Goal: Task Accomplishment & Management: Manage account settings

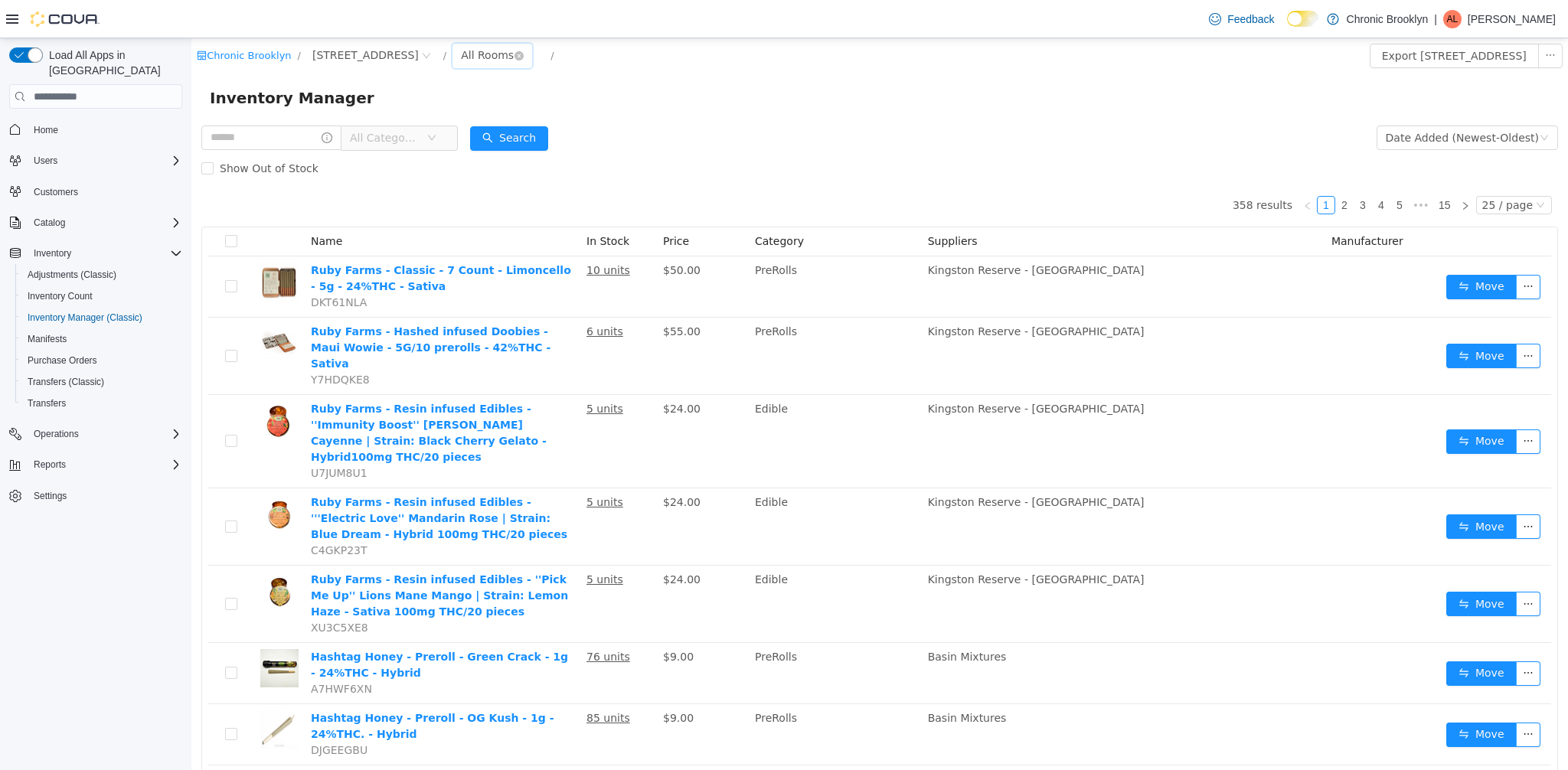
click at [461, 65] on div "All Rooms" at bounding box center [487, 55] width 53 height 23
click at [438, 142] on li "Vault/Storage" at bounding box center [449, 135] width 92 height 24
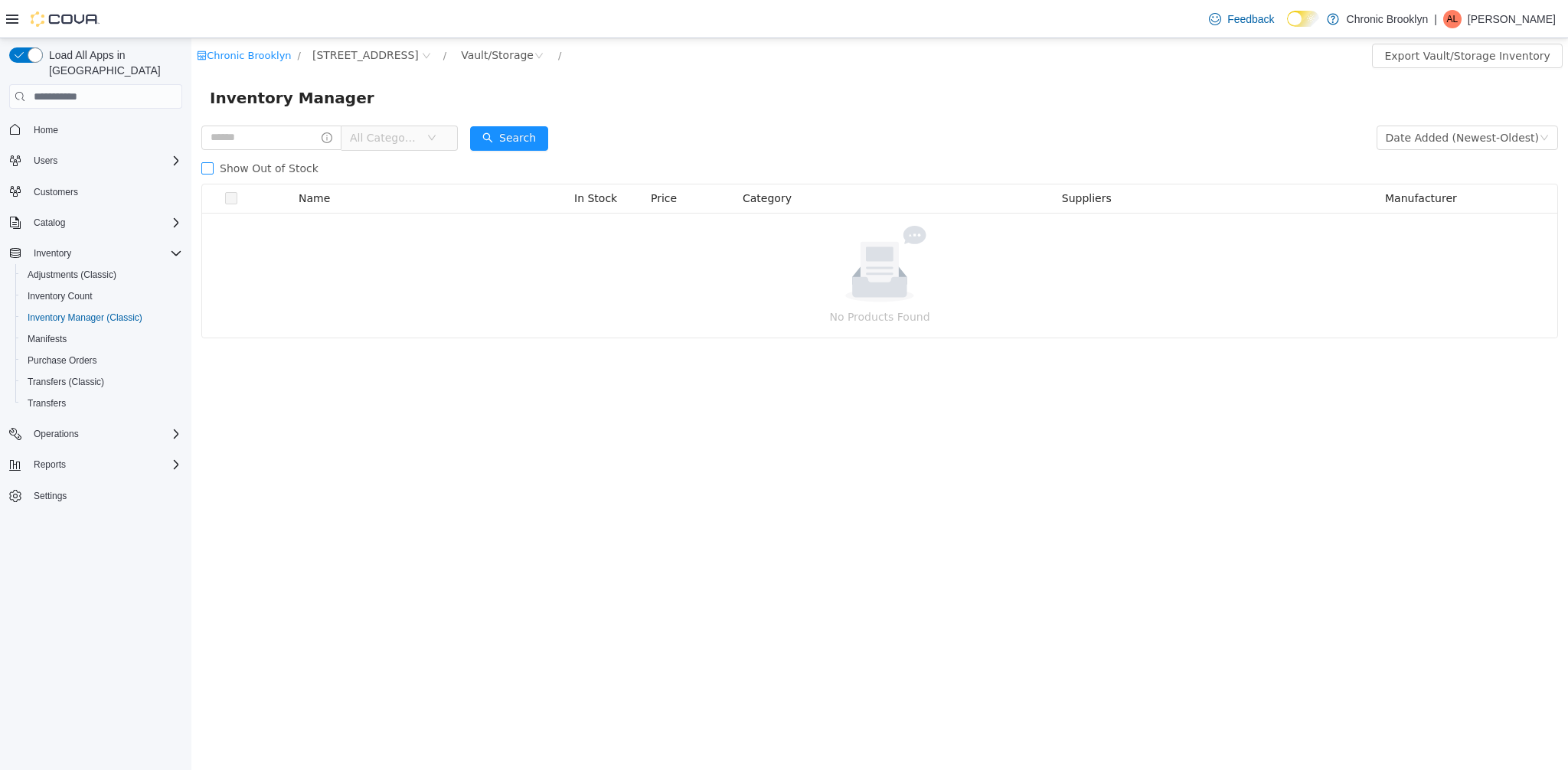
drag, startPoint x: 323, startPoint y: 169, endPoint x: 310, endPoint y: 172, distance: 13.3
click at [311, 173] on div "Show Out of Stock" at bounding box center [880, 168] width 1357 height 31
click at [310, 172] on span "Show Out of Stock" at bounding box center [269, 168] width 111 height 12
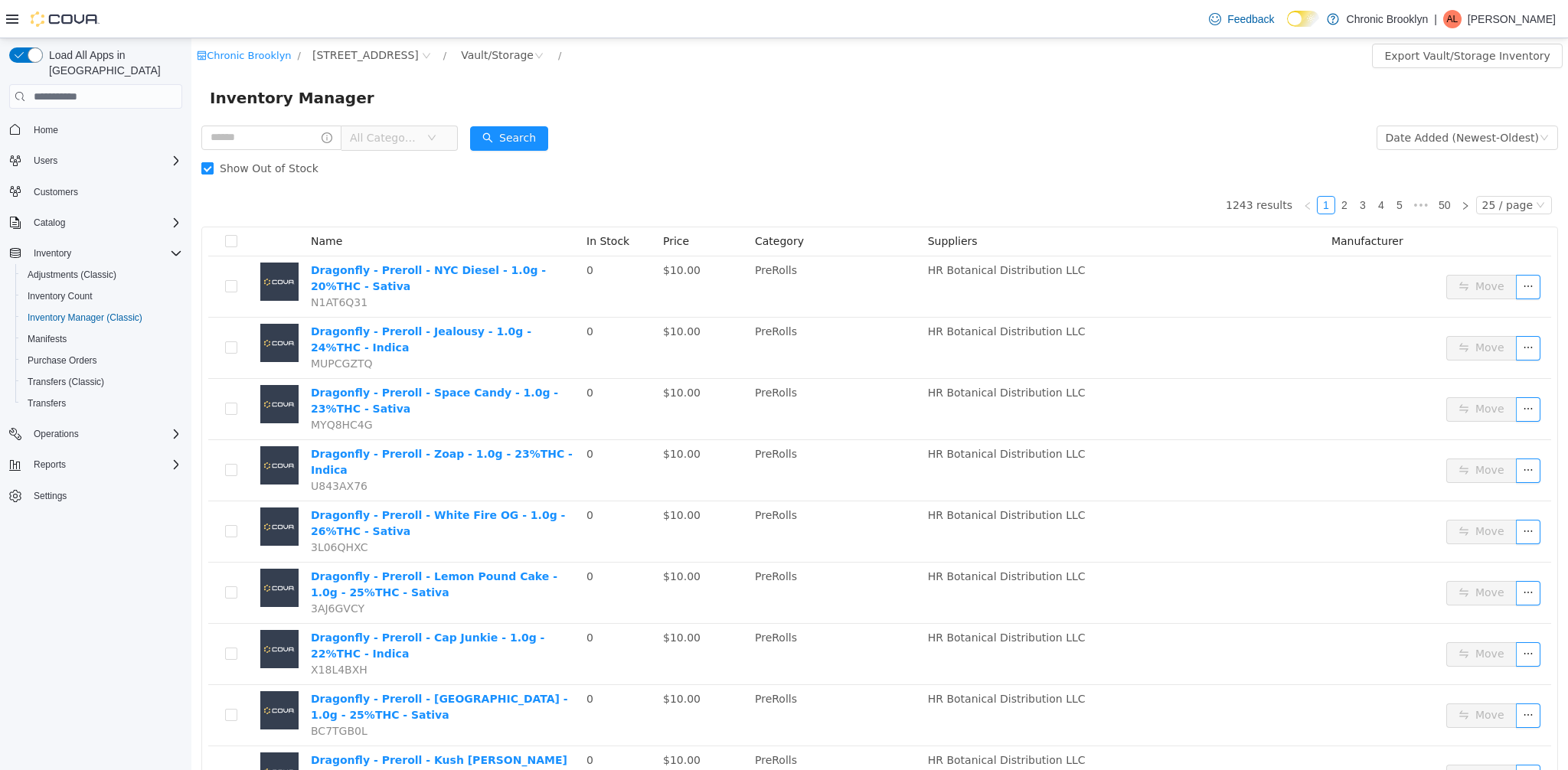
click at [312, 172] on span "Show Out of Stock" at bounding box center [269, 168] width 111 height 12
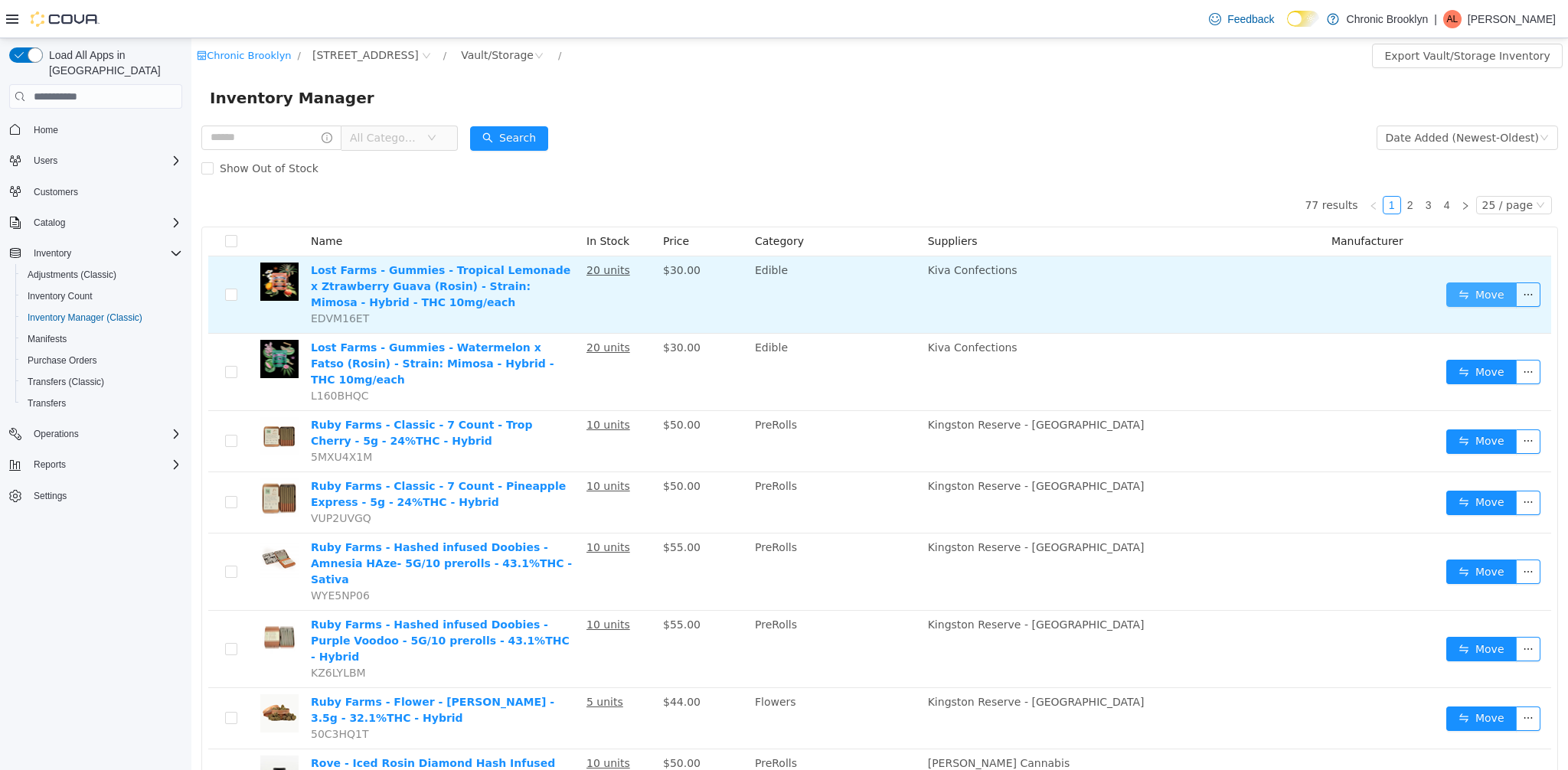
click at [1458, 296] on button "Move" at bounding box center [1481, 294] width 70 height 24
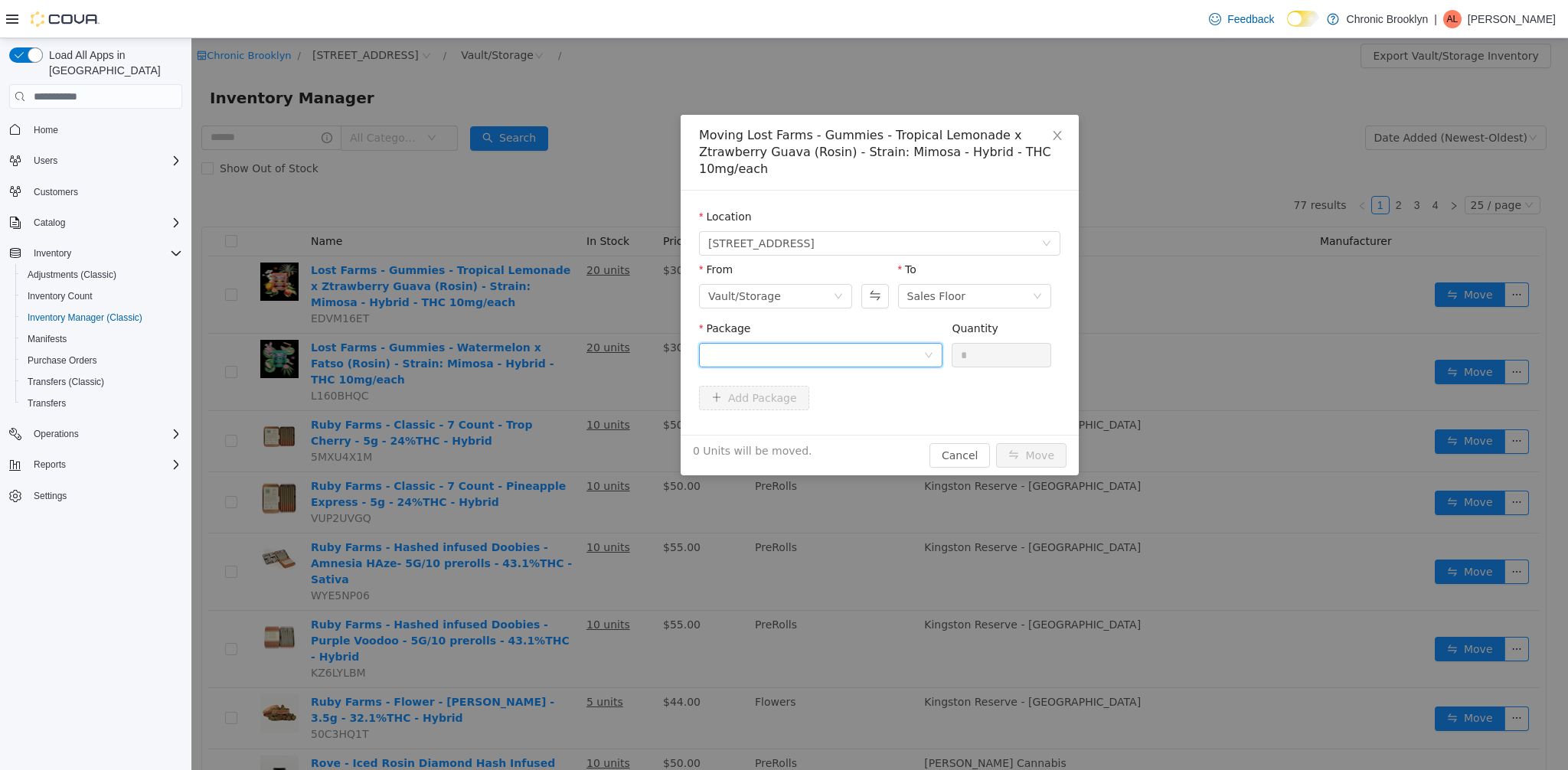
click at [862, 353] on div at bounding box center [816, 355] width 215 height 23
click at [859, 401] on li "[PERSON_NAME]-250714 Quantity : 20 Units" at bounding box center [820, 419] width 244 height 41
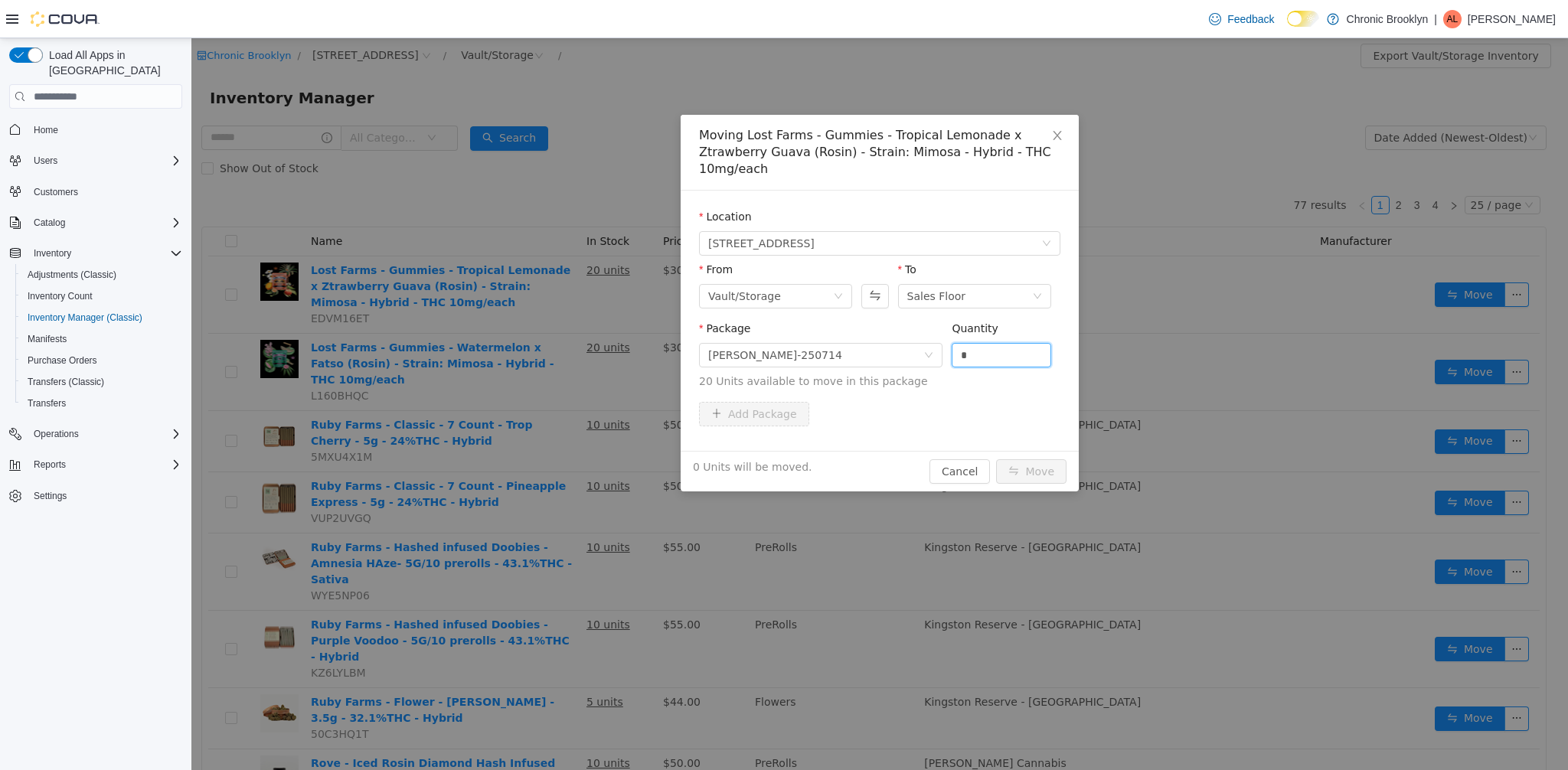
drag, startPoint x: 998, startPoint y: 360, endPoint x: 947, endPoint y: 358, distance: 51.0
click at [958, 360] on input "*" at bounding box center [1002, 355] width 98 height 23
type input "**"
click at [1048, 470] on button "Move" at bounding box center [1031, 472] width 70 height 24
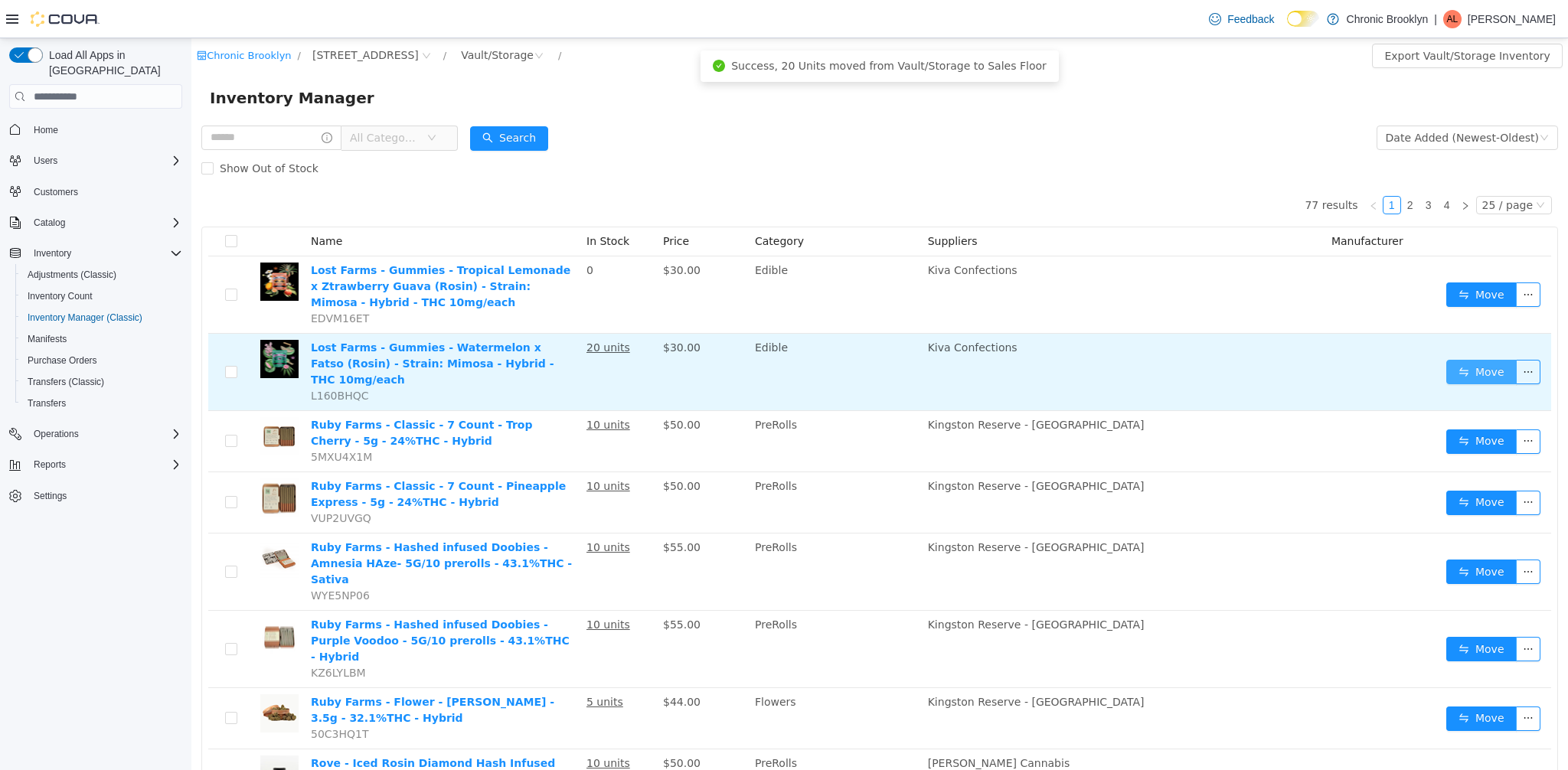
click at [1447, 376] on button "Move" at bounding box center [1481, 372] width 70 height 24
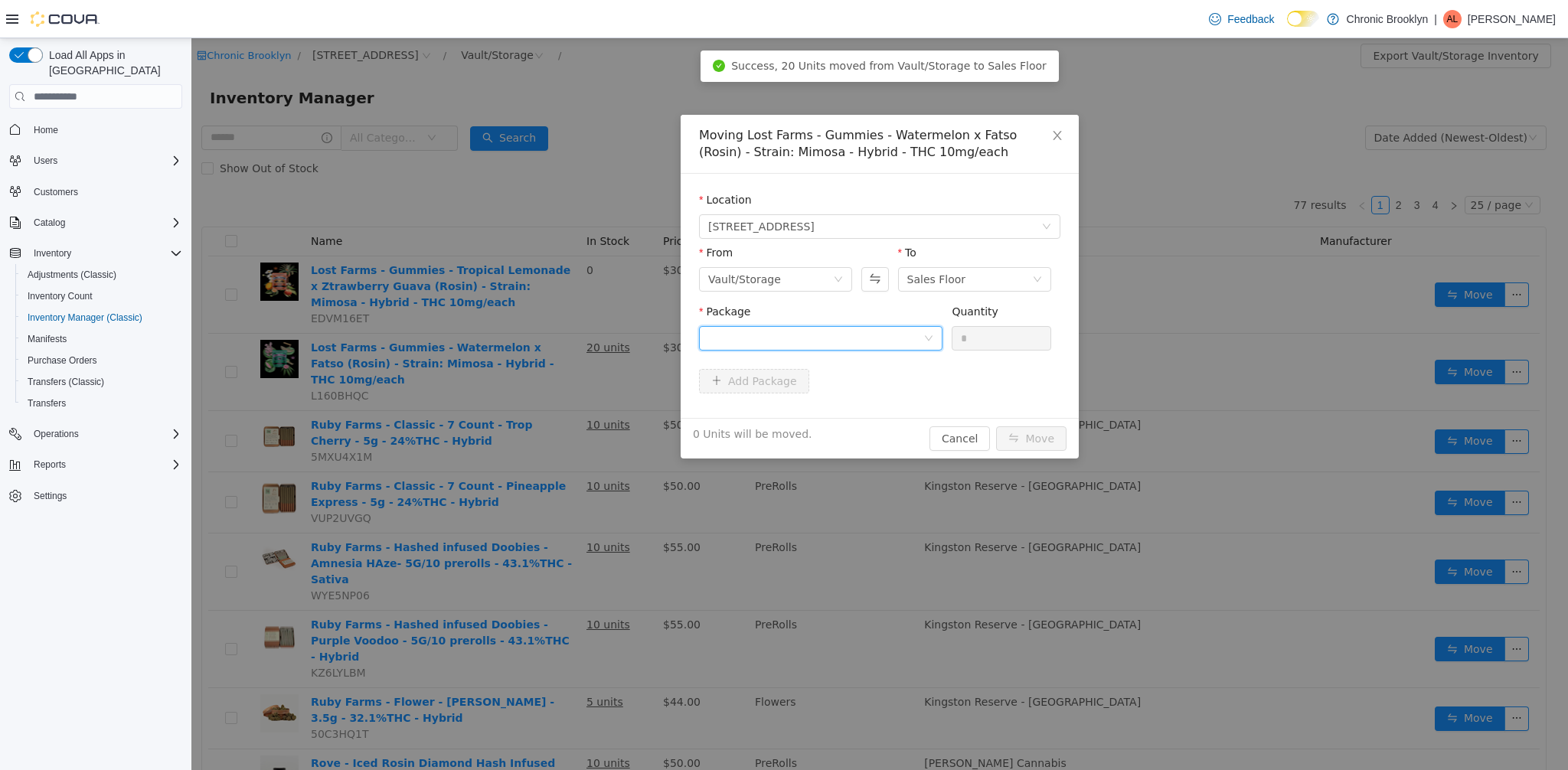
click at [828, 333] on div at bounding box center [816, 338] width 215 height 23
click at [807, 406] on li "[PERSON_NAME]-W-250714 Quantity : 20 Units" at bounding box center [820, 402] width 244 height 41
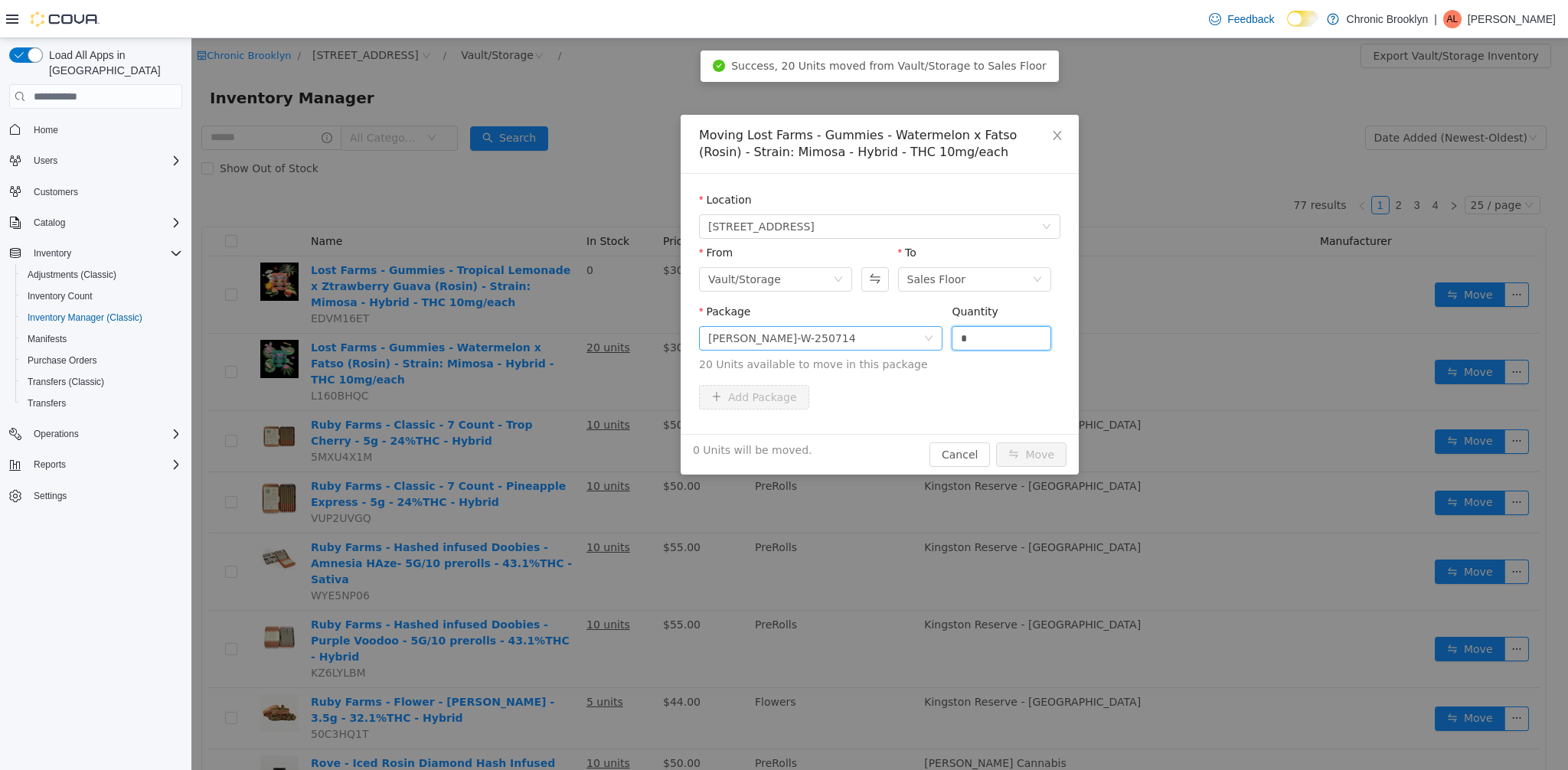
drag, startPoint x: 976, startPoint y: 344, endPoint x: 898, endPoint y: 349, distance: 78.2
click at [953, 344] on input "*" at bounding box center [1002, 338] width 98 height 23
type input "**"
click at [1036, 456] on button "Move" at bounding box center [1031, 455] width 70 height 24
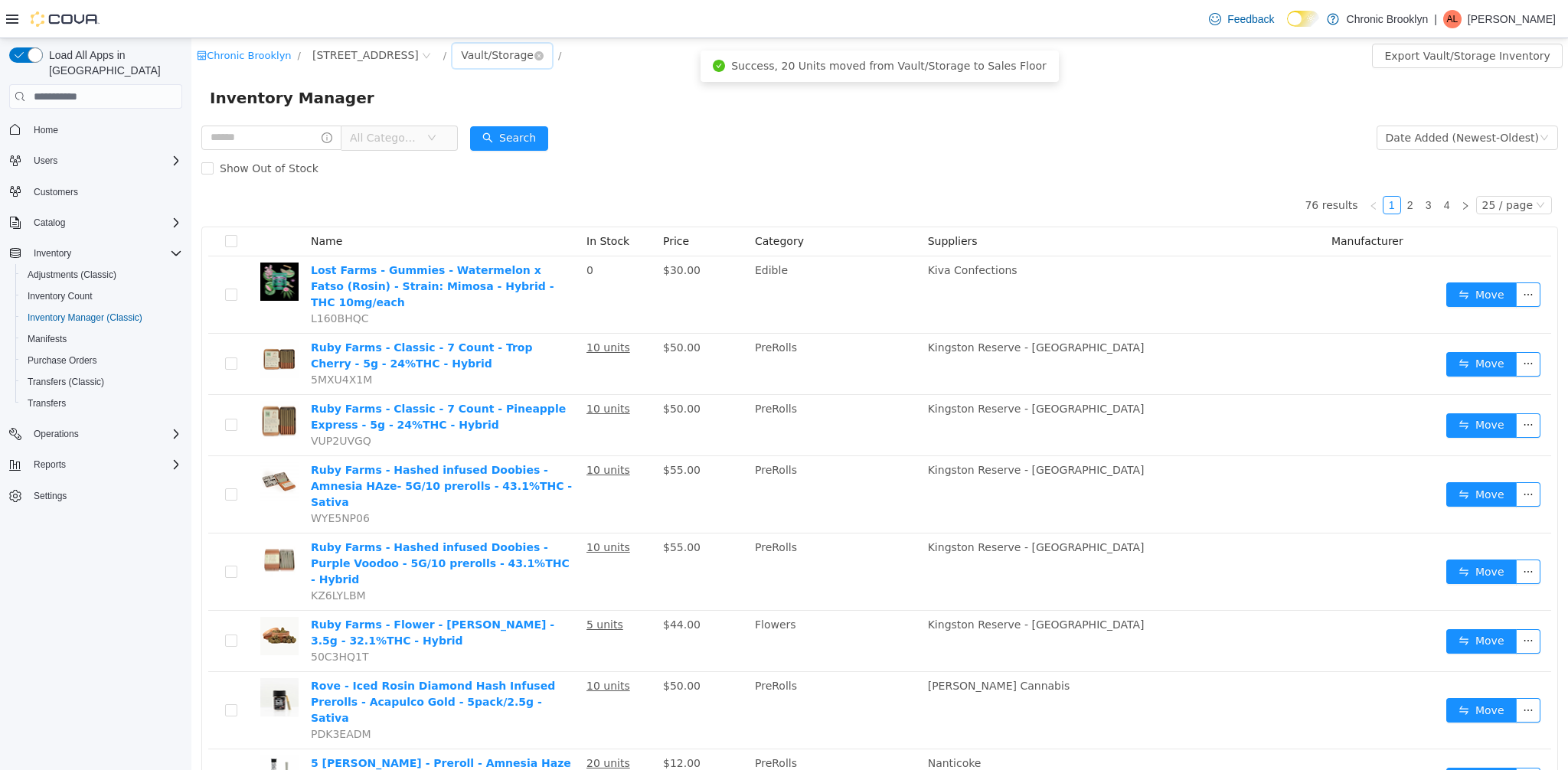
click at [461, 58] on div "Vault/Storage" at bounding box center [497, 55] width 73 height 23
click at [371, 140] on span "All Categories" at bounding box center [385, 137] width 70 height 15
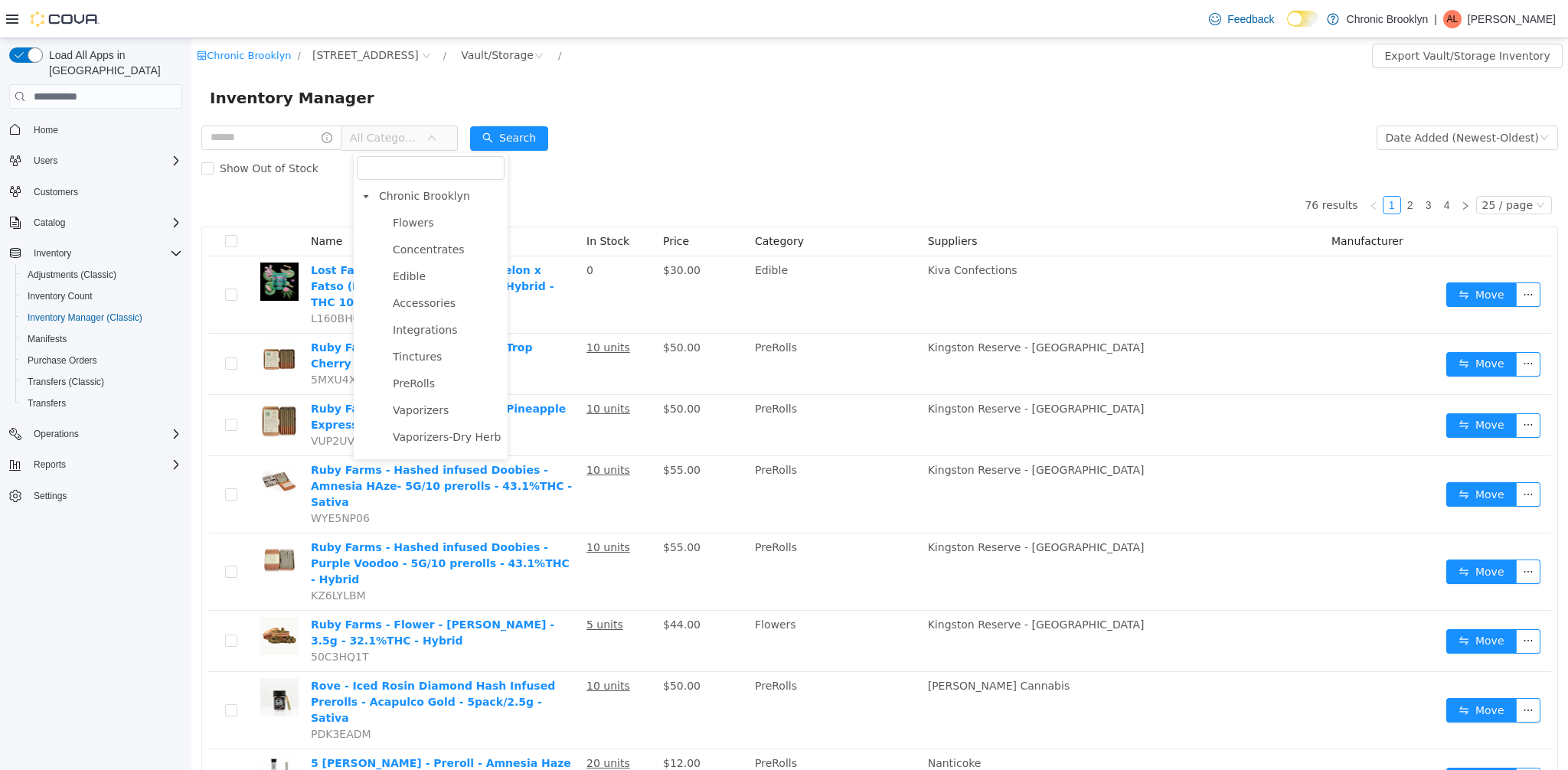
click at [411, 261] on ul "Flowers Concentrates Edible Accessories Integrations Tinctures PreRolls Vaporiz…" at bounding box center [431, 411] width 148 height 396
click at [416, 271] on span "Edible" at bounding box center [408, 276] width 33 height 12
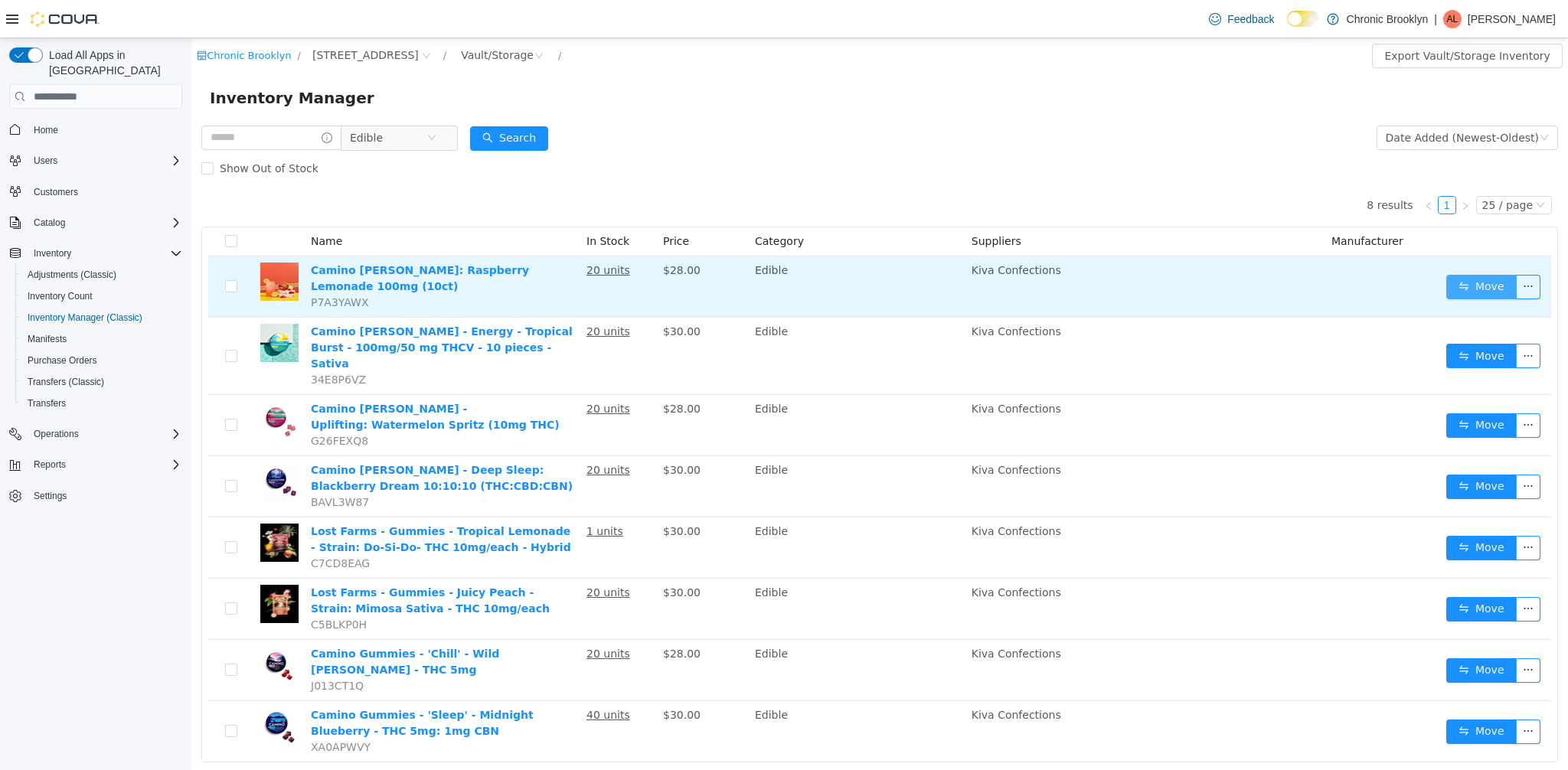
click at [1501, 281] on button "Move" at bounding box center [1481, 287] width 70 height 24
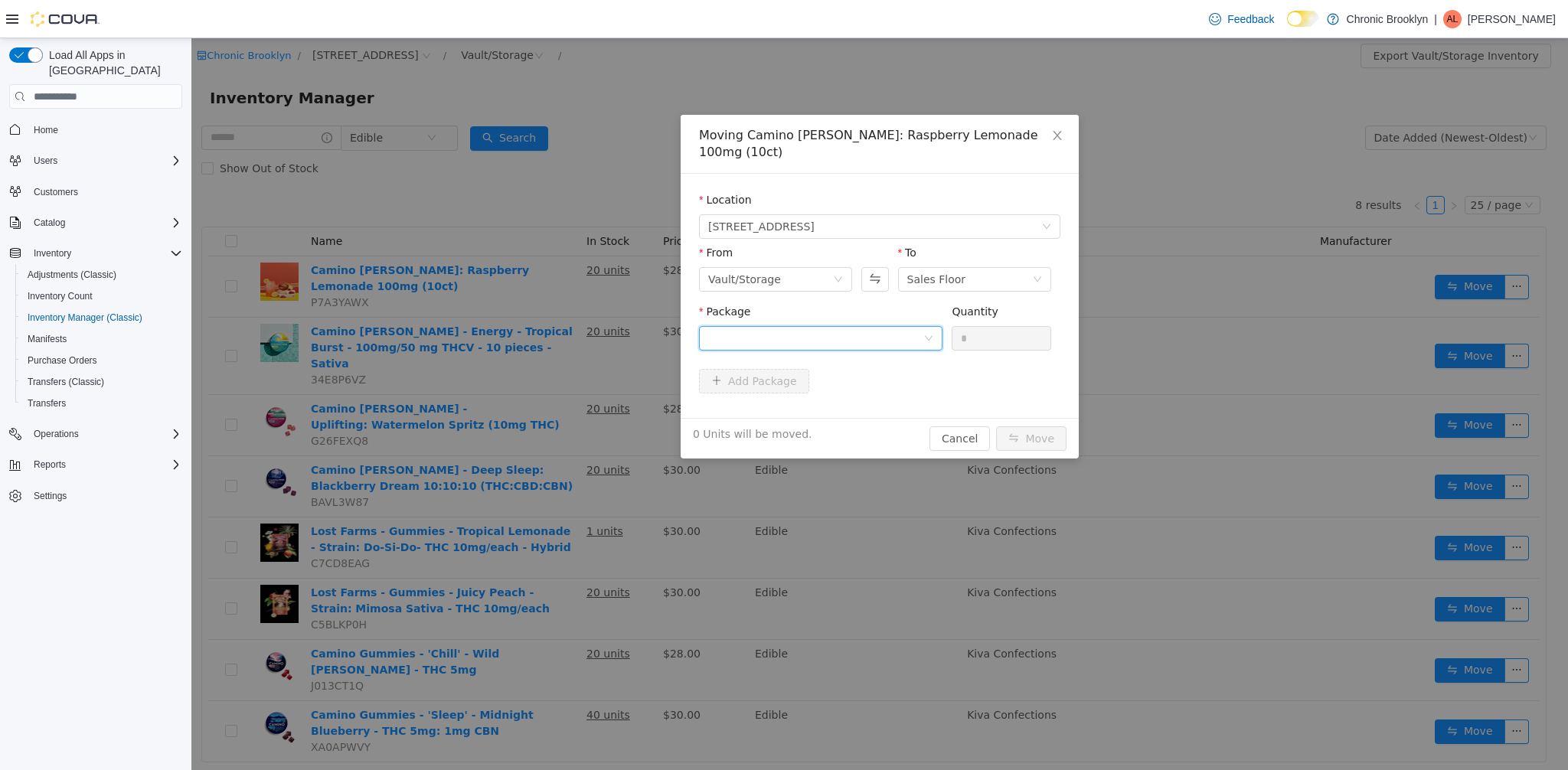
click at [804, 340] on div at bounding box center [816, 338] width 215 height 23
click at [795, 413] on span "Quantity : 20 Units" at bounding box center [755, 410] width 93 height 12
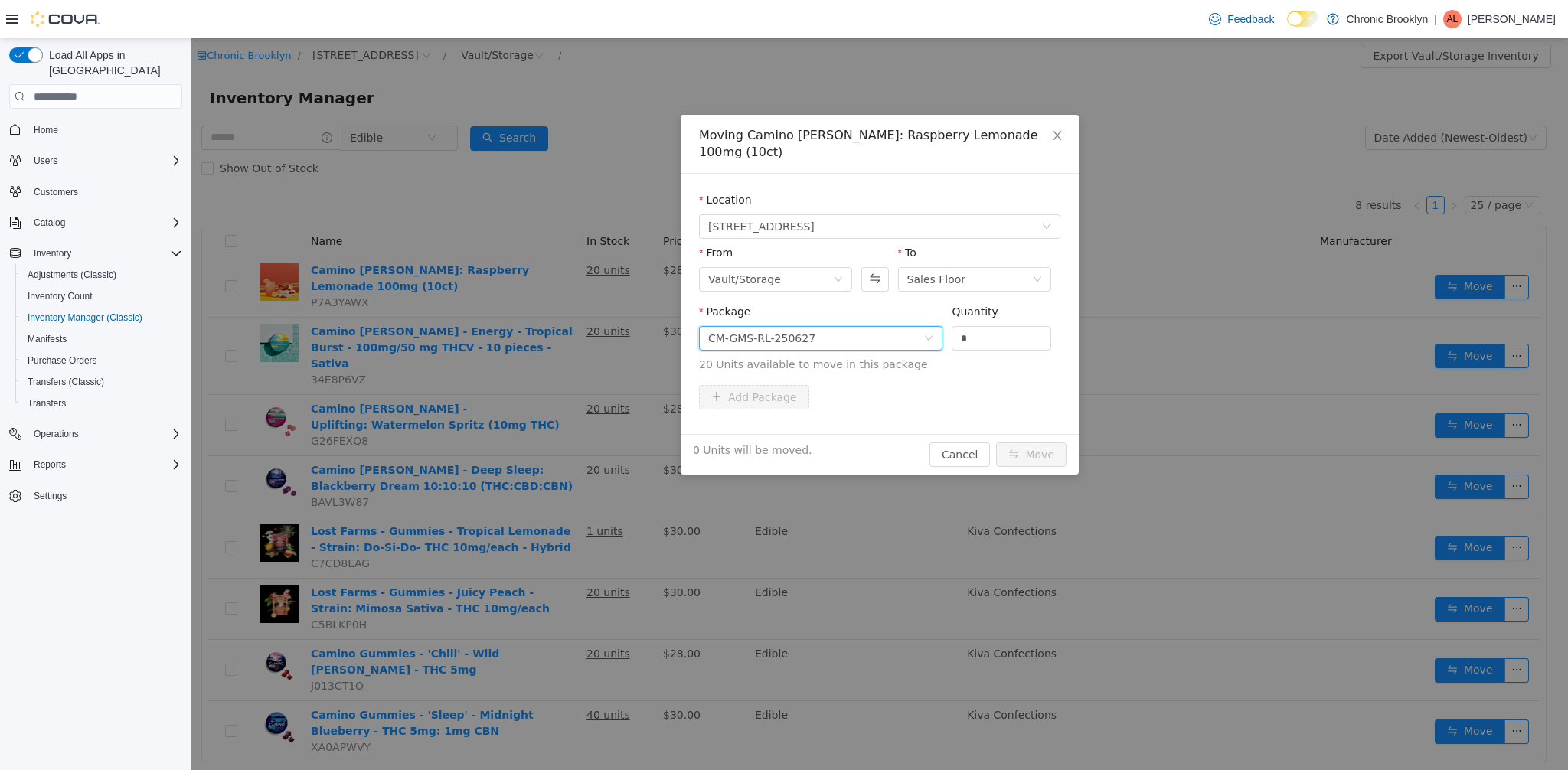
drag, startPoint x: 1023, startPoint y: 339, endPoint x: 942, endPoint y: 333, distance: 81.2
click at [973, 334] on input "*" at bounding box center [1002, 338] width 98 height 23
type input "**"
click at [1049, 451] on button "Move" at bounding box center [1031, 455] width 70 height 24
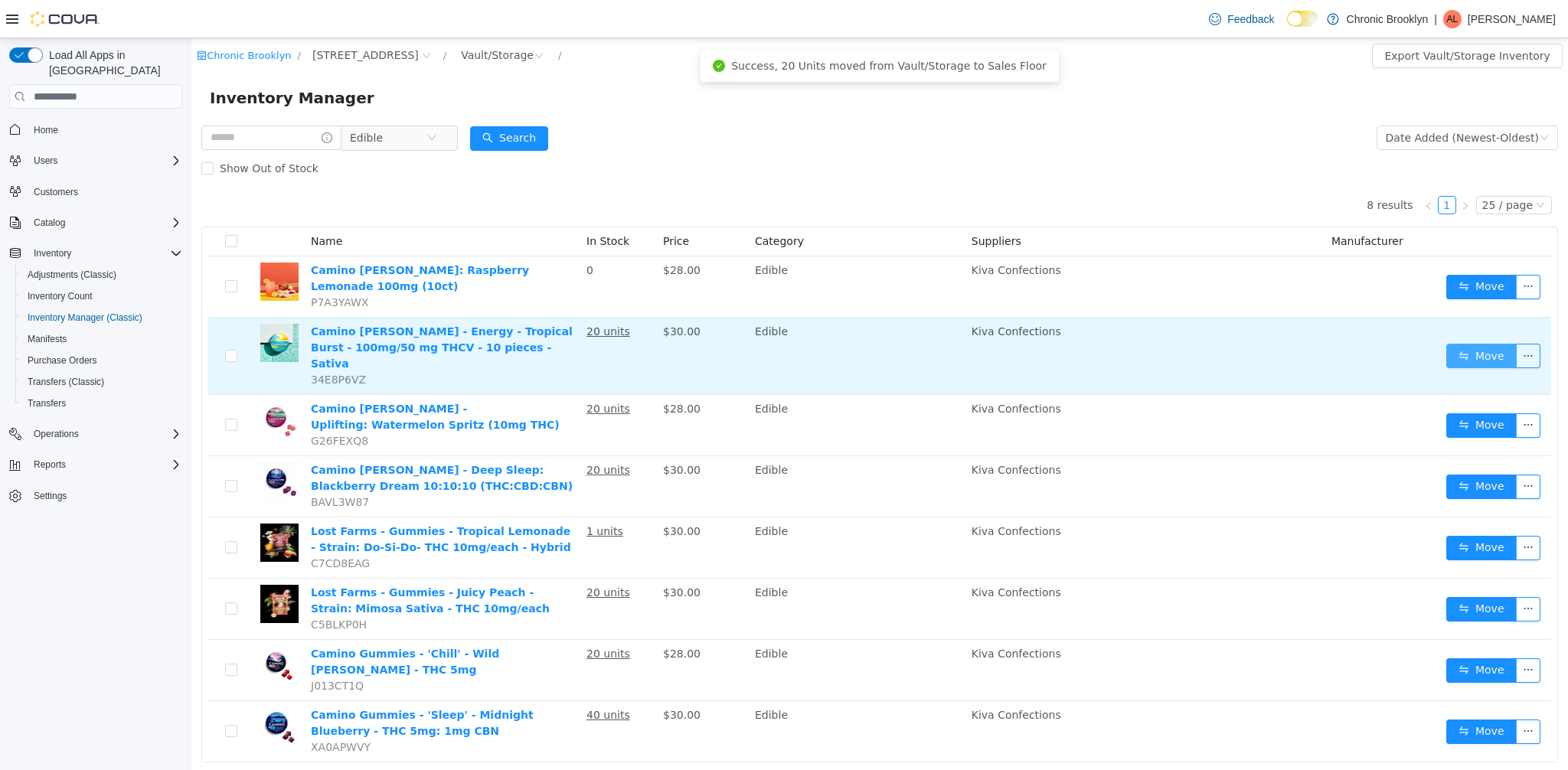
click at [1477, 358] on button "Move" at bounding box center [1481, 356] width 70 height 24
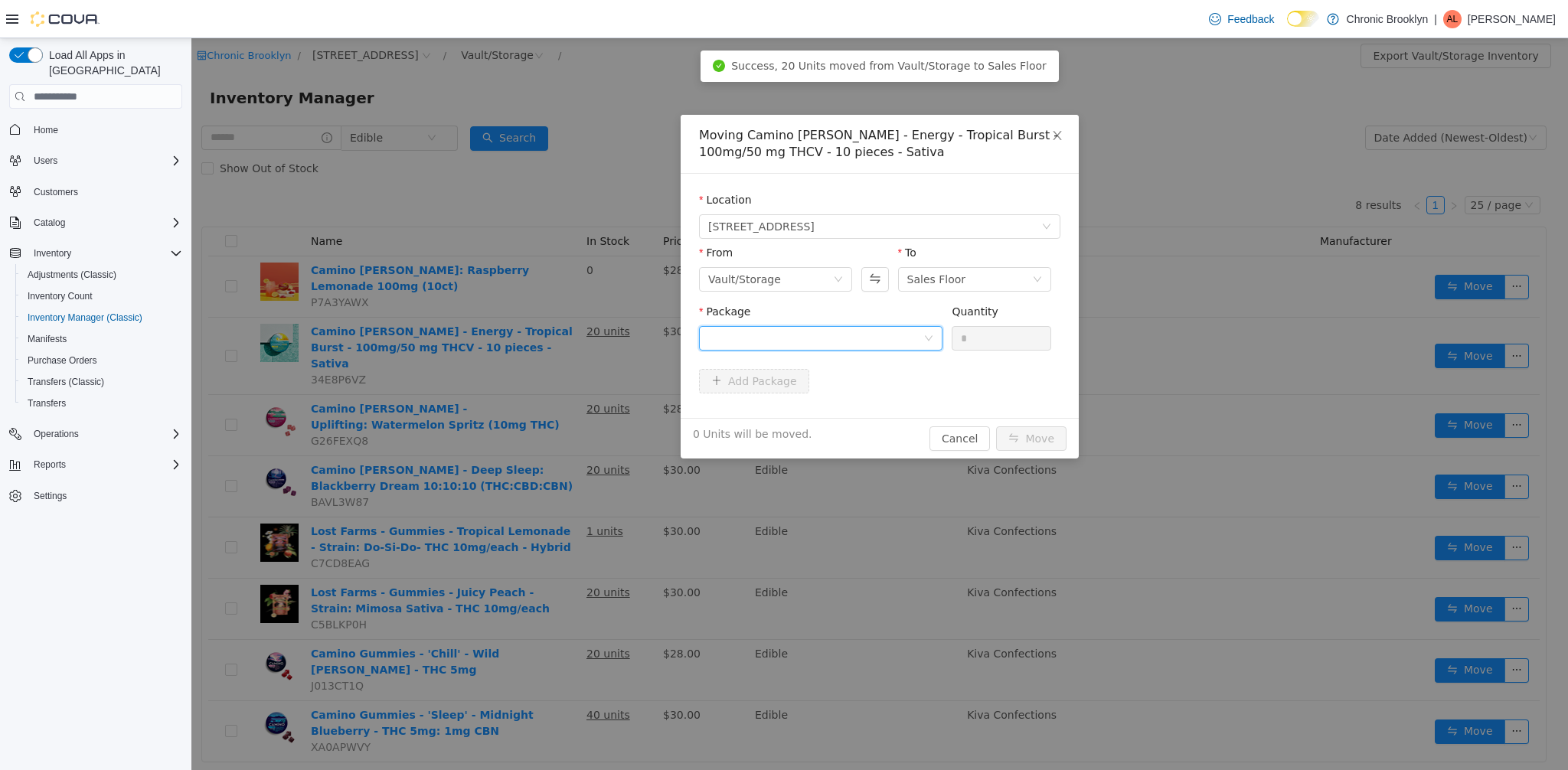
click at [863, 347] on div at bounding box center [816, 338] width 215 height 23
click at [838, 393] on li "CM-GMS-TB-250805 Quantity : 20 Units" at bounding box center [820, 402] width 244 height 41
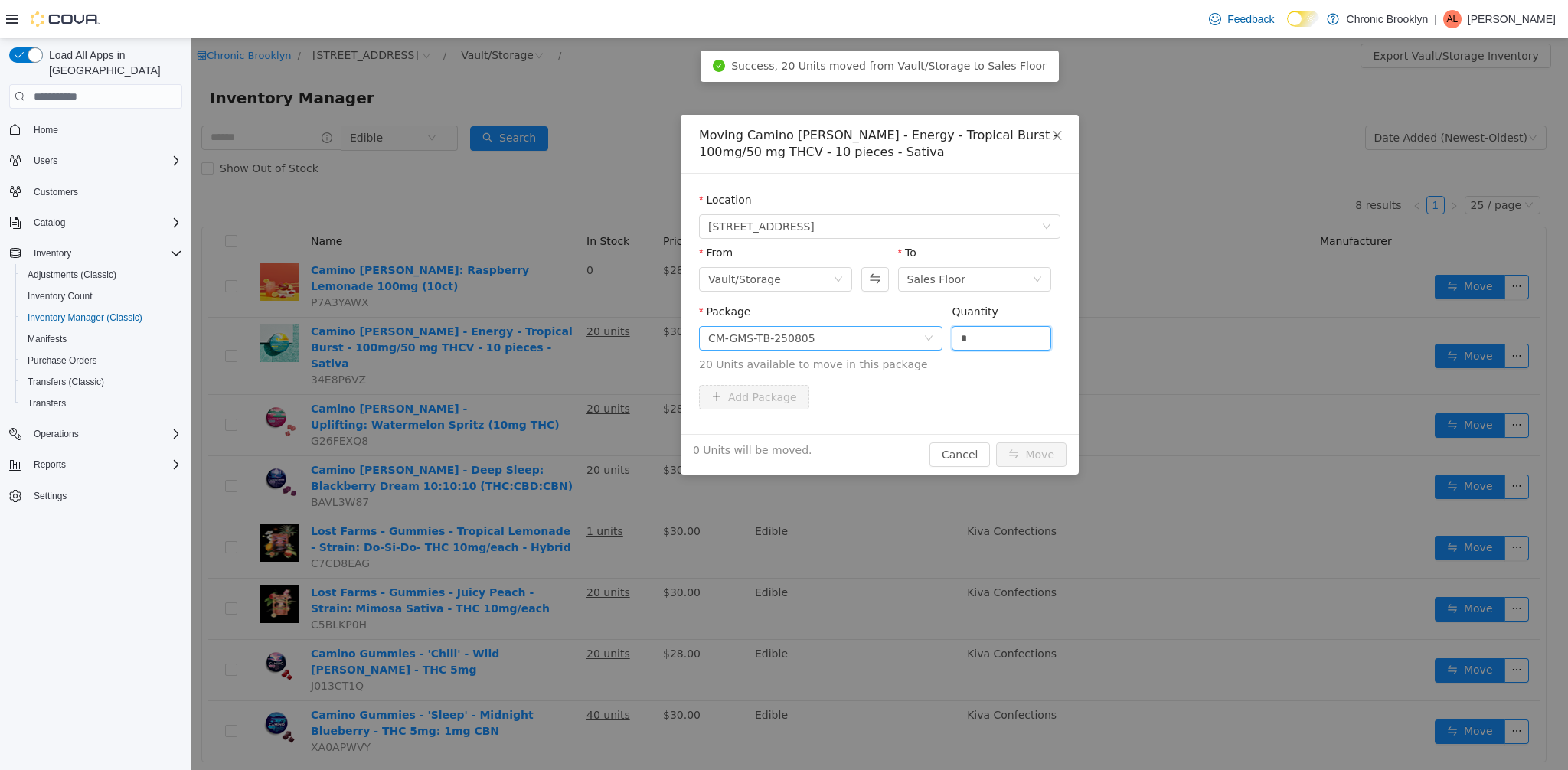
drag, startPoint x: 941, startPoint y: 341, endPoint x: 932, endPoint y: 339, distance: 9.2
click at [935, 340] on span "Package CM-GMS-TB-250805 Quantity * 20 Units available to move in this package" at bounding box center [879, 339] width 362 height 67
type input "**"
click at [1038, 448] on button "Move" at bounding box center [1031, 455] width 70 height 24
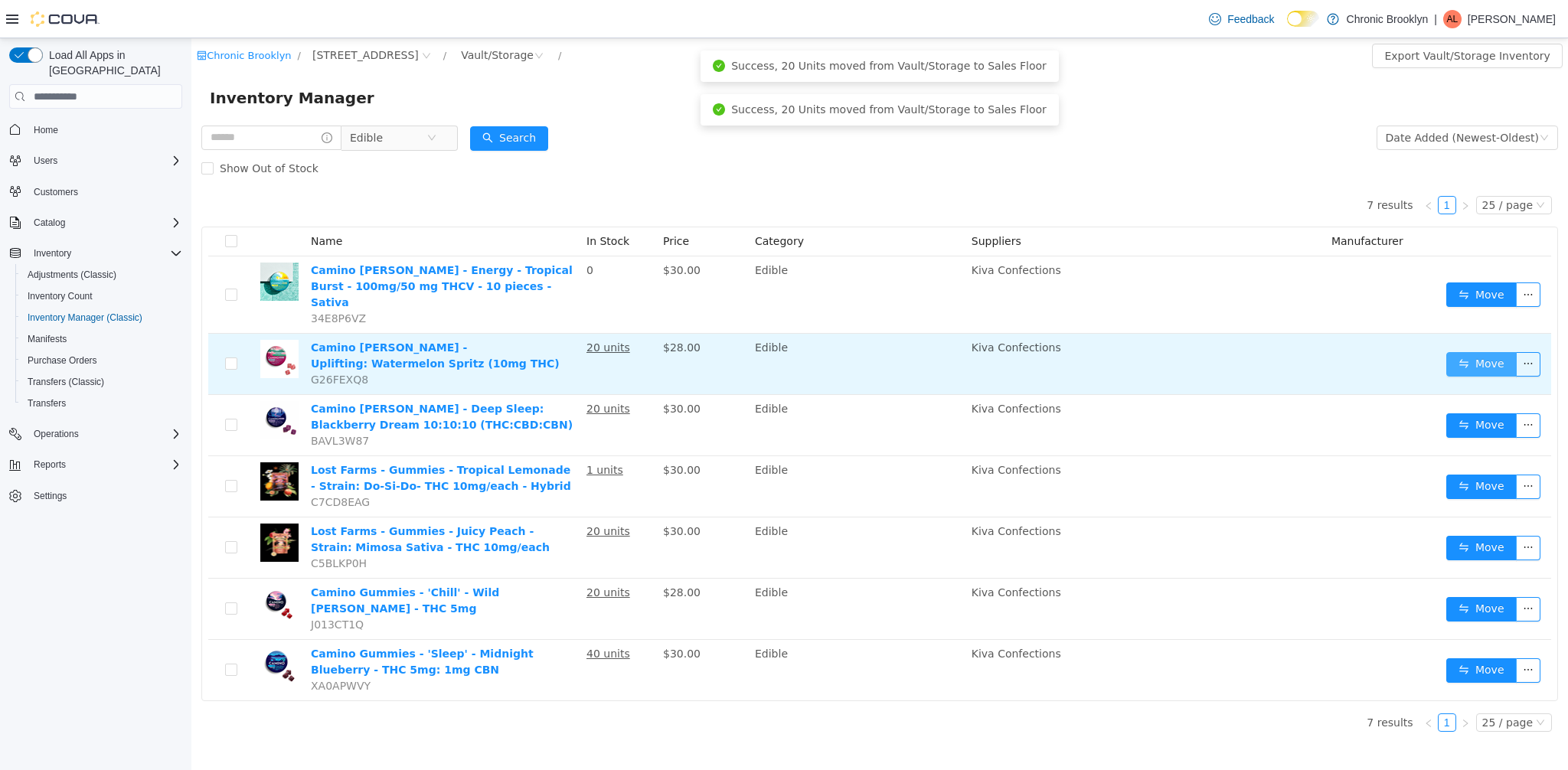
click at [1495, 353] on button "Move" at bounding box center [1481, 364] width 70 height 24
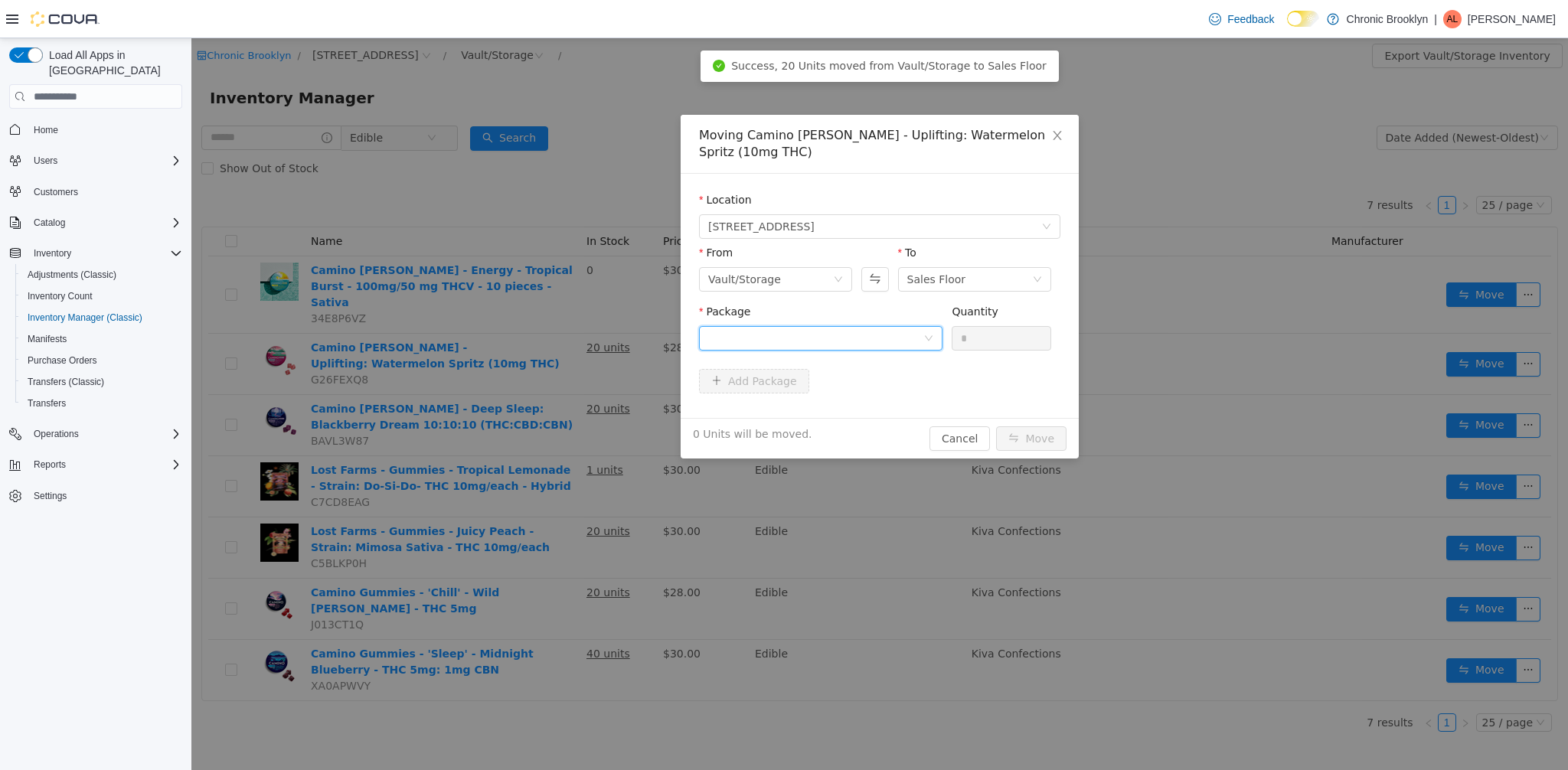
drag, startPoint x: 842, startPoint y: 334, endPoint x: 832, endPoint y: 352, distance: 20.6
click at [842, 334] on div at bounding box center [816, 338] width 215 height 23
click at [820, 384] on li "E-KC-WS-01-0425 Quantity : 20 Units" at bounding box center [820, 402] width 244 height 41
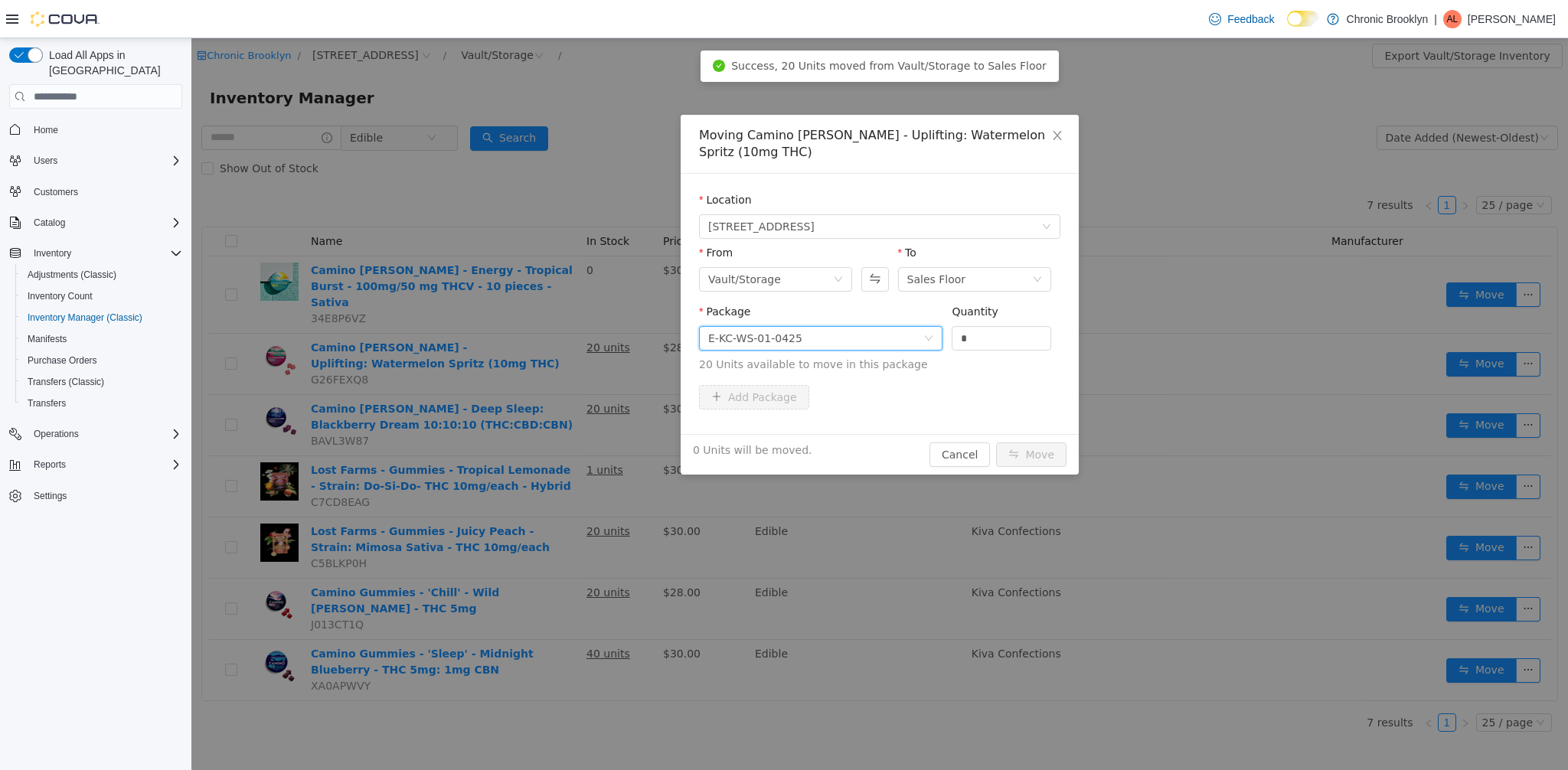
drag, startPoint x: 992, startPoint y: 345, endPoint x: 921, endPoint y: 345, distance: 71.0
click at [927, 345] on span "Package E-KC-WS-01-0425 Quantity * 20 Units available to move in this package" at bounding box center [879, 339] width 362 height 67
type input "**"
click at [1046, 458] on button "Move" at bounding box center [1031, 455] width 70 height 24
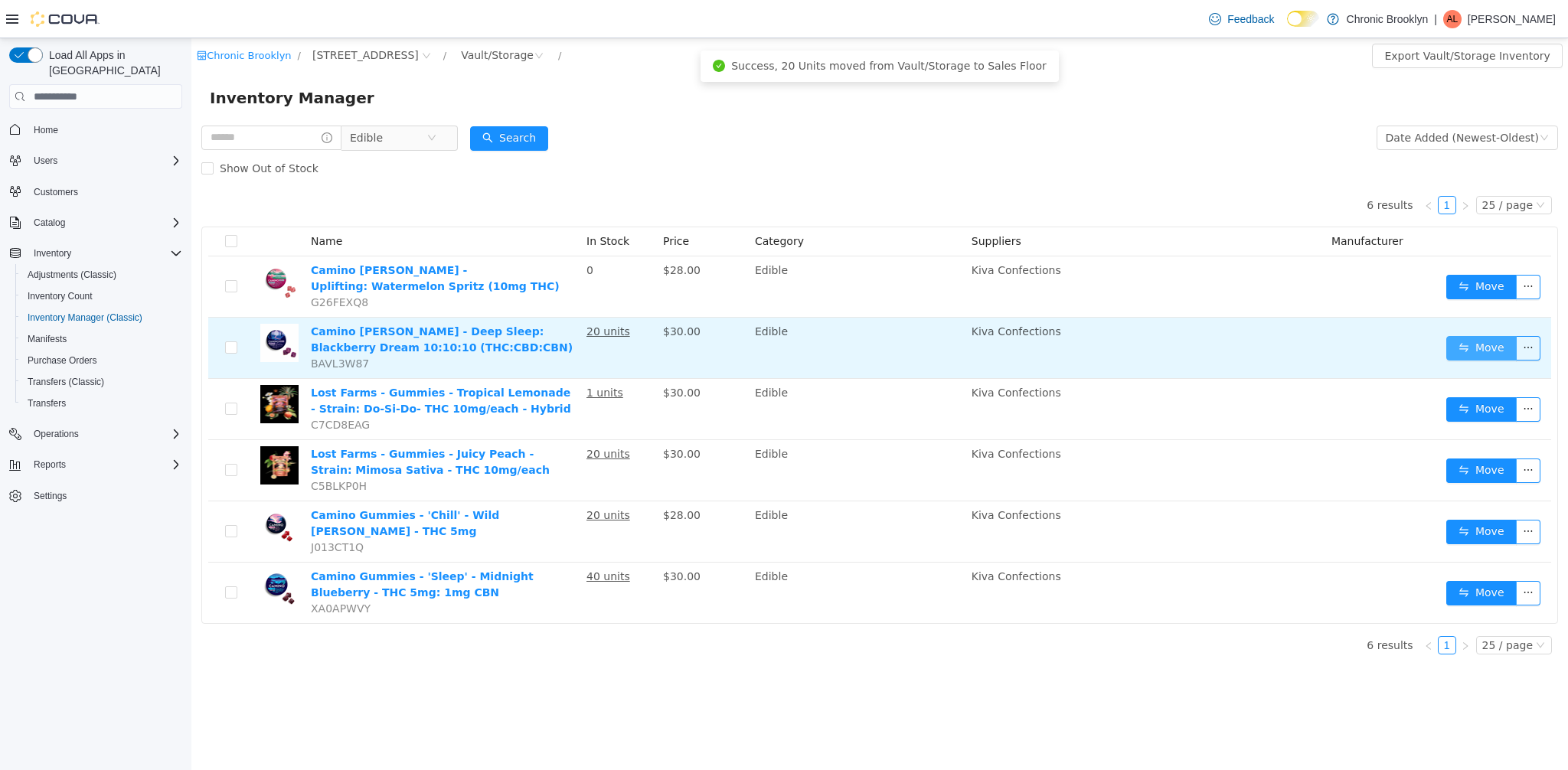
click at [1489, 349] on button "Move" at bounding box center [1481, 349] width 70 height 24
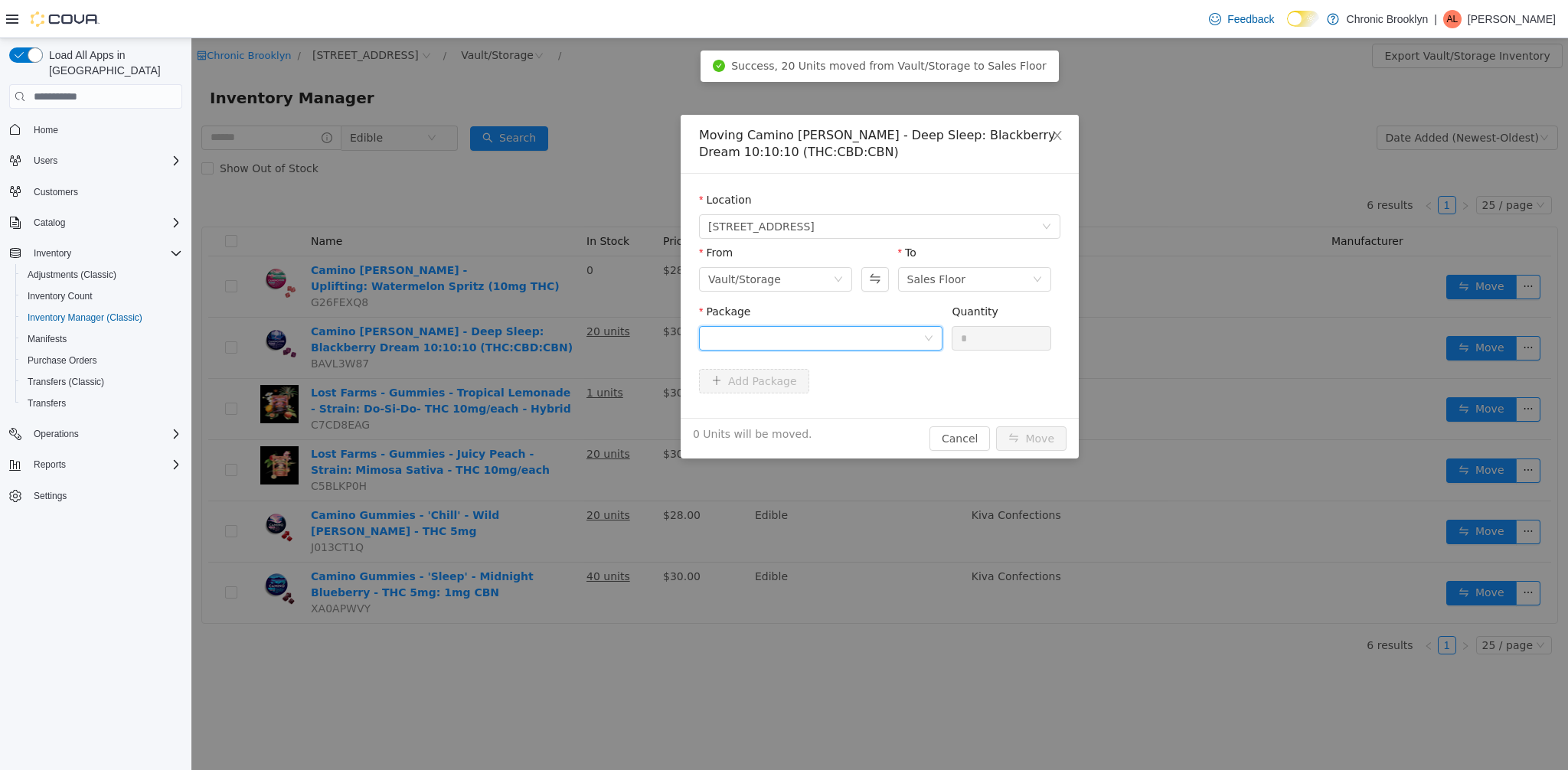
drag, startPoint x: 897, startPoint y: 342, endPoint x: 888, endPoint y: 347, distance: 10.3
click at [897, 342] on div at bounding box center [816, 338] width 215 height 23
click at [848, 407] on li "CM-GMS-BD-250820 Quantity : 20 Units" at bounding box center [820, 402] width 244 height 41
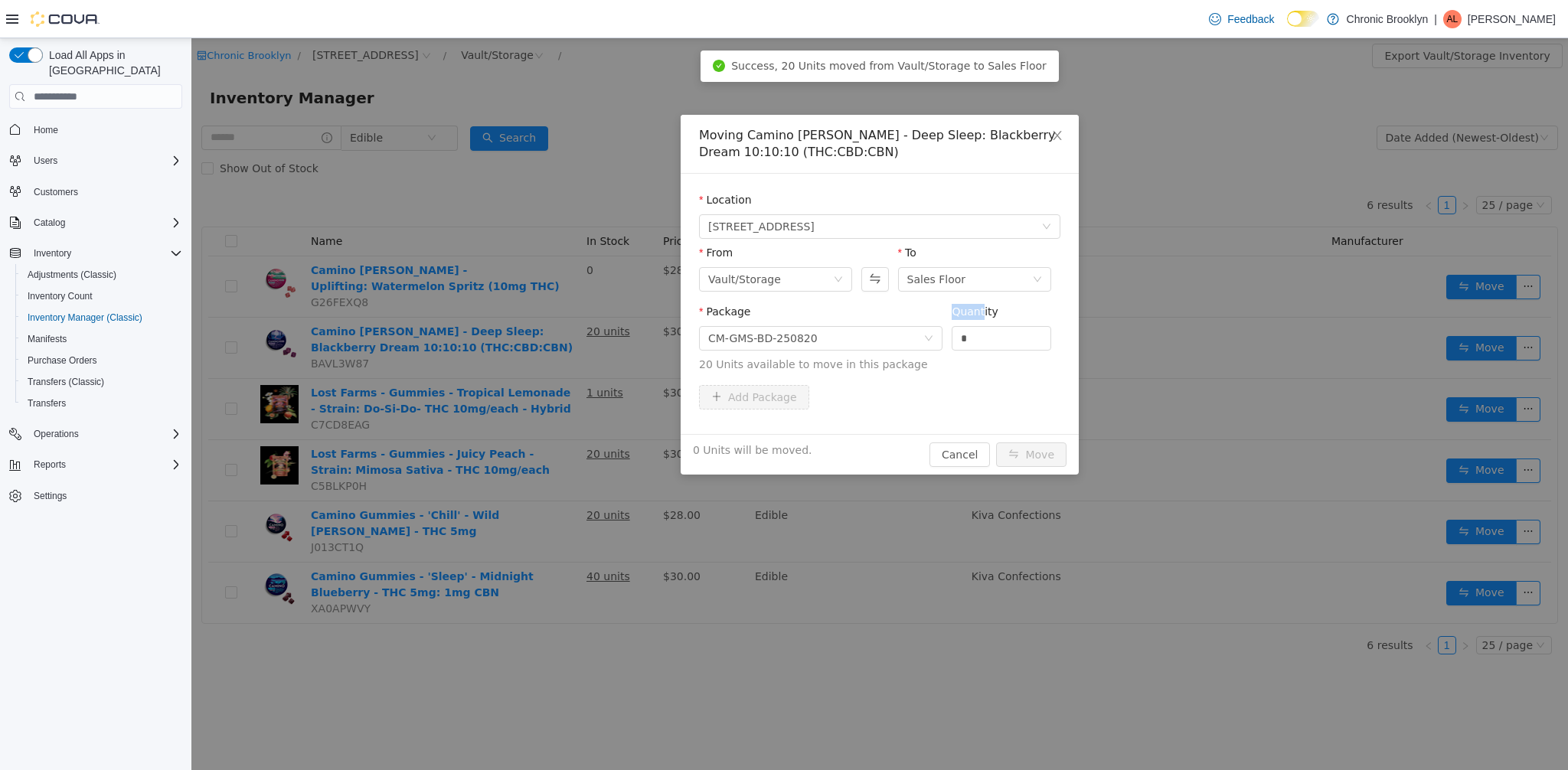
drag, startPoint x: 982, startPoint y: 317, endPoint x: 920, endPoint y: 313, distance: 62.1
click at [928, 315] on span "Package CM-GMS-BD-250820 Quantity * 20 Units available to move in this package" at bounding box center [879, 339] width 362 height 67
drag, startPoint x: 995, startPoint y: 337, endPoint x: 937, endPoint y: 335, distance: 58.0
click at [943, 337] on span "Package CM-GMS-BD-250820 Quantity * 20 Units available to move in this package" at bounding box center [879, 339] width 362 height 67
type input "**"
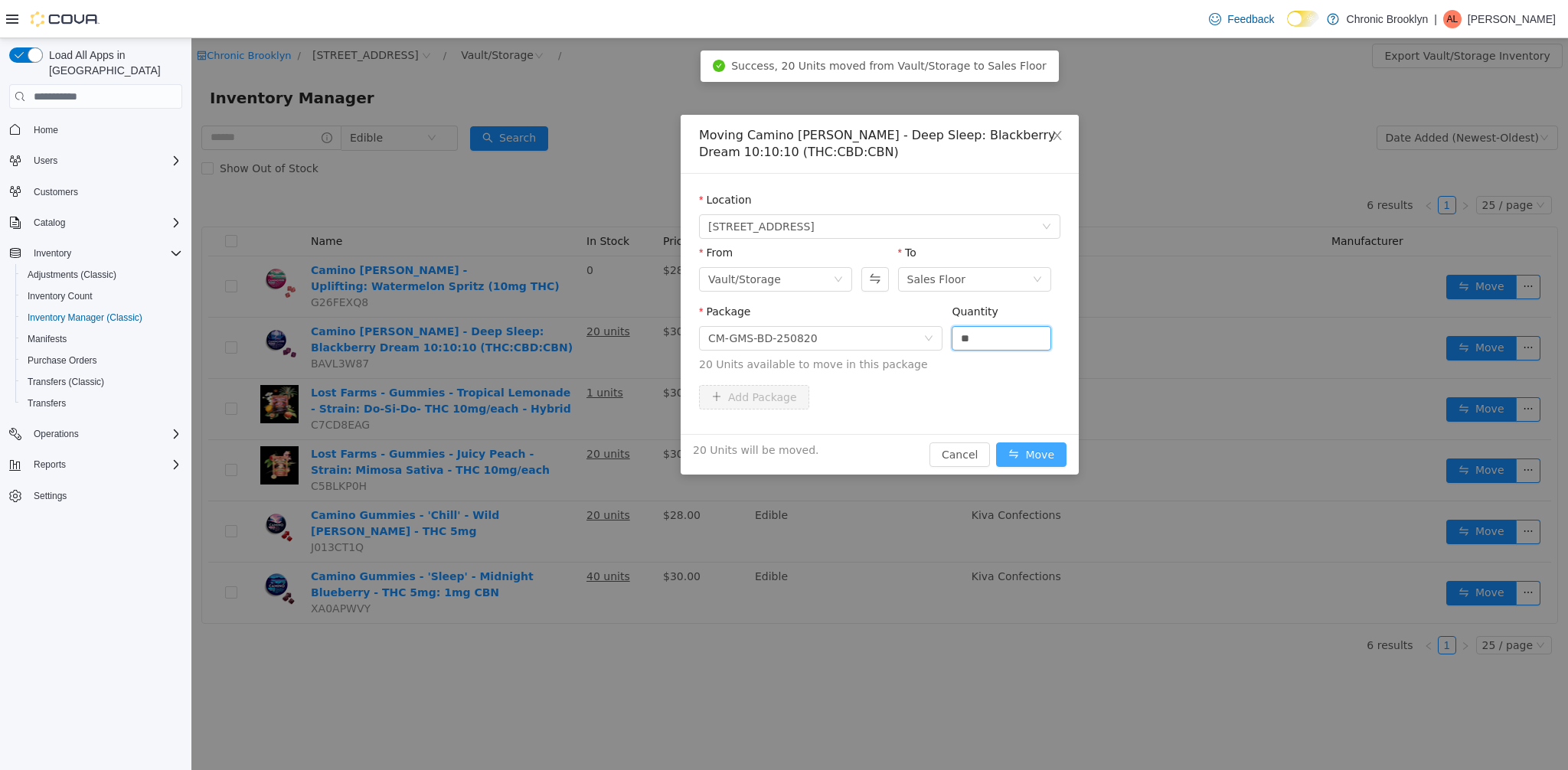
click at [1032, 450] on button "Move" at bounding box center [1031, 455] width 70 height 24
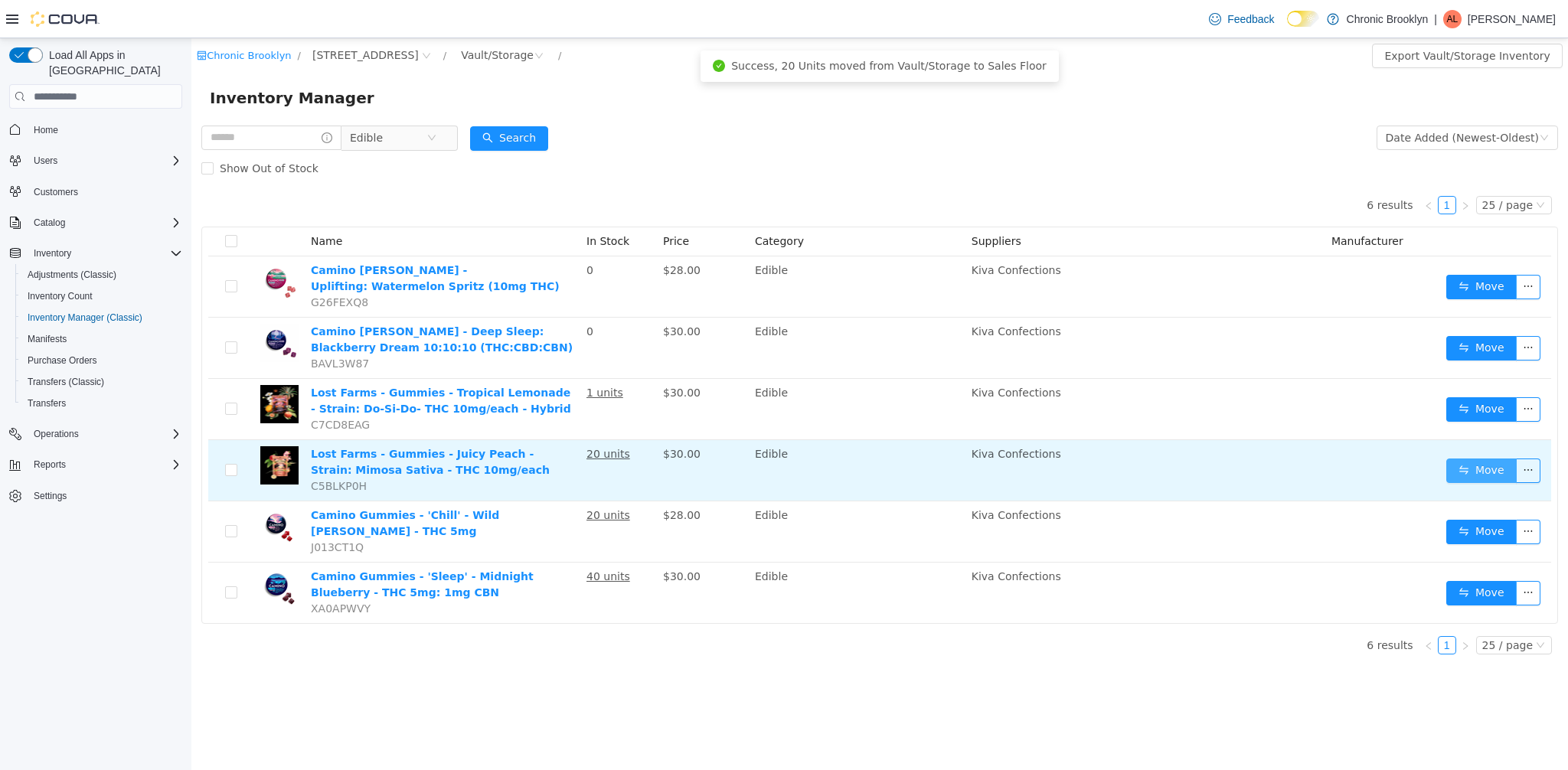
click at [1488, 470] on button "Move" at bounding box center [1481, 471] width 70 height 24
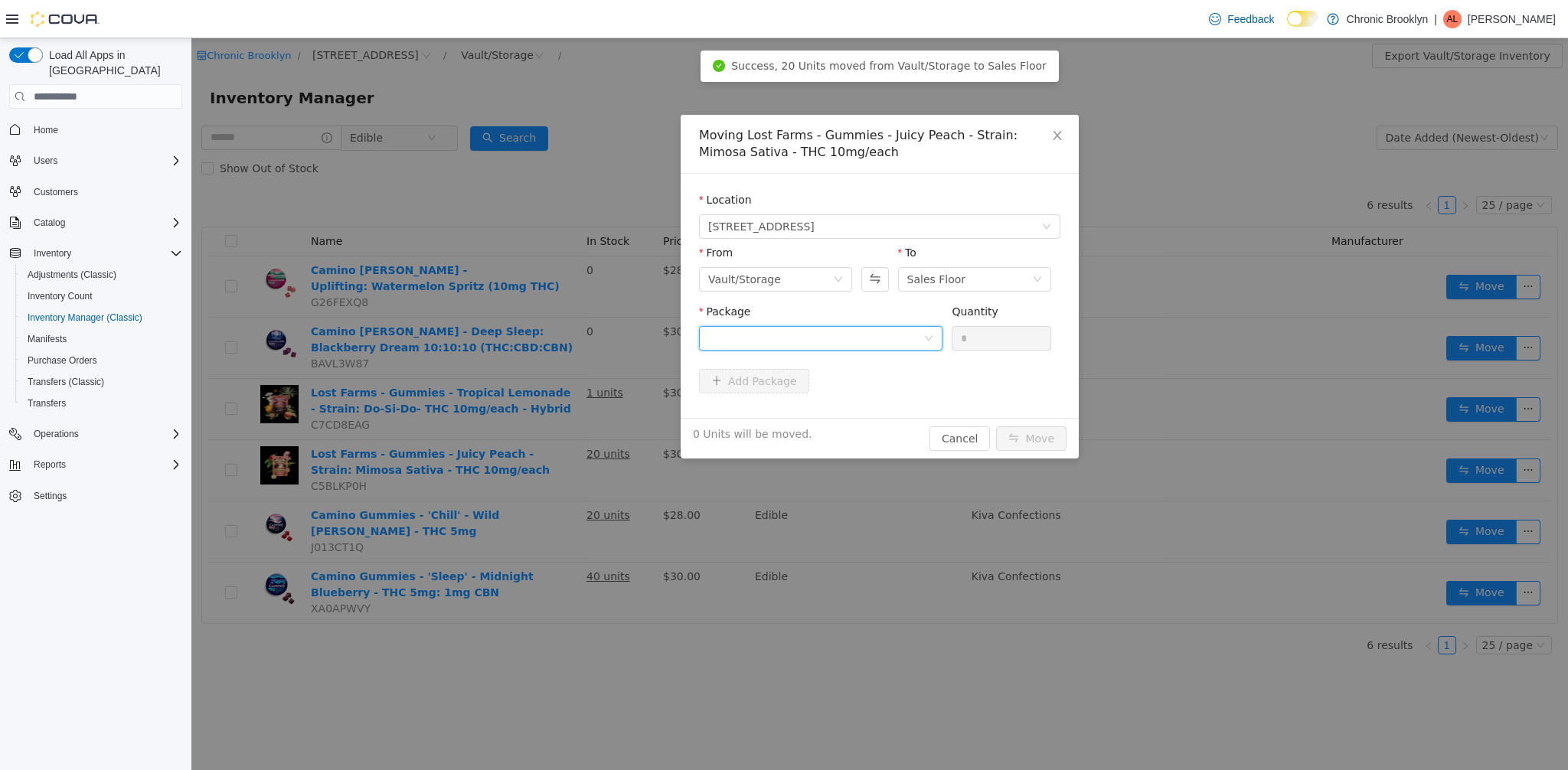
click at [825, 344] on div at bounding box center [816, 338] width 215 height 23
click at [825, 392] on li "[PERSON_NAME]-JP-250805 Quantity : 20 Units" at bounding box center [820, 402] width 244 height 41
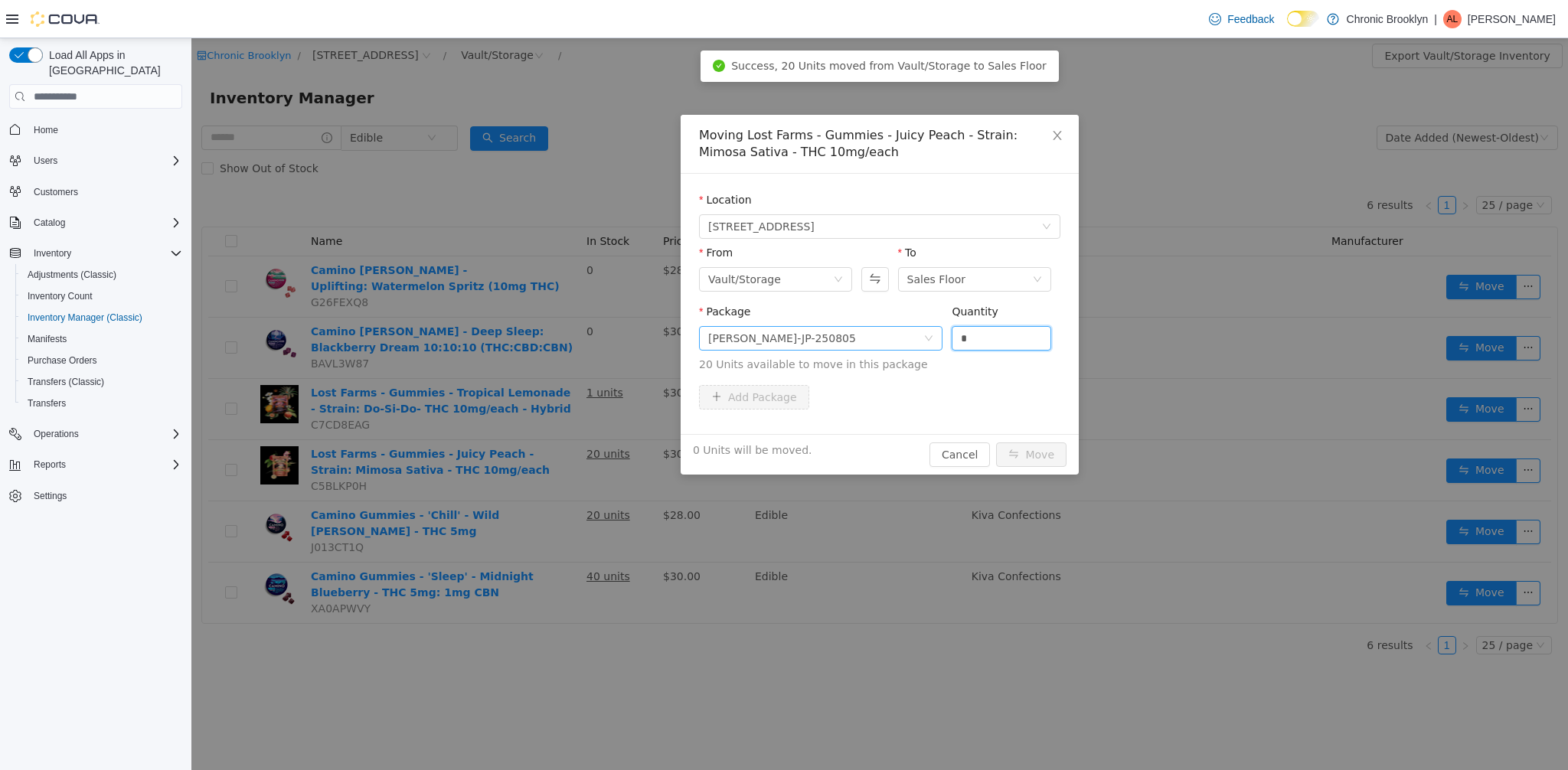
drag, startPoint x: 965, startPoint y: 346, endPoint x: 891, endPoint y: 344, distance: 74.0
click at [893, 346] on span "Package [PERSON_NAME]-JP-250805 Quantity * 20 Units available to move in this p…" at bounding box center [879, 339] width 362 height 67
drag, startPoint x: 987, startPoint y: 342, endPoint x: 889, endPoint y: 335, distance: 98.2
click at [926, 341] on span "Package [PERSON_NAME]-JP-250805 Quantity * 20 Units available to move in this p…" at bounding box center [879, 339] width 362 height 67
type input "**"
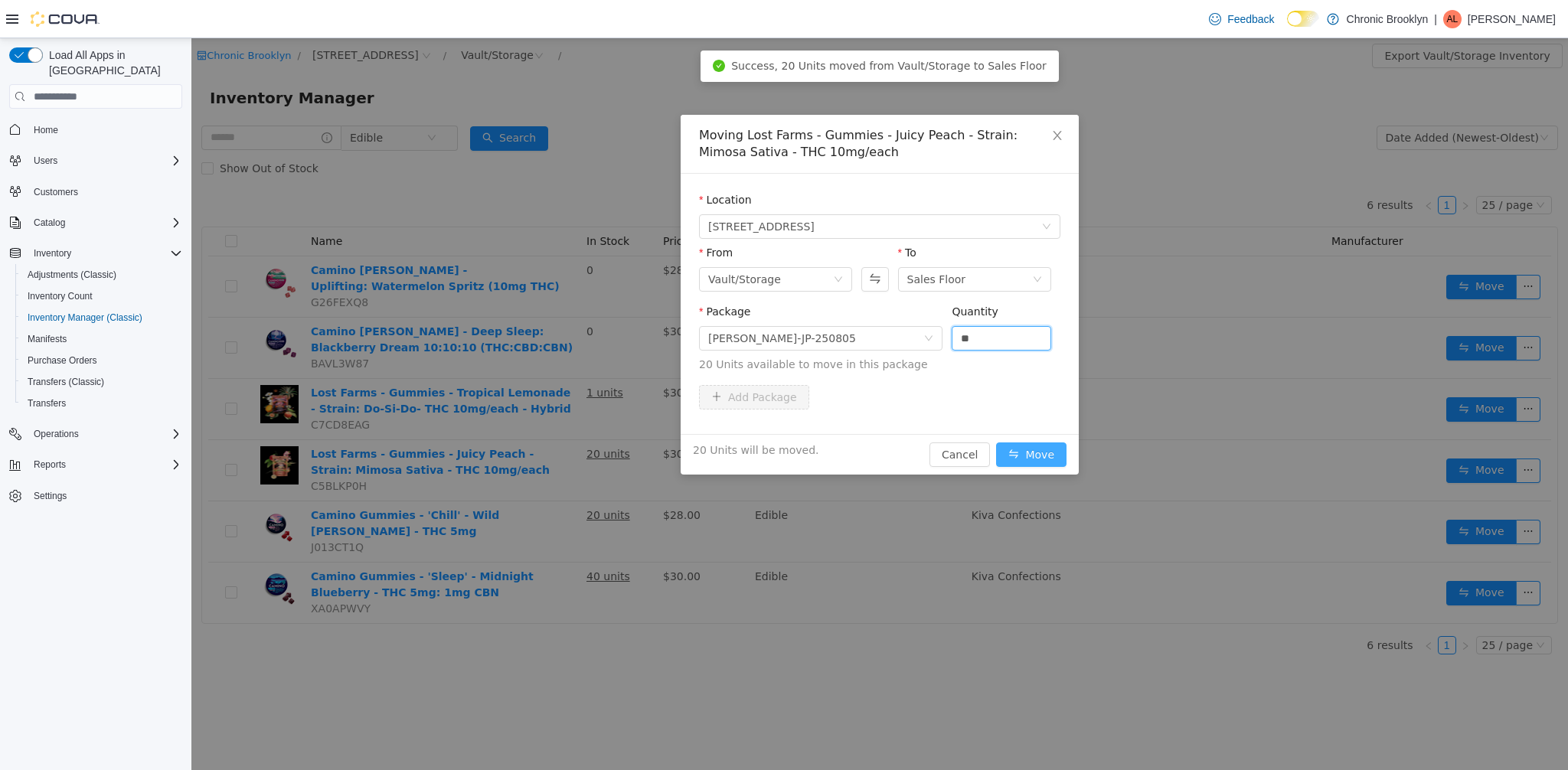
click at [1042, 462] on button "Move" at bounding box center [1031, 455] width 70 height 24
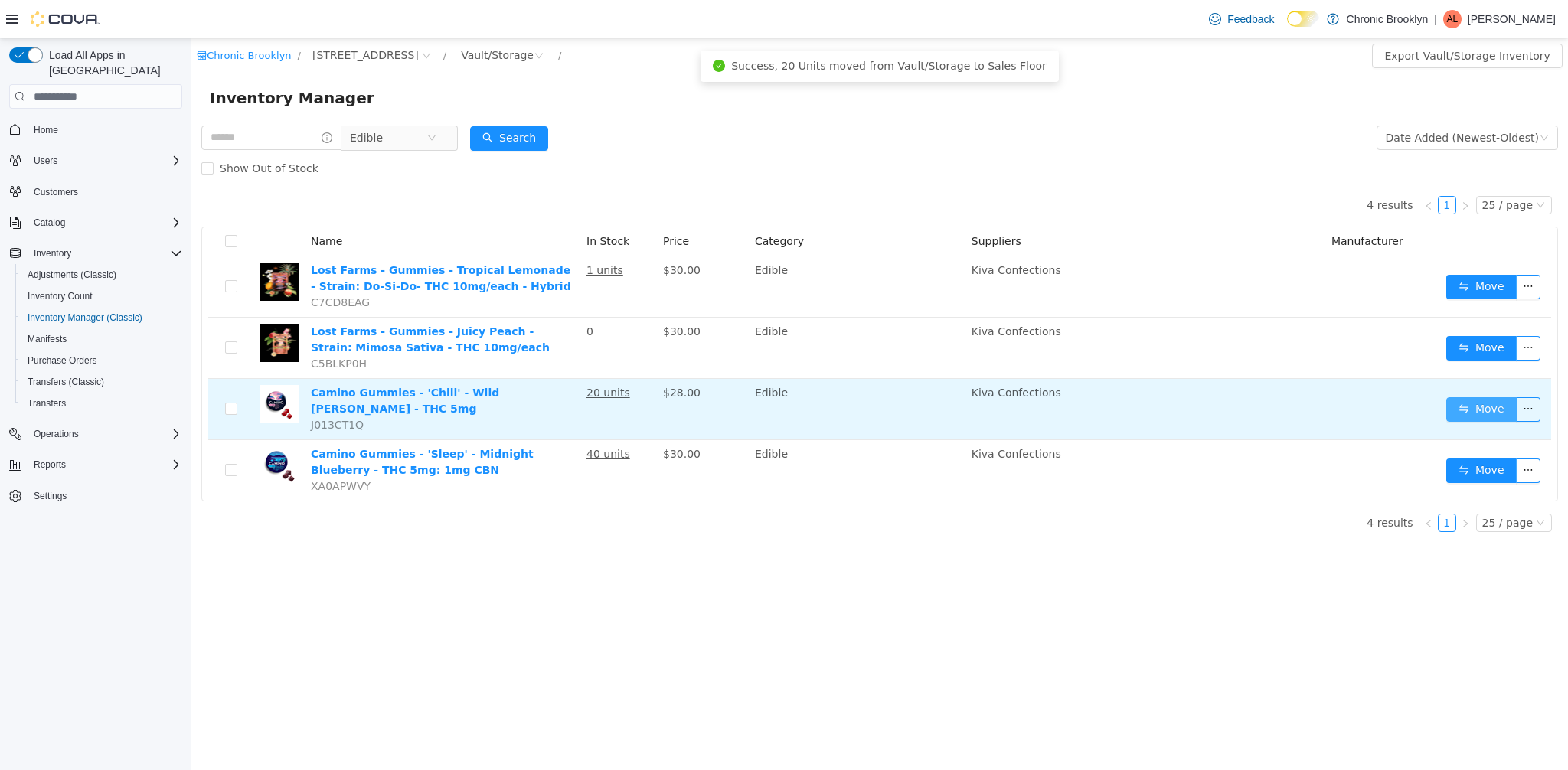
click at [1490, 409] on button "Move" at bounding box center [1481, 409] width 70 height 24
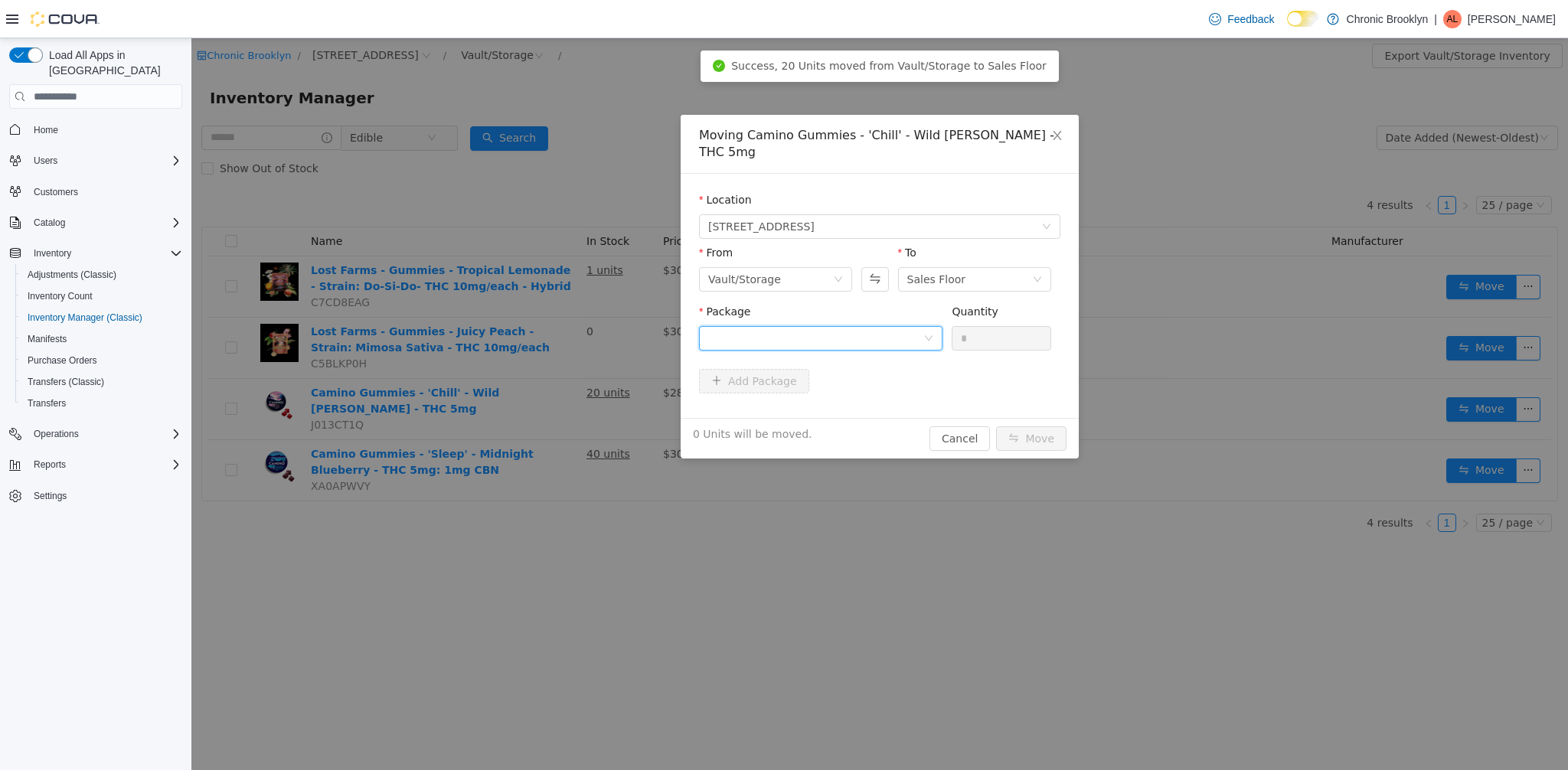
drag, startPoint x: 881, startPoint y: 322, endPoint x: 877, endPoint y: 331, distance: 9.8
click at [881, 327] on div at bounding box center [816, 338] width 215 height 23
click at [851, 375] on li "CM-[PERSON_NAME]-250806 Quantity : 20 Units" at bounding box center [820, 385] width 244 height 41
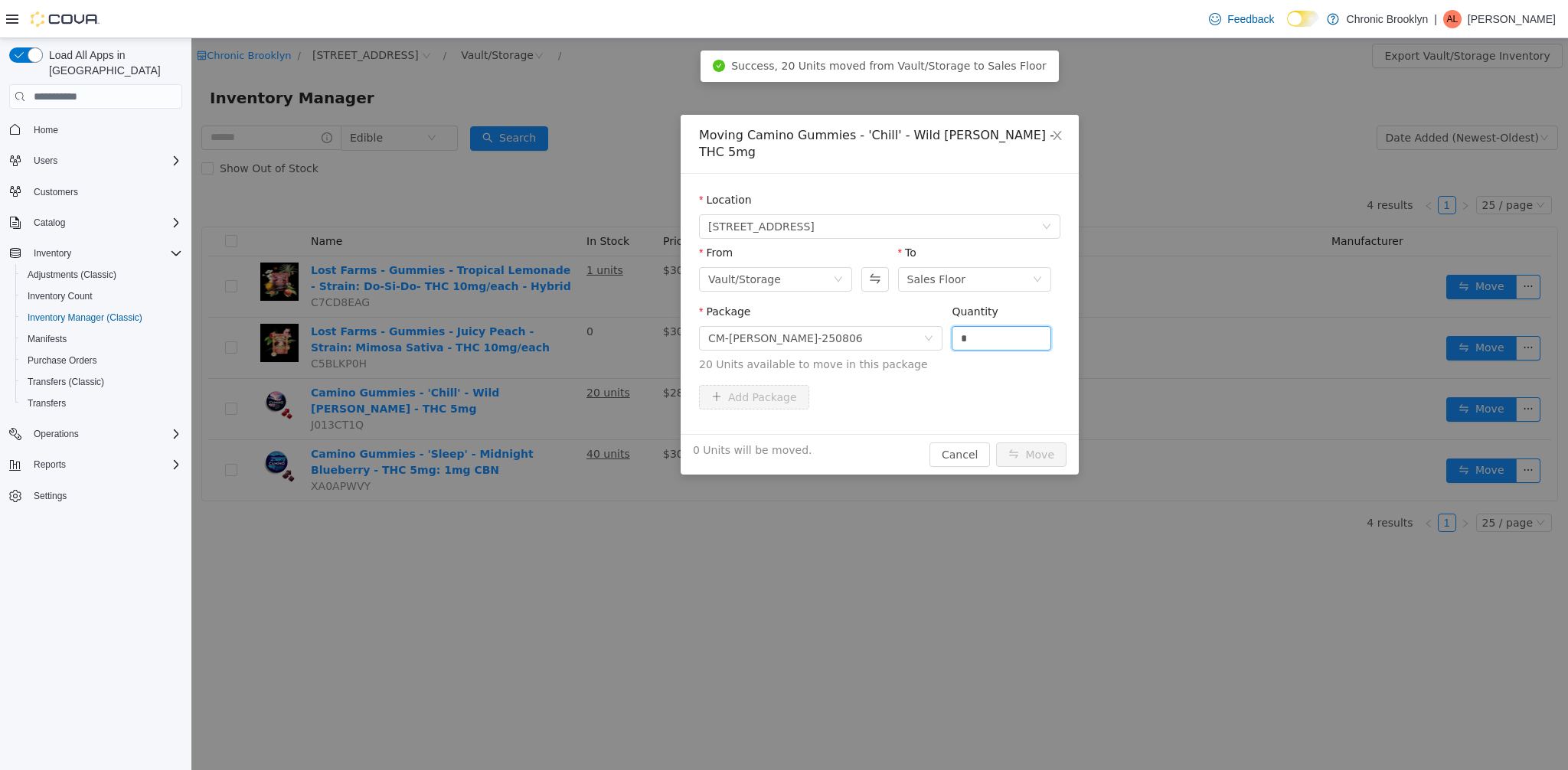
drag, startPoint x: 999, startPoint y: 326, endPoint x: 910, endPoint y: 305, distance: 91.4
click at [934, 310] on span "Package CM-[PERSON_NAME]-250806 Quantity * 20 Units available to move in this p…" at bounding box center [879, 339] width 362 height 67
type input "**"
click at [1033, 443] on button "Move" at bounding box center [1031, 455] width 70 height 24
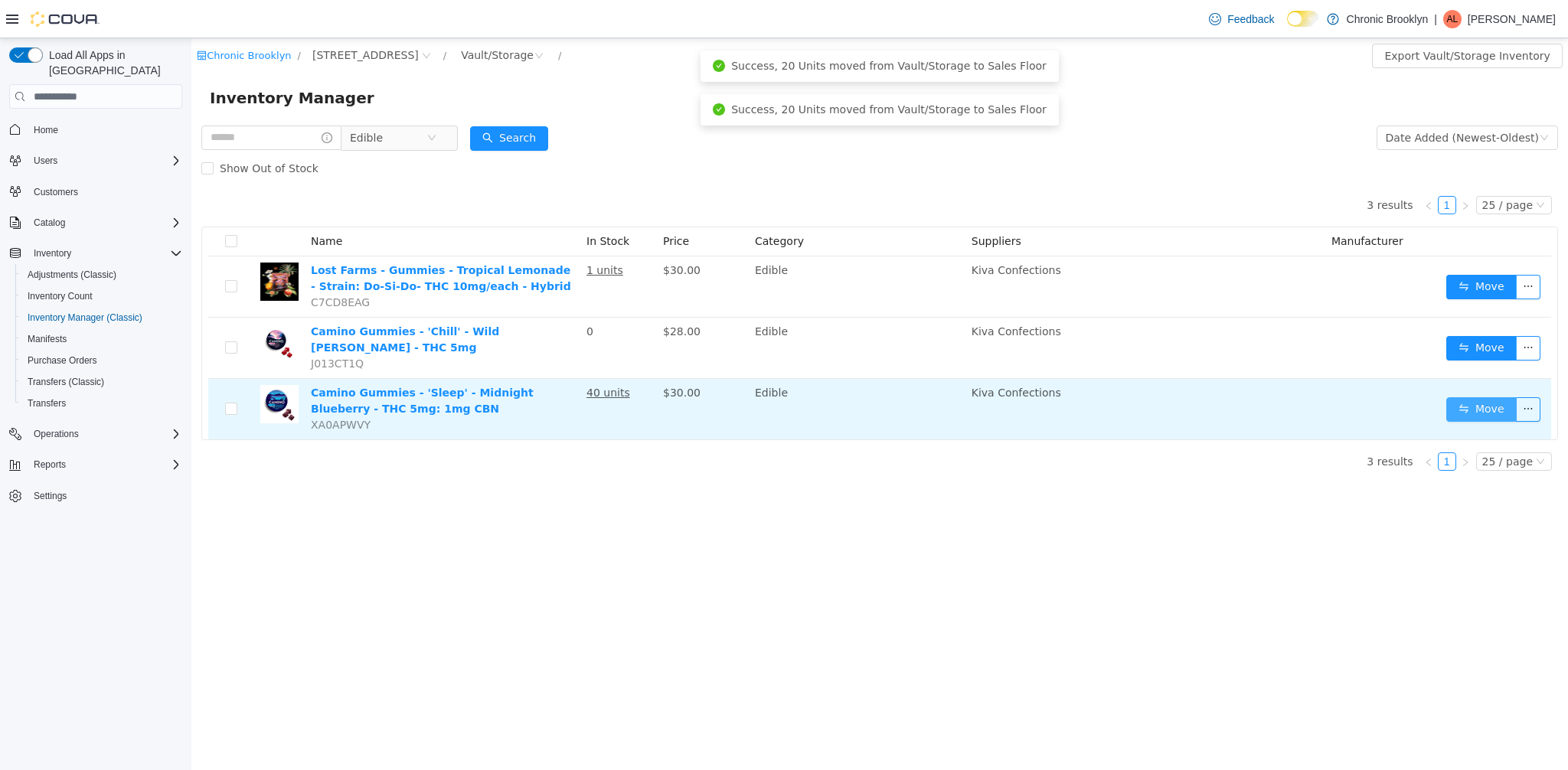
click at [1478, 398] on button "Move" at bounding box center [1481, 409] width 70 height 24
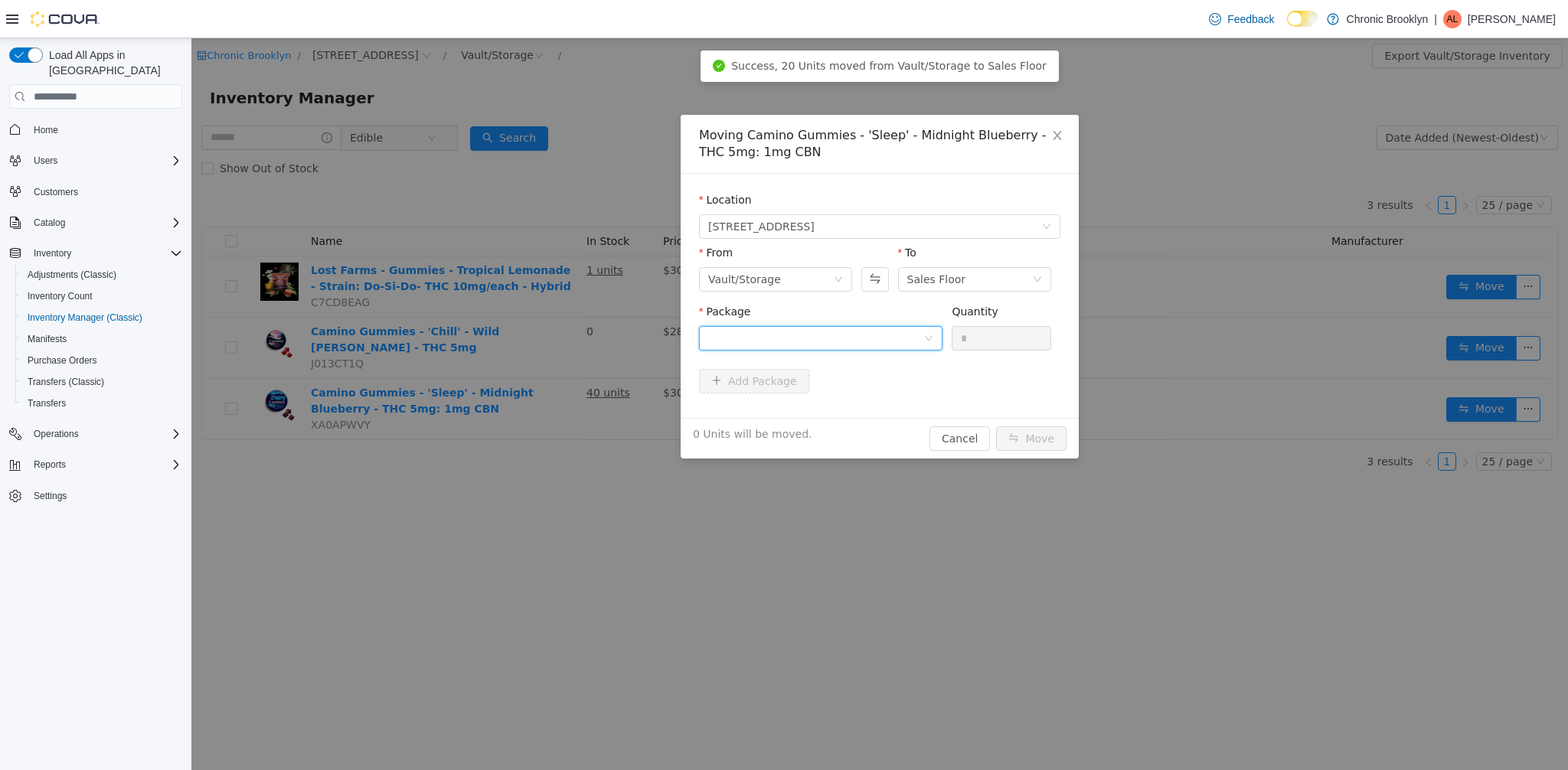
click at [808, 337] on div at bounding box center [816, 338] width 215 height 23
click at [785, 414] on span "Quantity : 40 Units" at bounding box center [755, 410] width 93 height 12
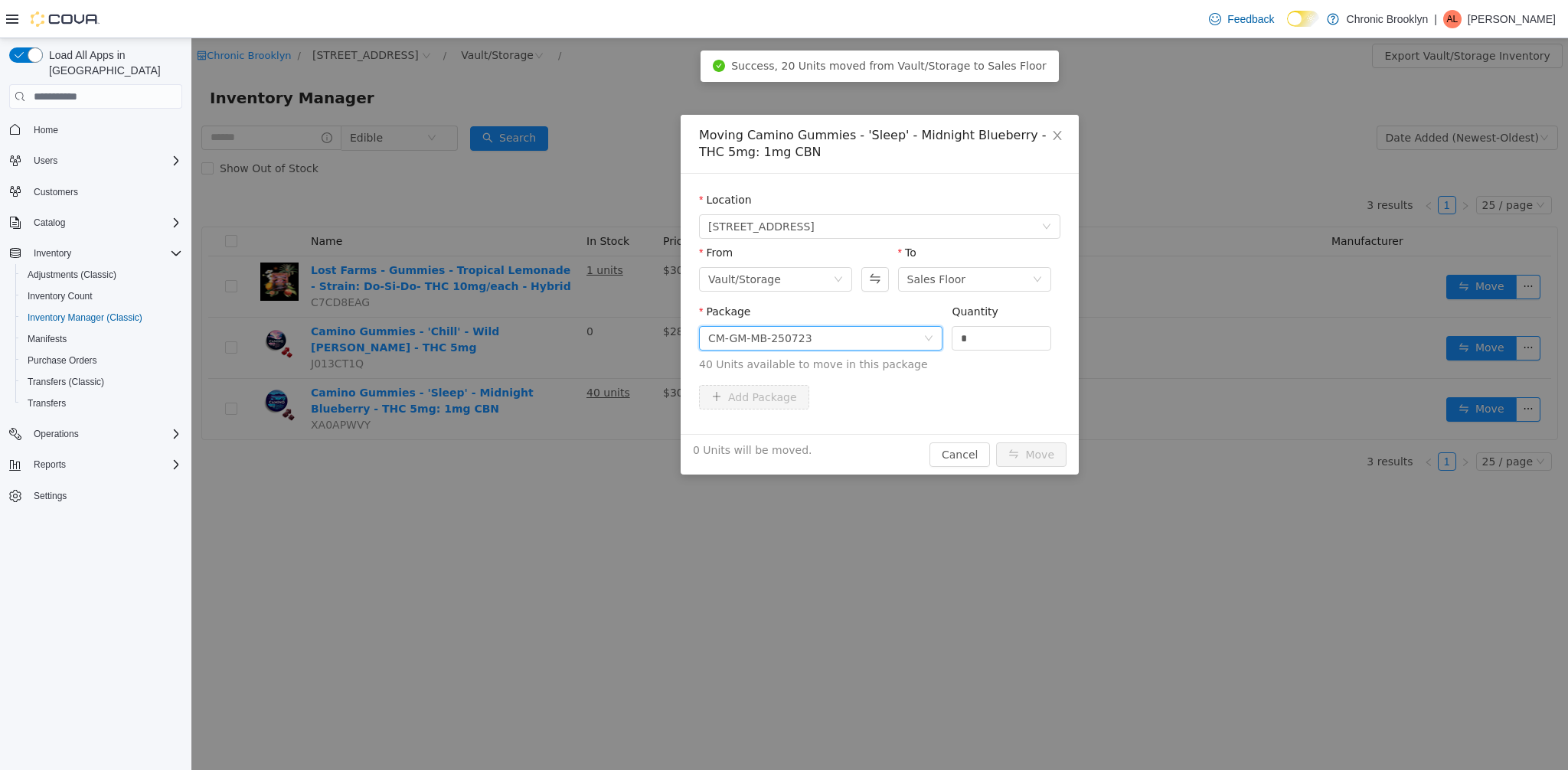
click at [931, 339] on span "Package CM-GM-MB-250723 Quantity * 40 Units available to move in this package" at bounding box center [879, 339] width 362 height 67
type input "**"
click at [1038, 463] on button "Move" at bounding box center [1031, 455] width 70 height 24
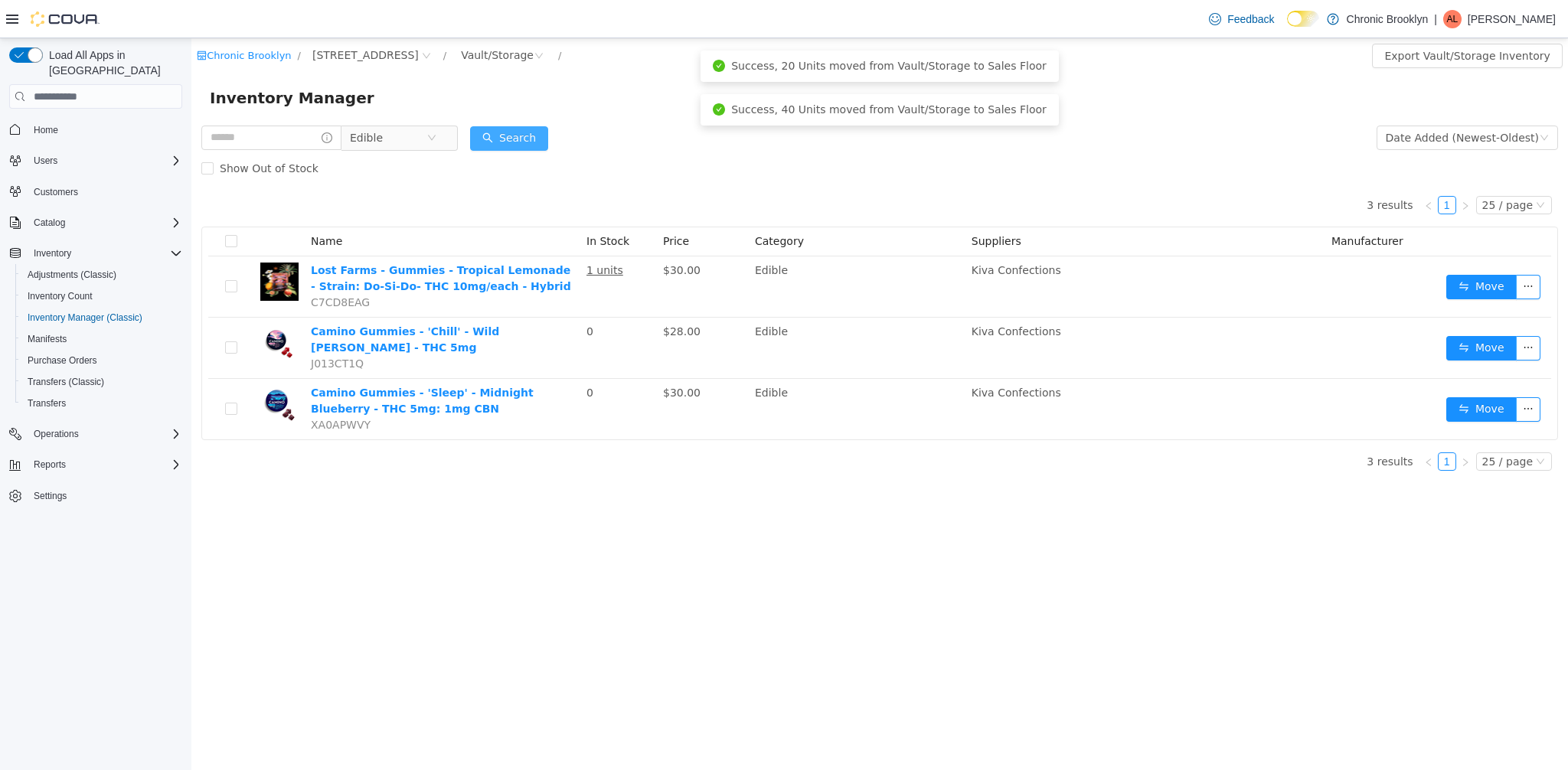
drag, startPoint x: 544, startPoint y: 152, endPoint x: 530, endPoint y: 133, distance: 23.6
click at [544, 152] on div "Search" at bounding box center [509, 137] width 78 height 31
click at [530, 133] on button "Search" at bounding box center [509, 138] width 78 height 24
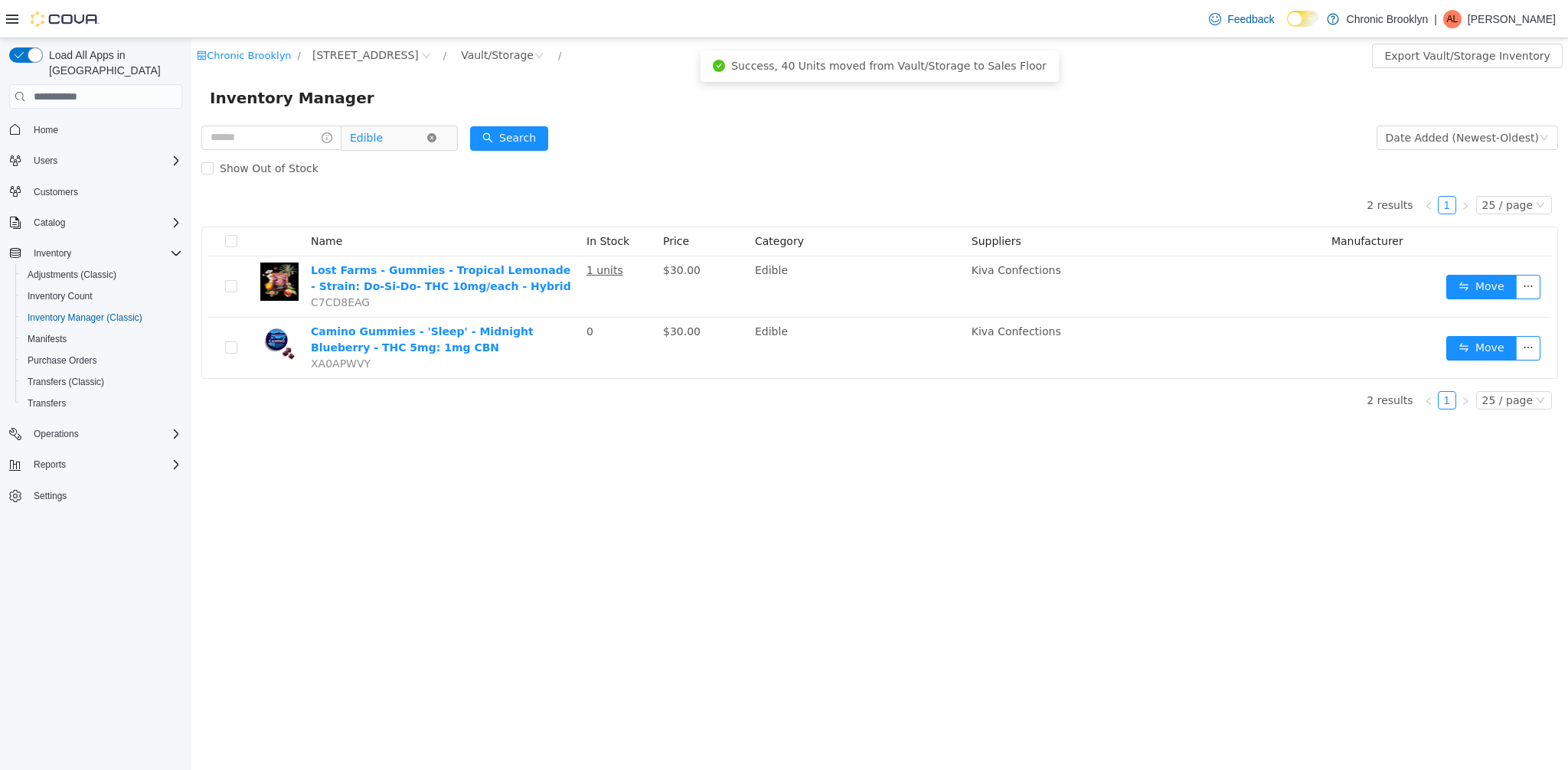
click at [436, 135] on icon "icon: close-circle" at bounding box center [432, 138] width 9 height 9
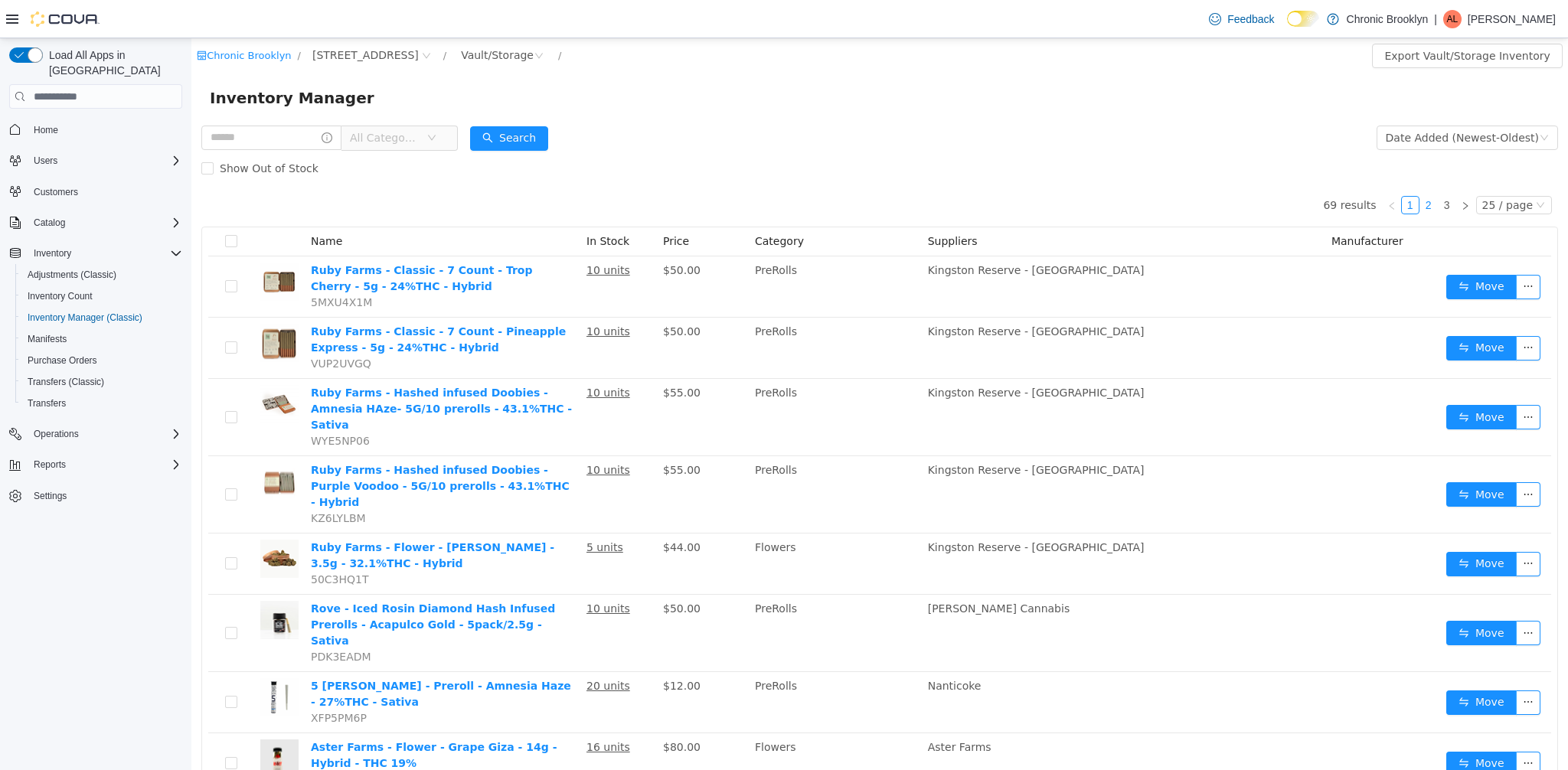
click at [1420, 206] on link "2" at bounding box center [1429, 206] width 17 height 17
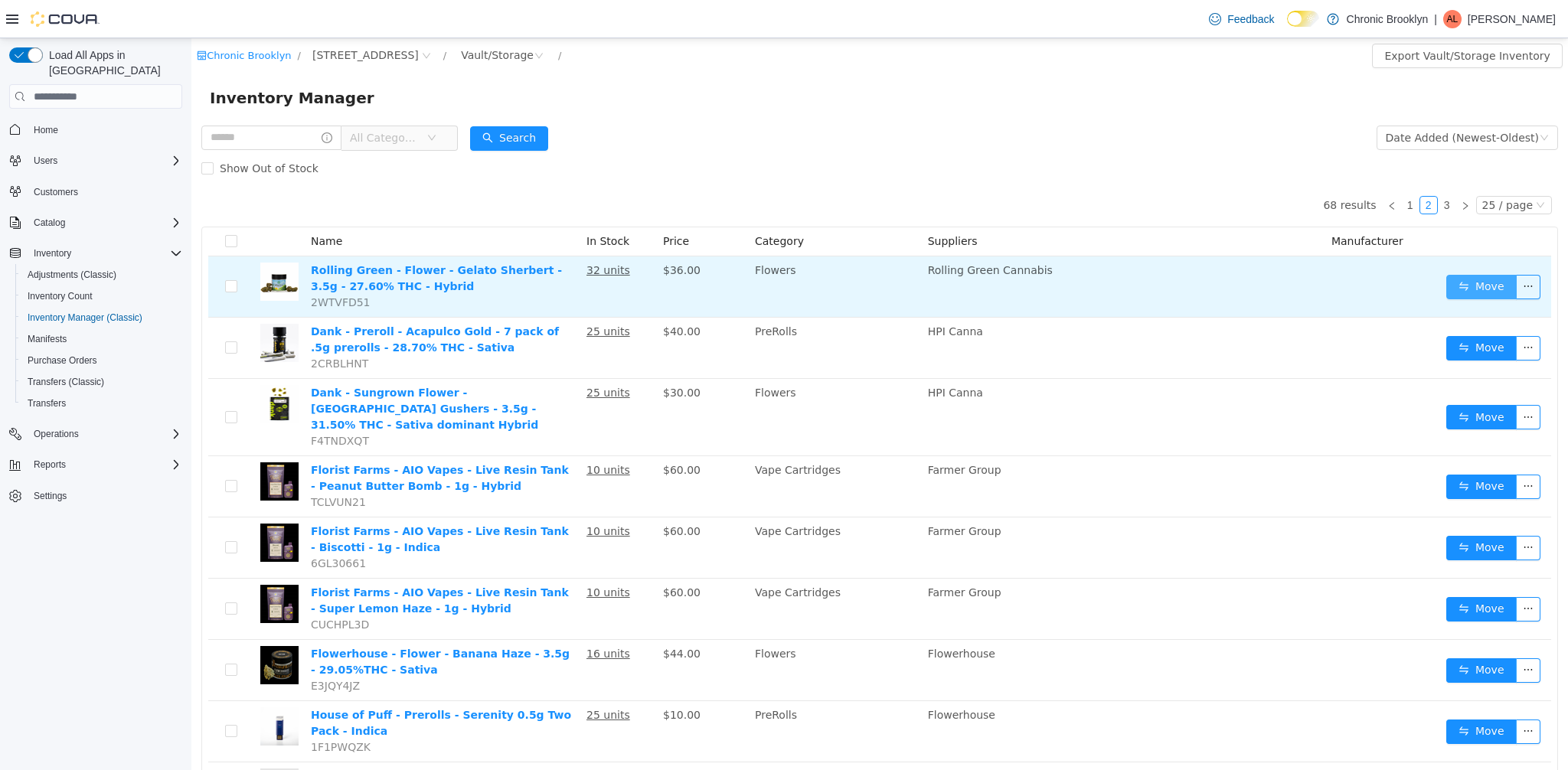
click at [1488, 287] on button "Move" at bounding box center [1481, 287] width 70 height 24
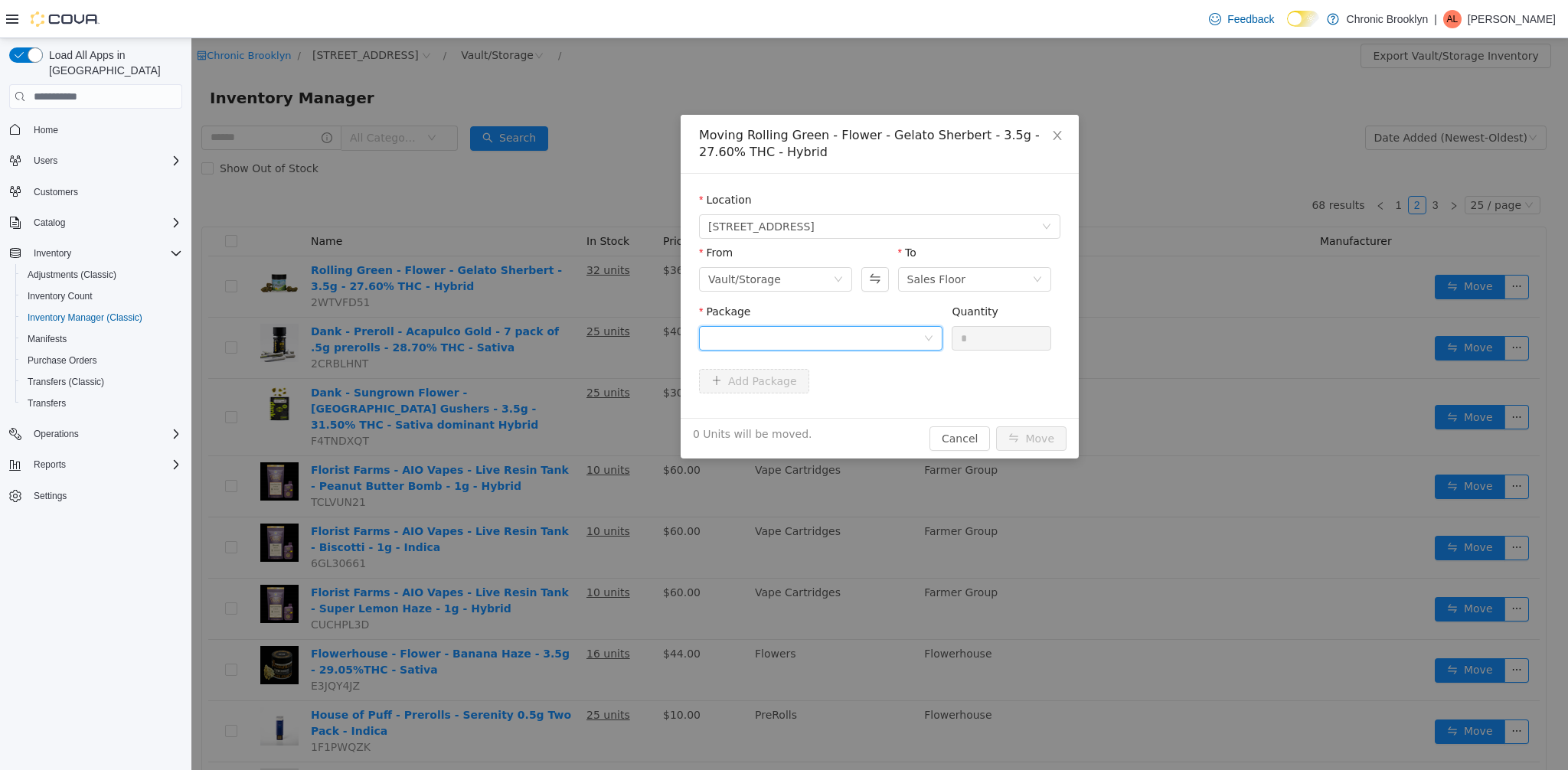
click at [914, 346] on div at bounding box center [816, 338] width 215 height 23
drag, startPoint x: 837, startPoint y: 406, endPoint x: 850, endPoint y: 401, distance: 13.9
click at [837, 406] on li "GS2603A Quantity : 32 Units" at bounding box center [820, 402] width 244 height 41
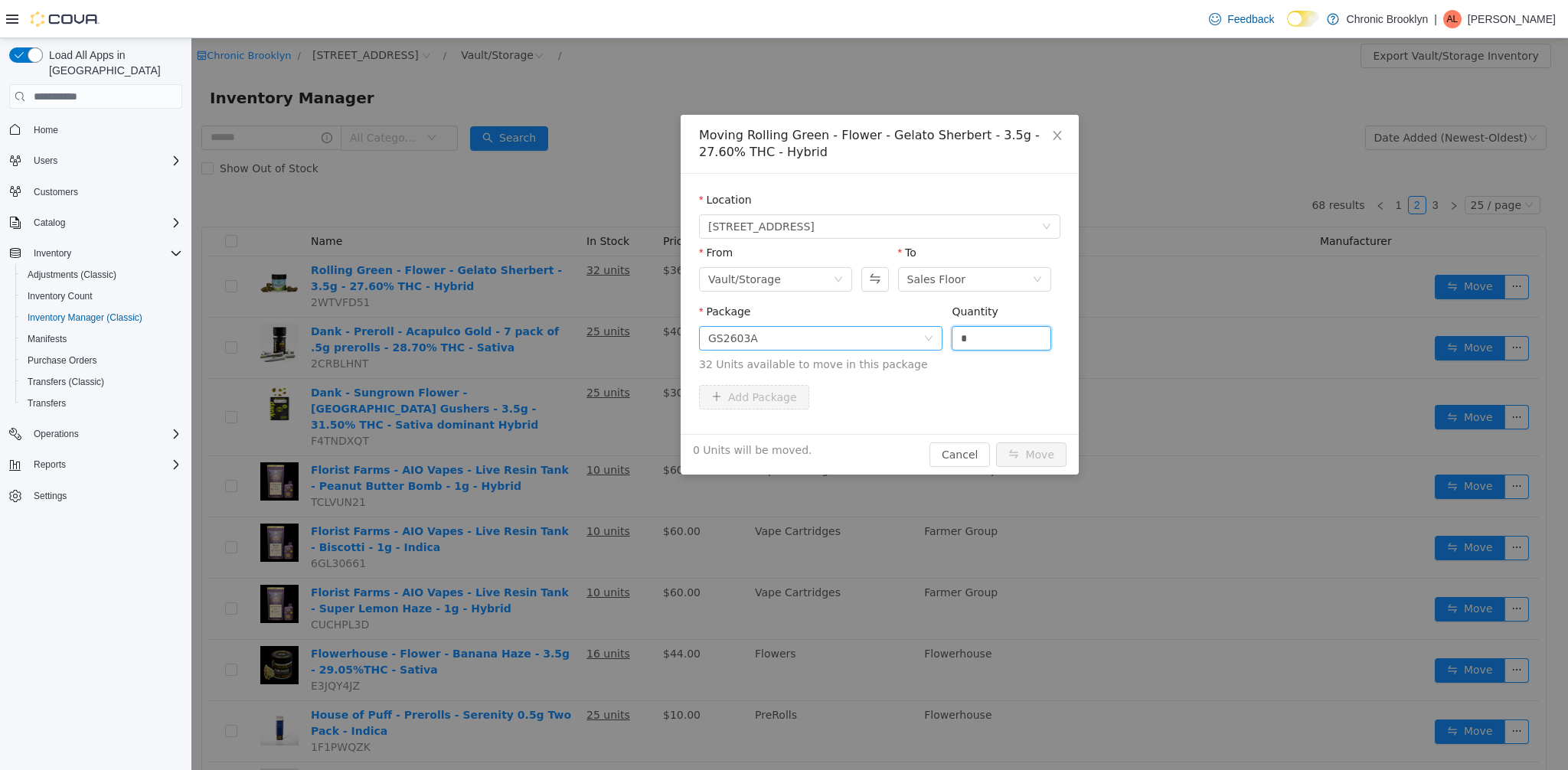
drag, startPoint x: 974, startPoint y: 342, endPoint x: 906, endPoint y: 340, distance: 68.0
click at [909, 342] on span "Package GS2603A Quantity * 32 Units available to move in this package" at bounding box center [879, 339] width 362 height 67
type input "**"
click at [1054, 461] on button "Move" at bounding box center [1031, 455] width 70 height 24
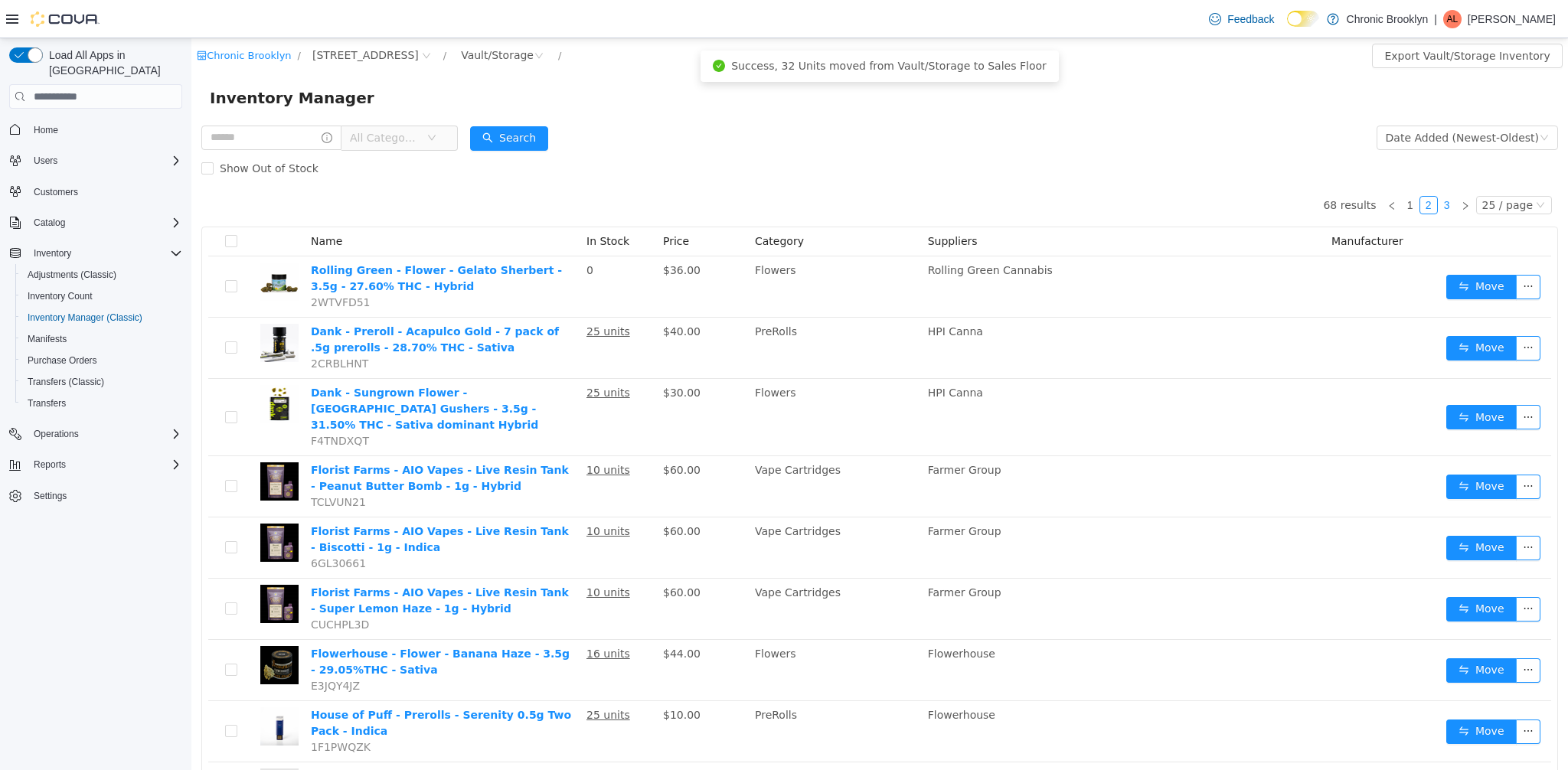
click at [1439, 202] on link "3" at bounding box center [1447, 206] width 17 height 17
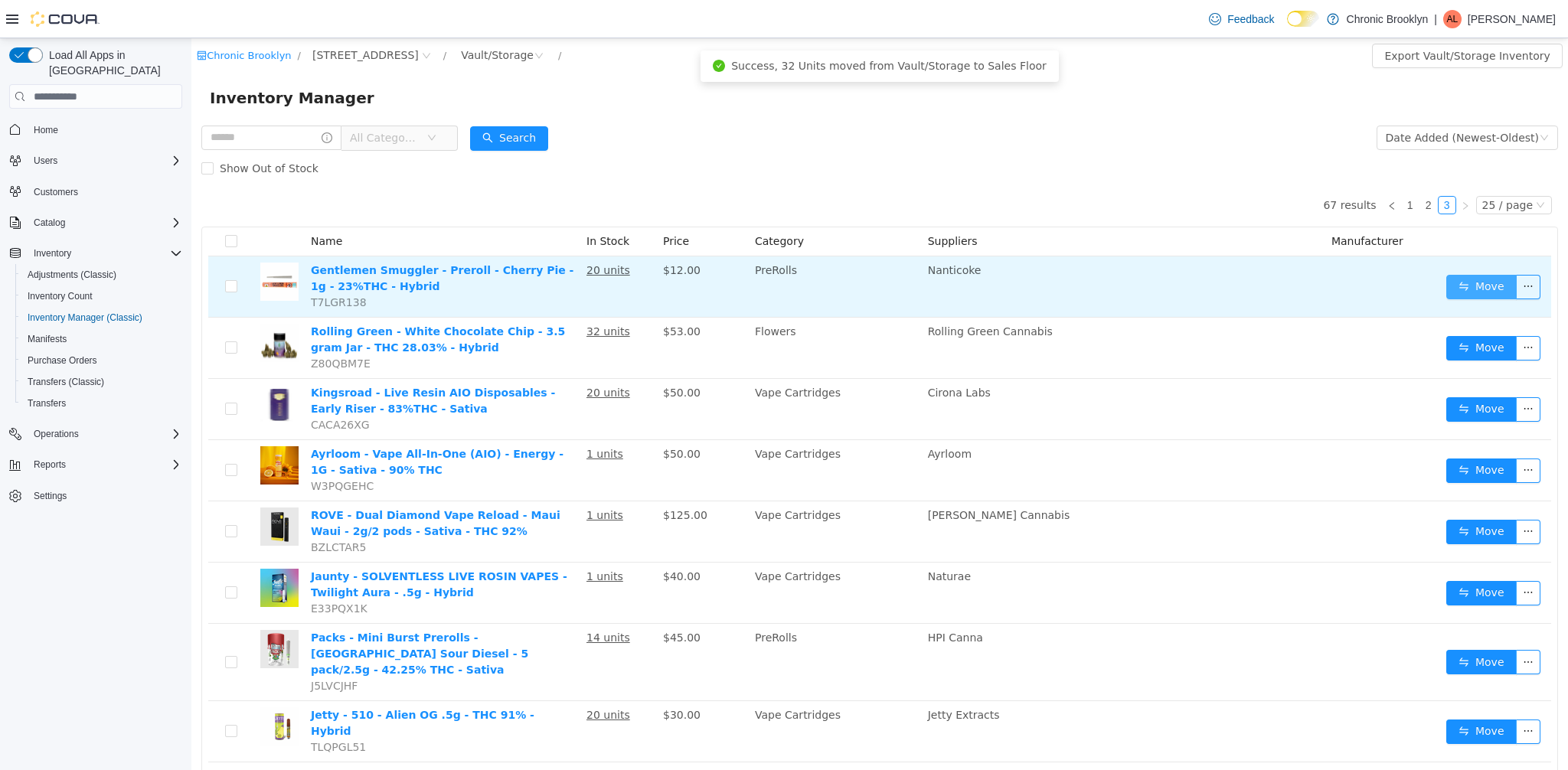
click at [1451, 287] on button "Move" at bounding box center [1481, 287] width 70 height 24
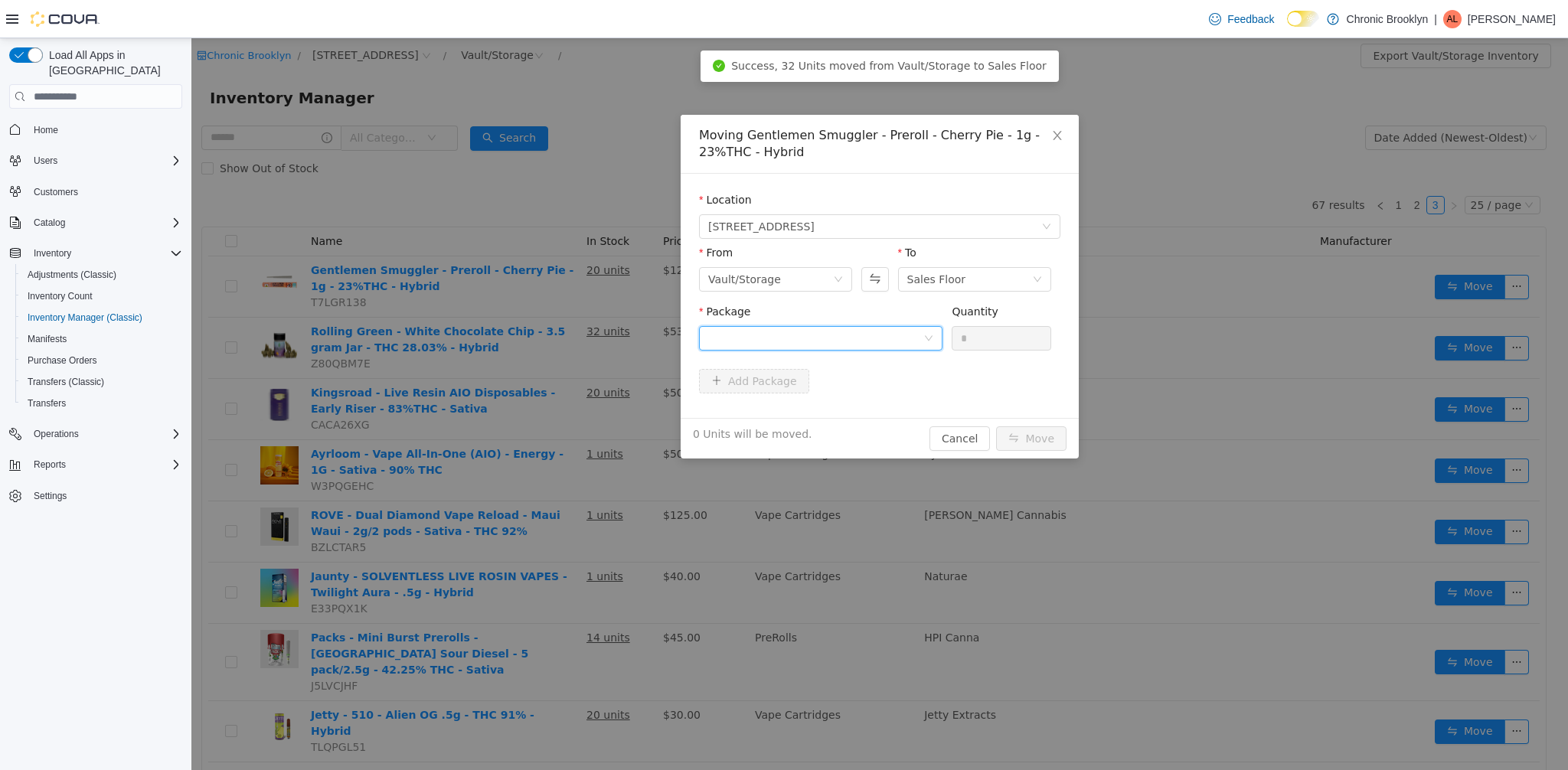
click at [826, 342] on div at bounding box center [816, 338] width 215 height 23
click at [800, 388] on li "MM092411PR1G Quantity : 20 Units" at bounding box center [820, 402] width 244 height 41
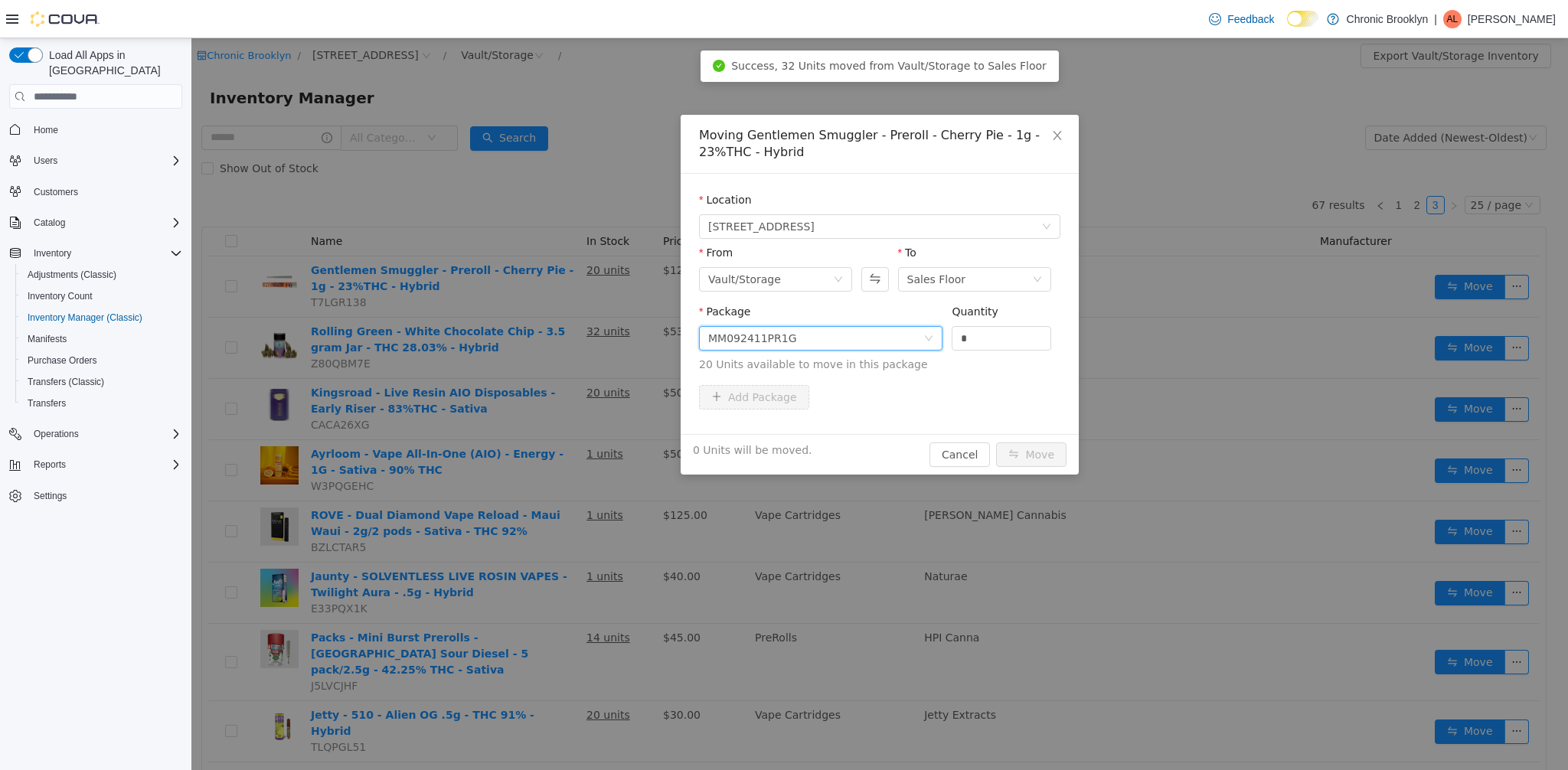
drag, startPoint x: 940, startPoint y: 335, endPoint x: 901, endPoint y: 332, distance: 39.1
click at [916, 334] on span "Package MM092411PR1G Quantity * 20 Units available to move in this package" at bounding box center [879, 339] width 362 height 67
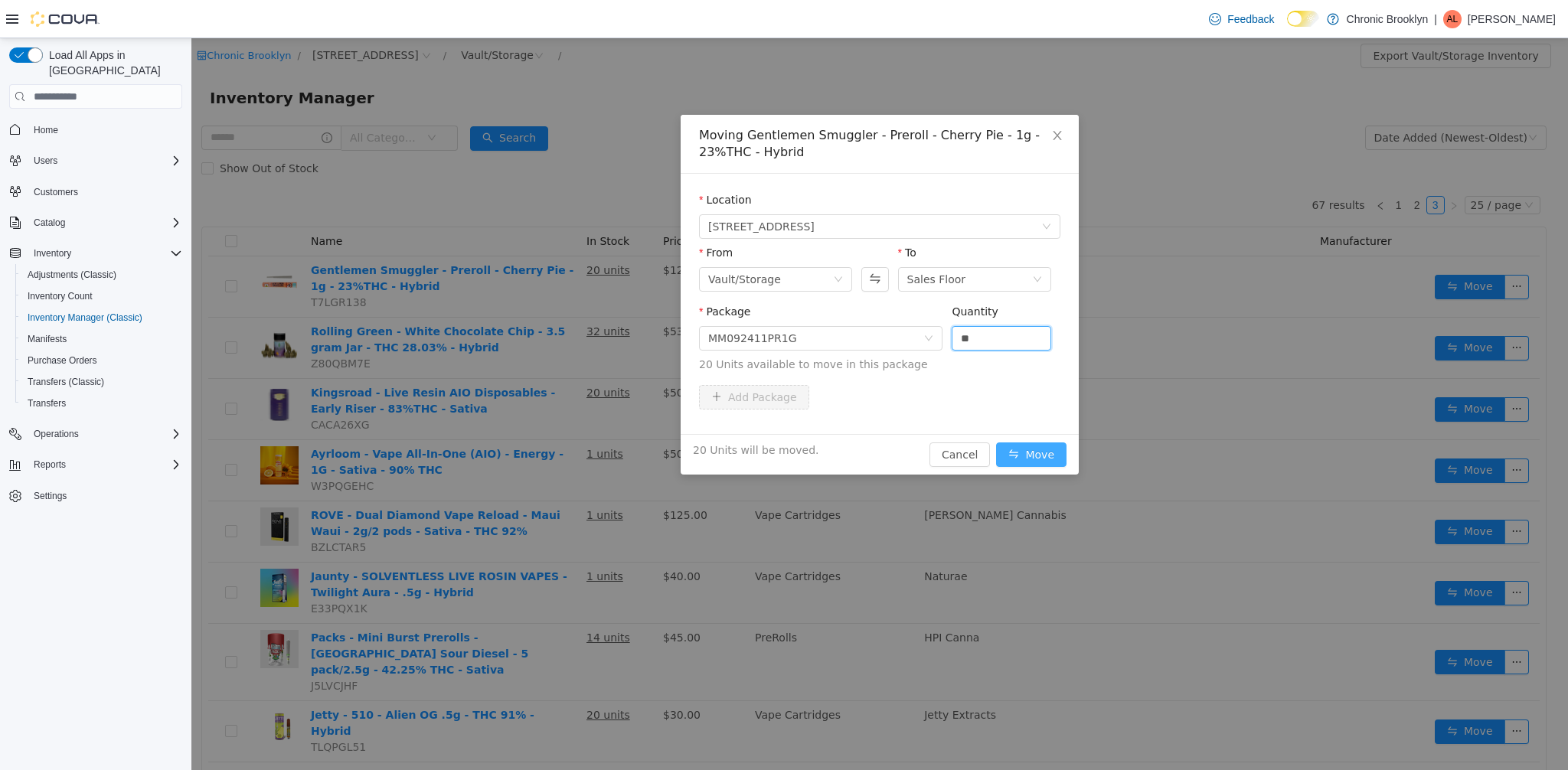
type input "**"
click at [1042, 450] on button "Move" at bounding box center [1031, 455] width 70 height 24
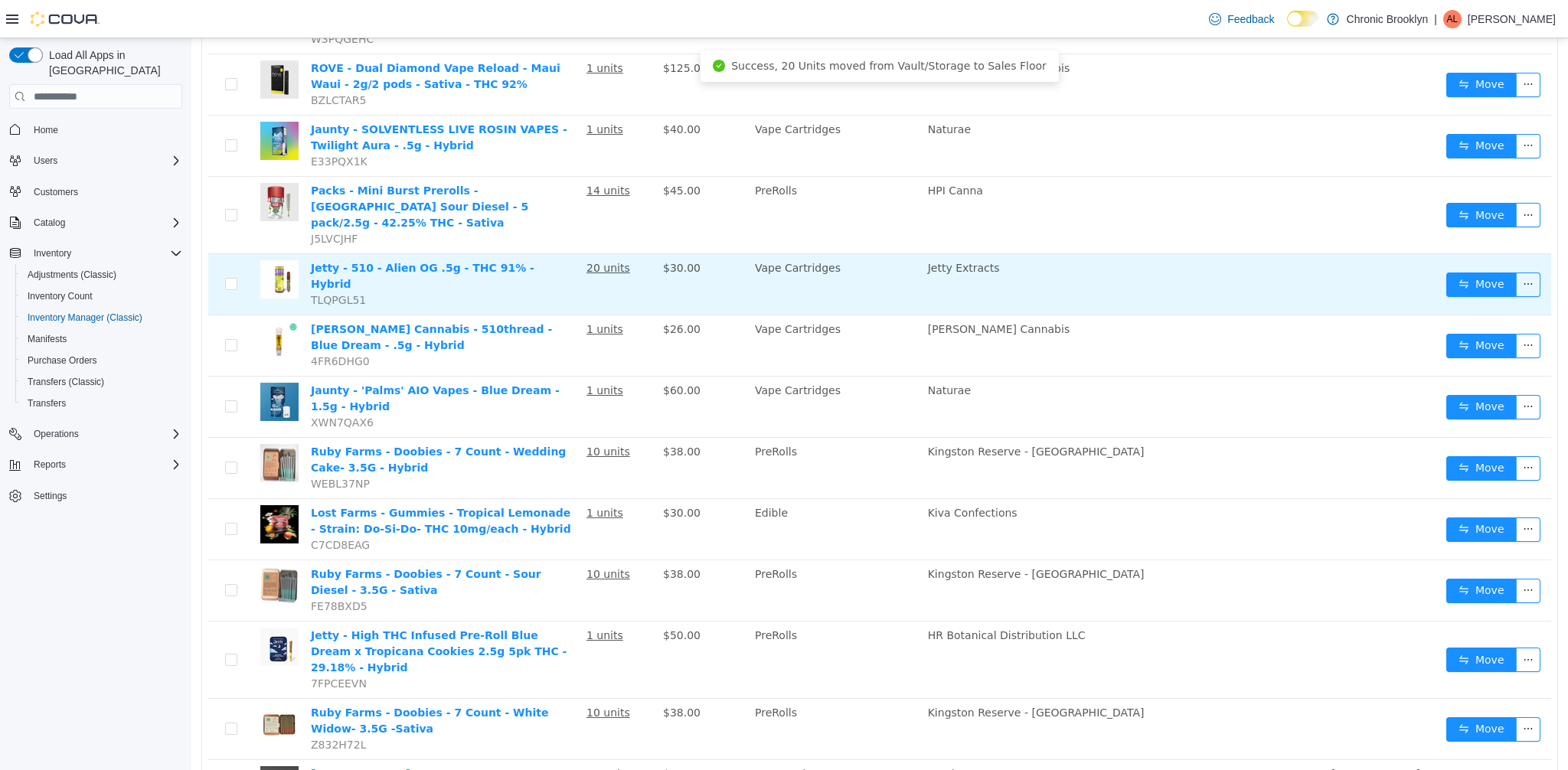
scroll to position [558, 0]
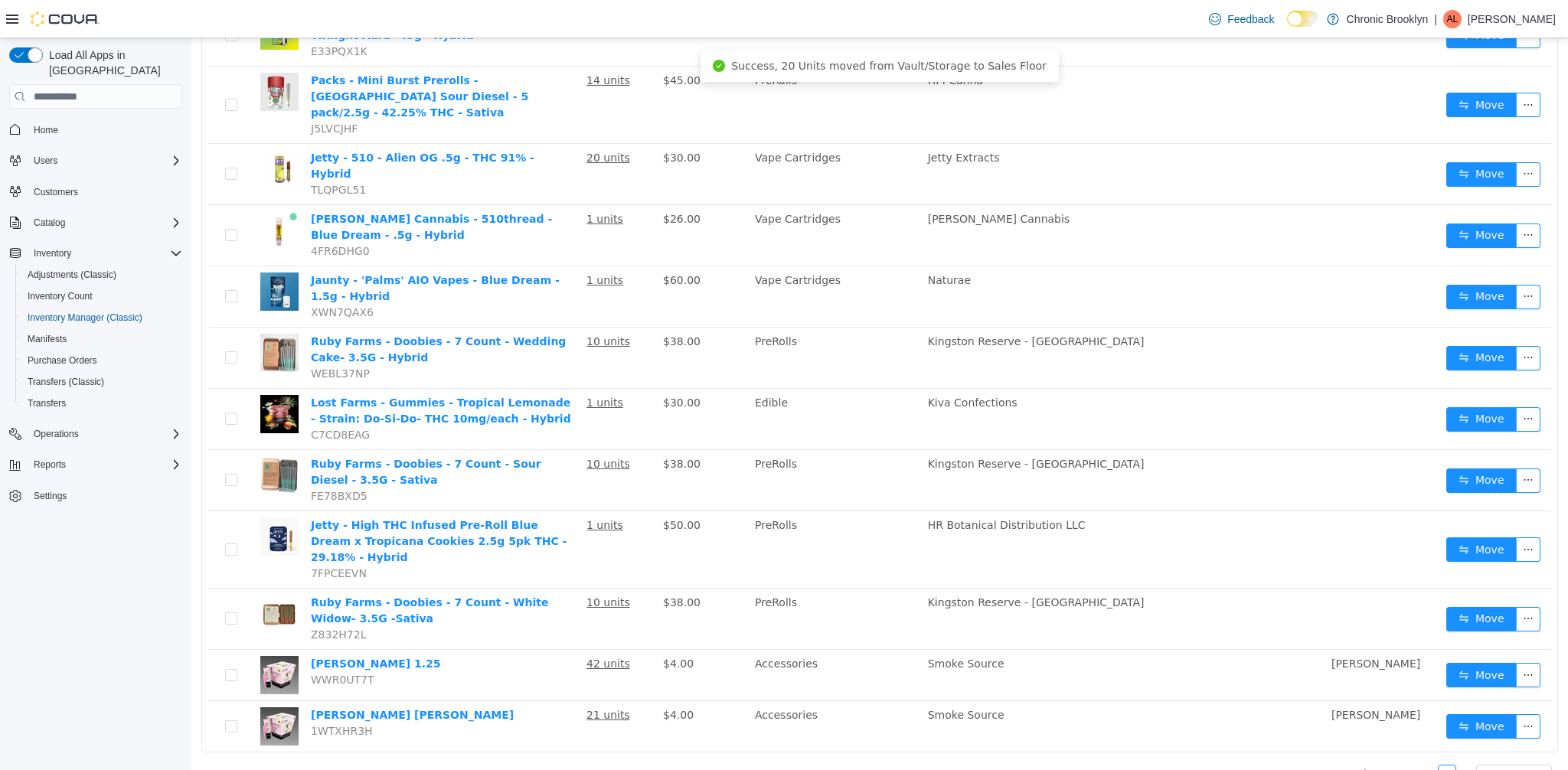
click at [1426, 766] on link "2" at bounding box center [1429, 775] width 17 height 17
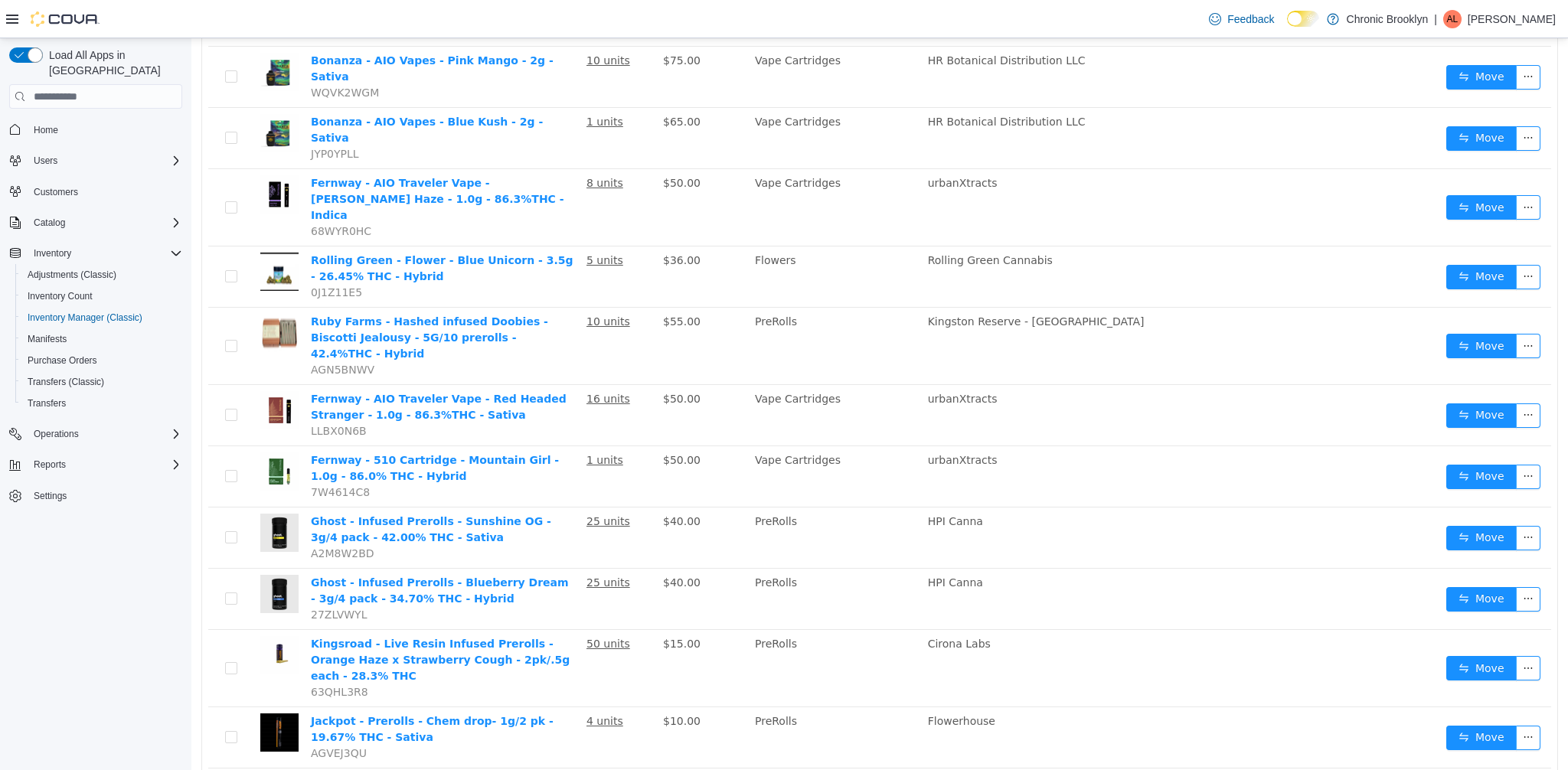
scroll to position [1048, 0]
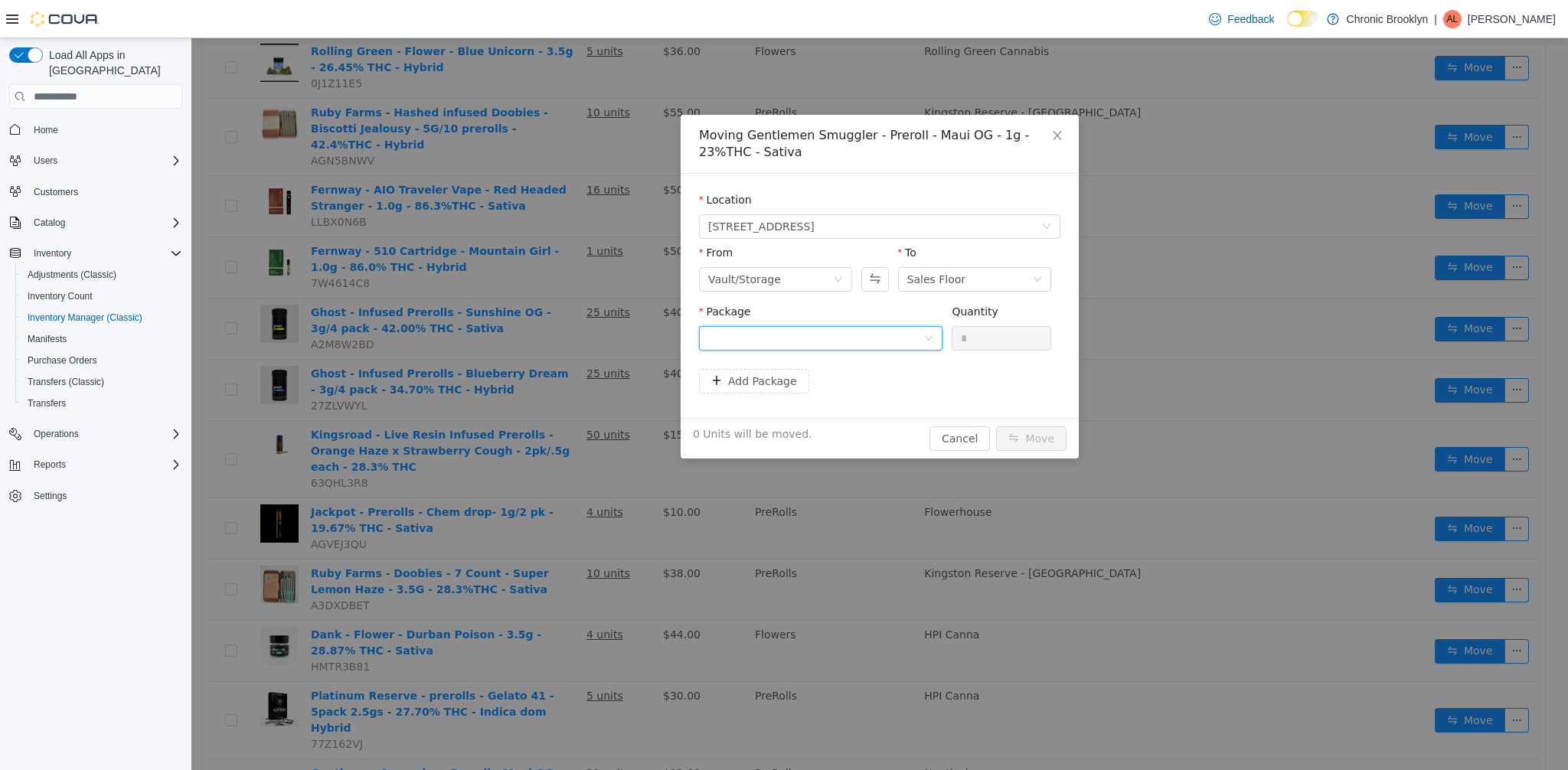
click at [847, 333] on div at bounding box center [816, 338] width 215 height 23
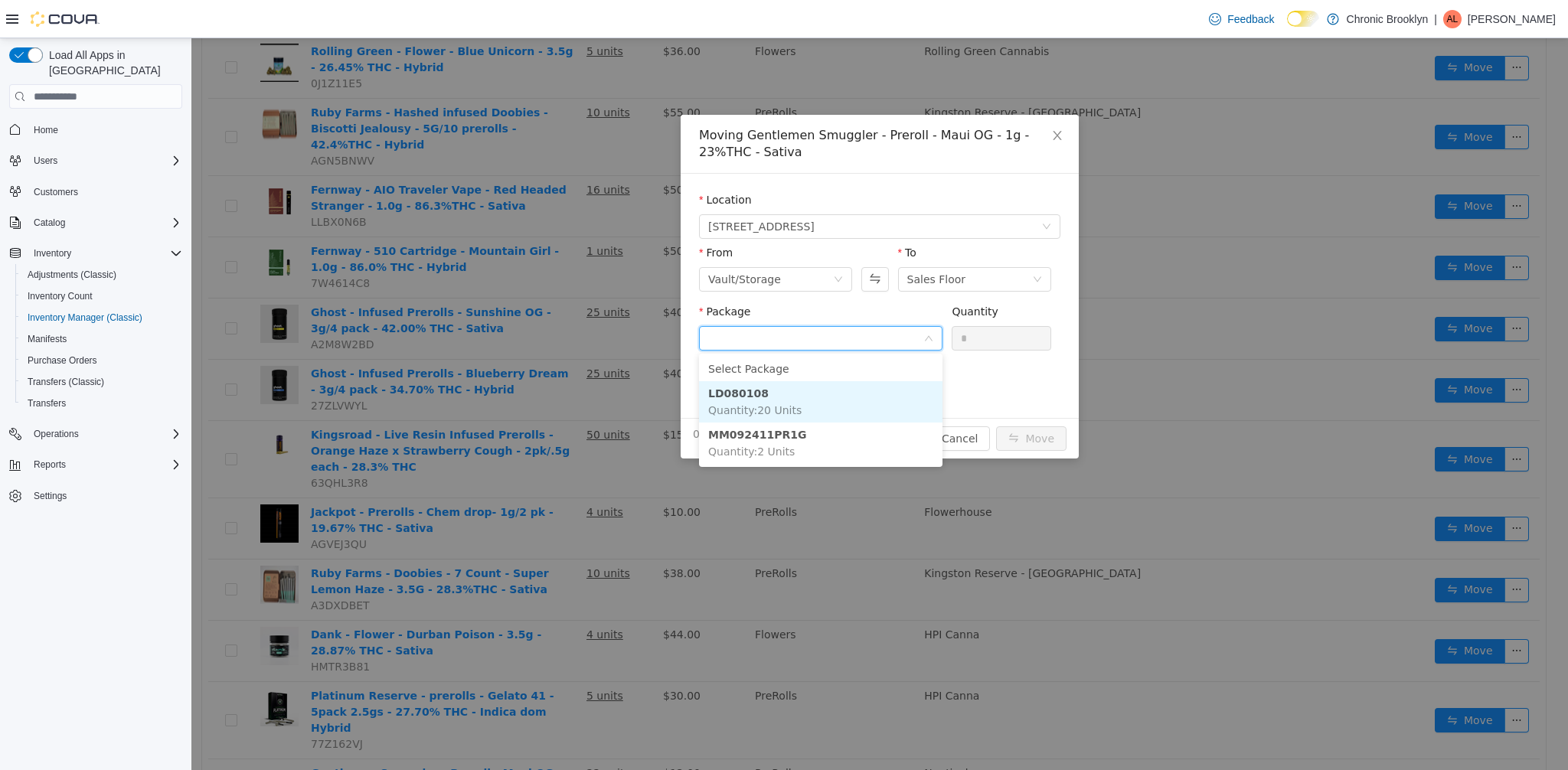
click at [801, 422] on li "LD080108 Quantity : 20 Units" at bounding box center [820, 402] width 244 height 41
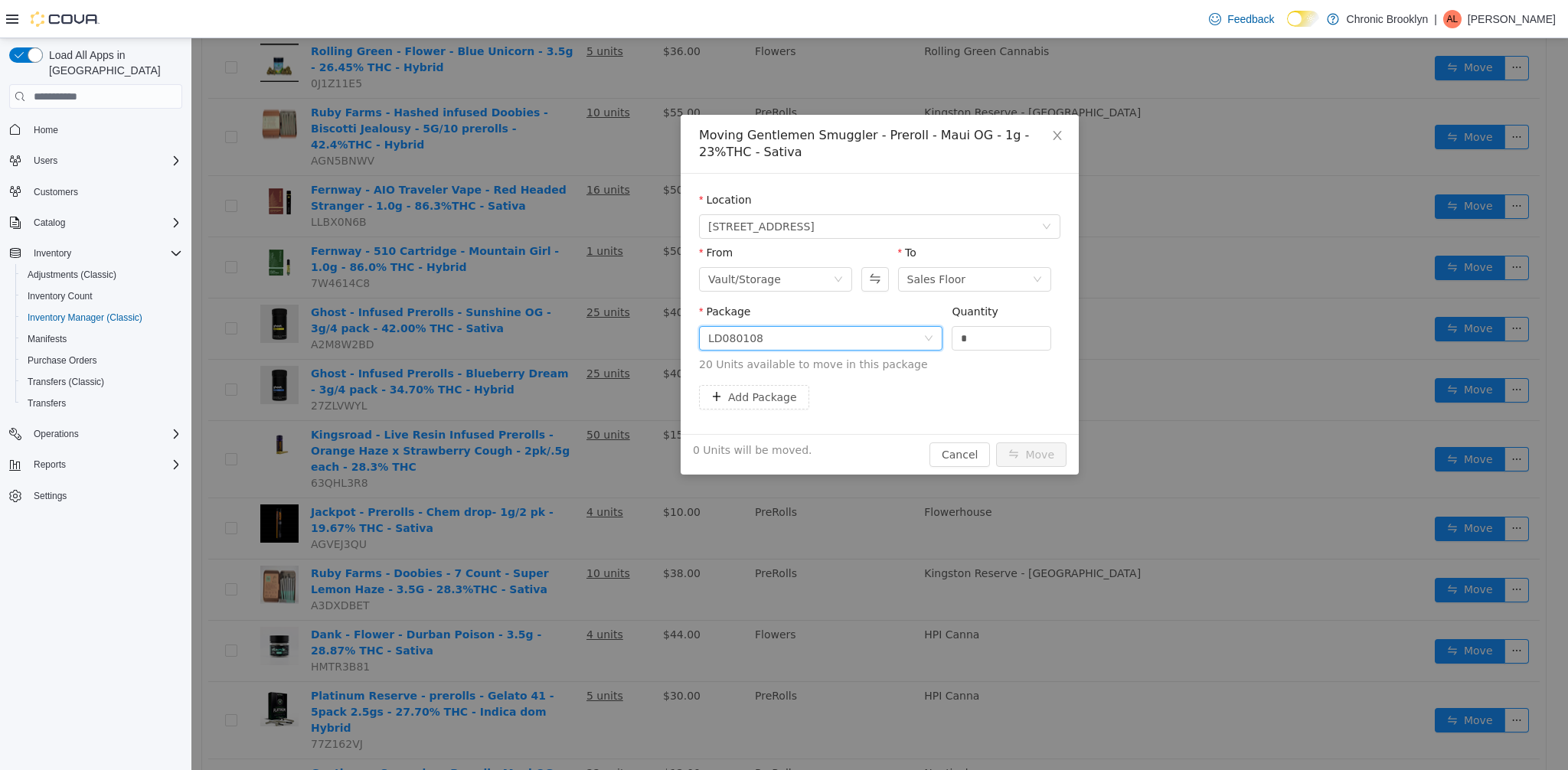
drag, startPoint x: 987, startPoint y: 347, endPoint x: 908, endPoint y: 332, distance: 80.4
click at [925, 335] on span "Package LD080108 Quantity * 20 Units available to move in this package" at bounding box center [879, 339] width 362 height 67
type input "**"
click at [1048, 452] on button "Move" at bounding box center [1031, 455] width 70 height 24
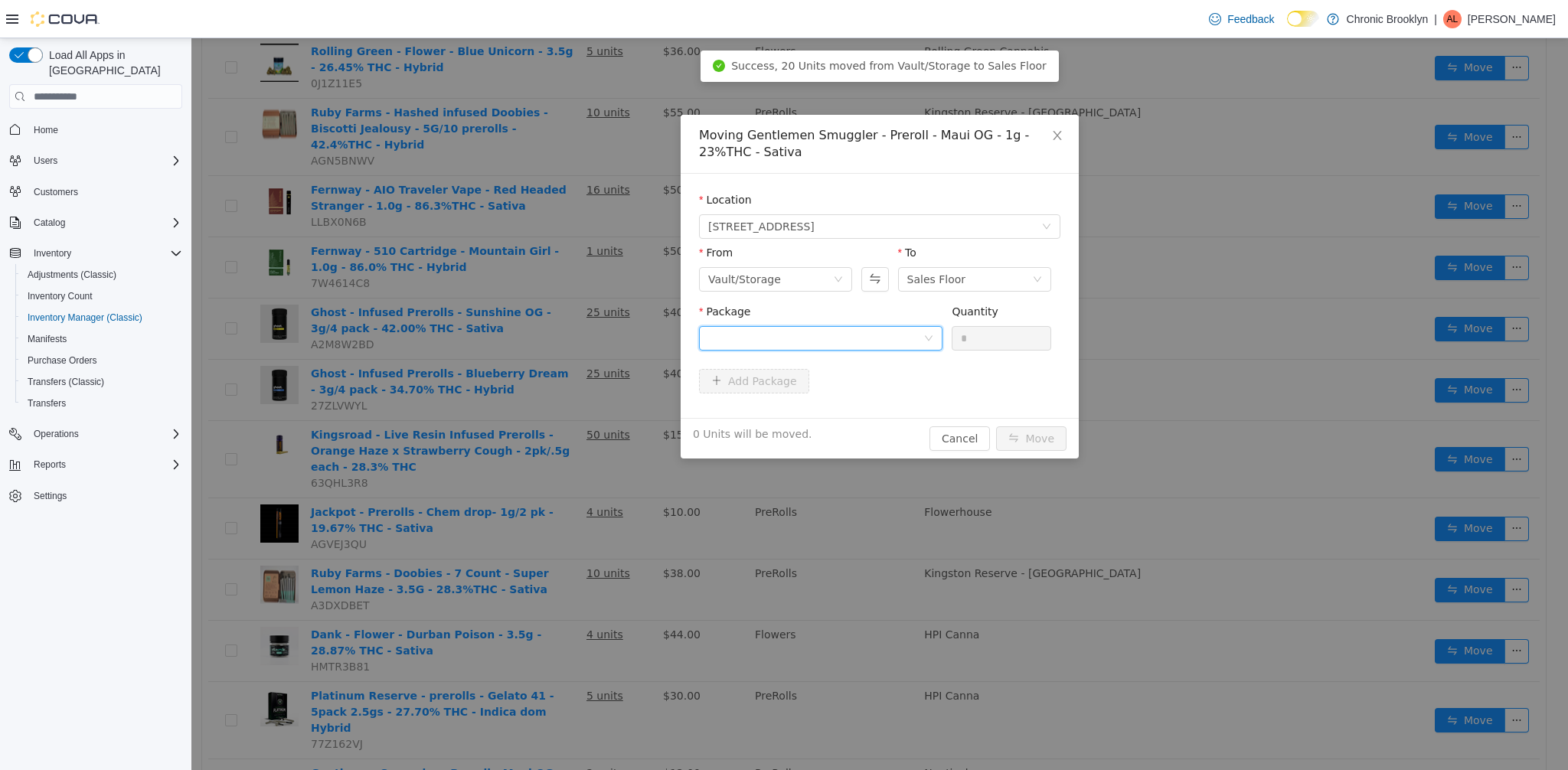
click at [908, 338] on div at bounding box center [816, 338] width 215 height 23
click at [869, 399] on li "MM092411PR1G Quantity : 2 Units" at bounding box center [820, 402] width 244 height 41
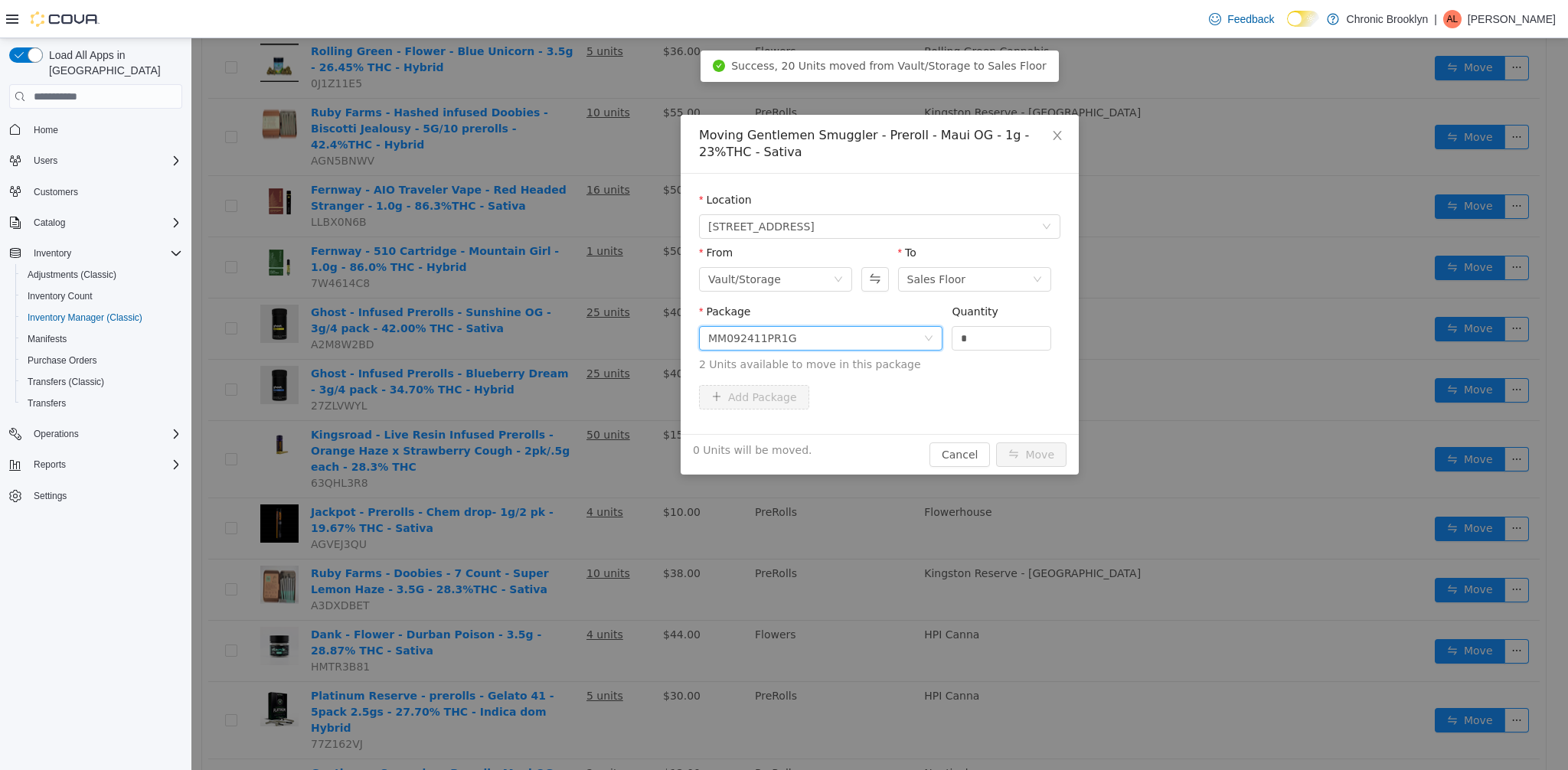
drag, startPoint x: 974, startPoint y: 338, endPoint x: 934, endPoint y: 340, distance: 40.0
click at [949, 341] on div "Package MM092411PR1G Quantity * 2 Units available to move in this package" at bounding box center [879, 338] width 362 height 69
type input "*"
click at [1053, 445] on button "Move" at bounding box center [1031, 455] width 70 height 24
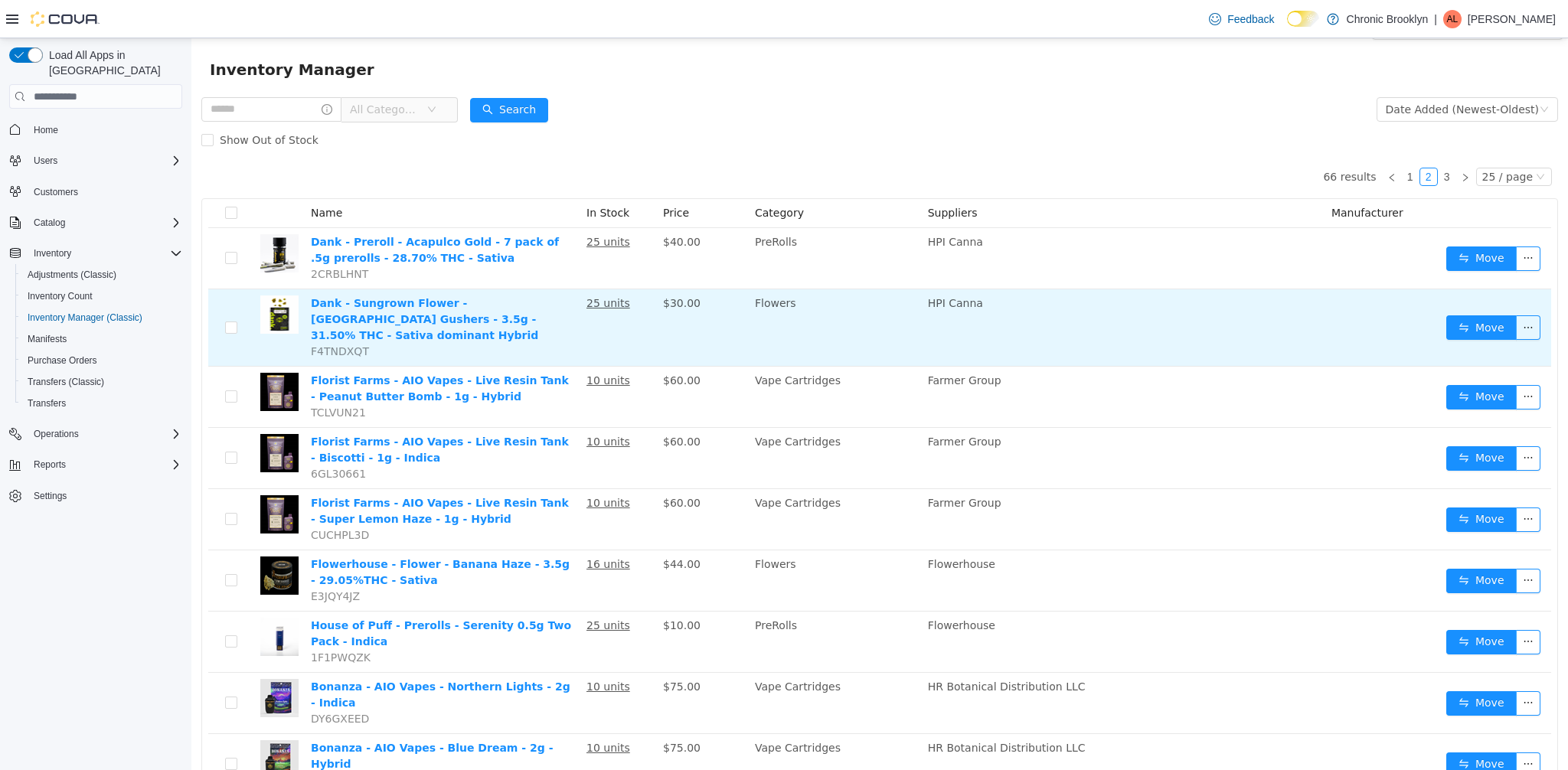
scroll to position [0, 0]
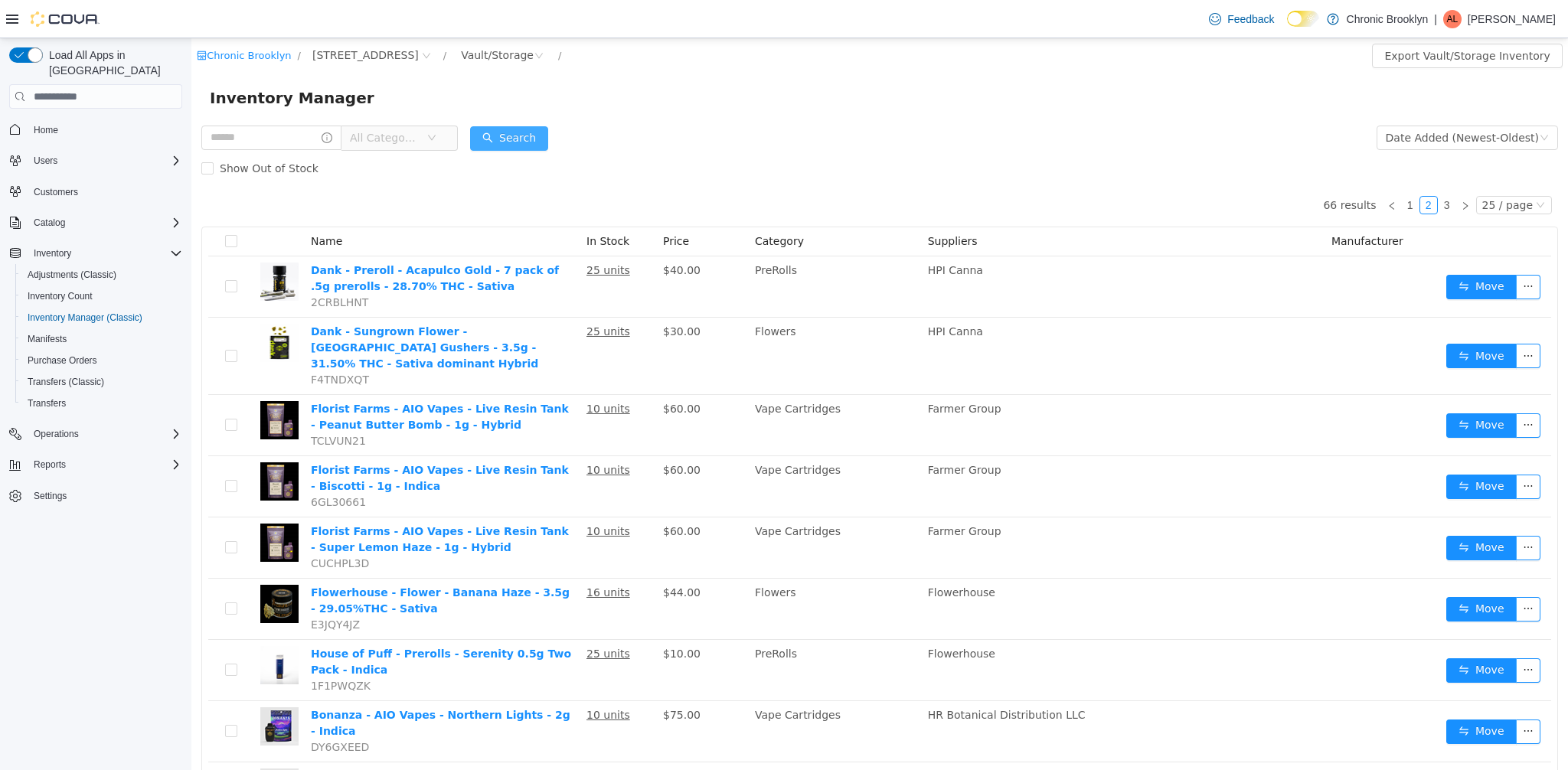
click at [537, 137] on button "Search" at bounding box center [509, 138] width 78 height 24
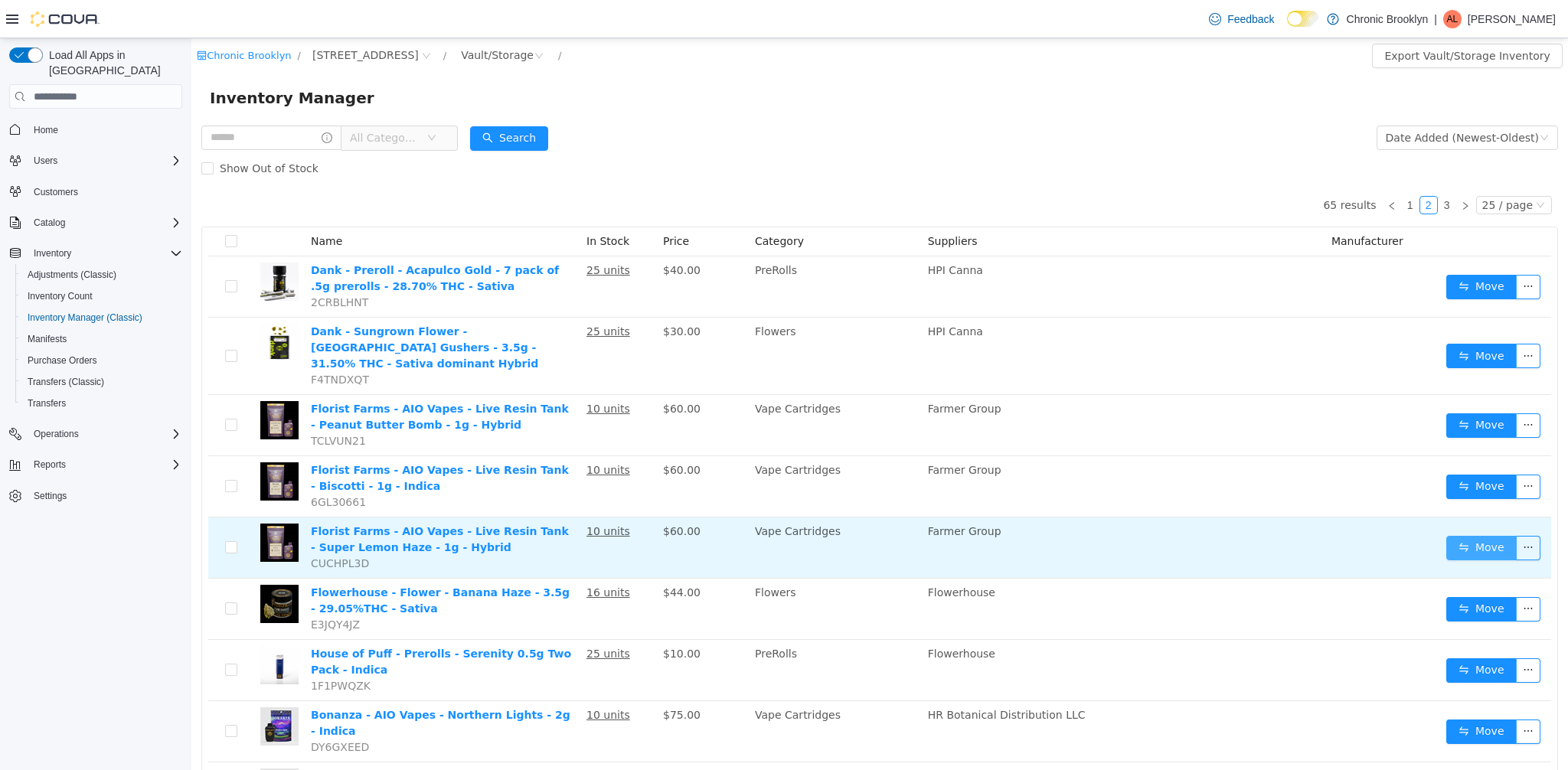
click at [1459, 536] on button "Move" at bounding box center [1481, 549] width 70 height 24
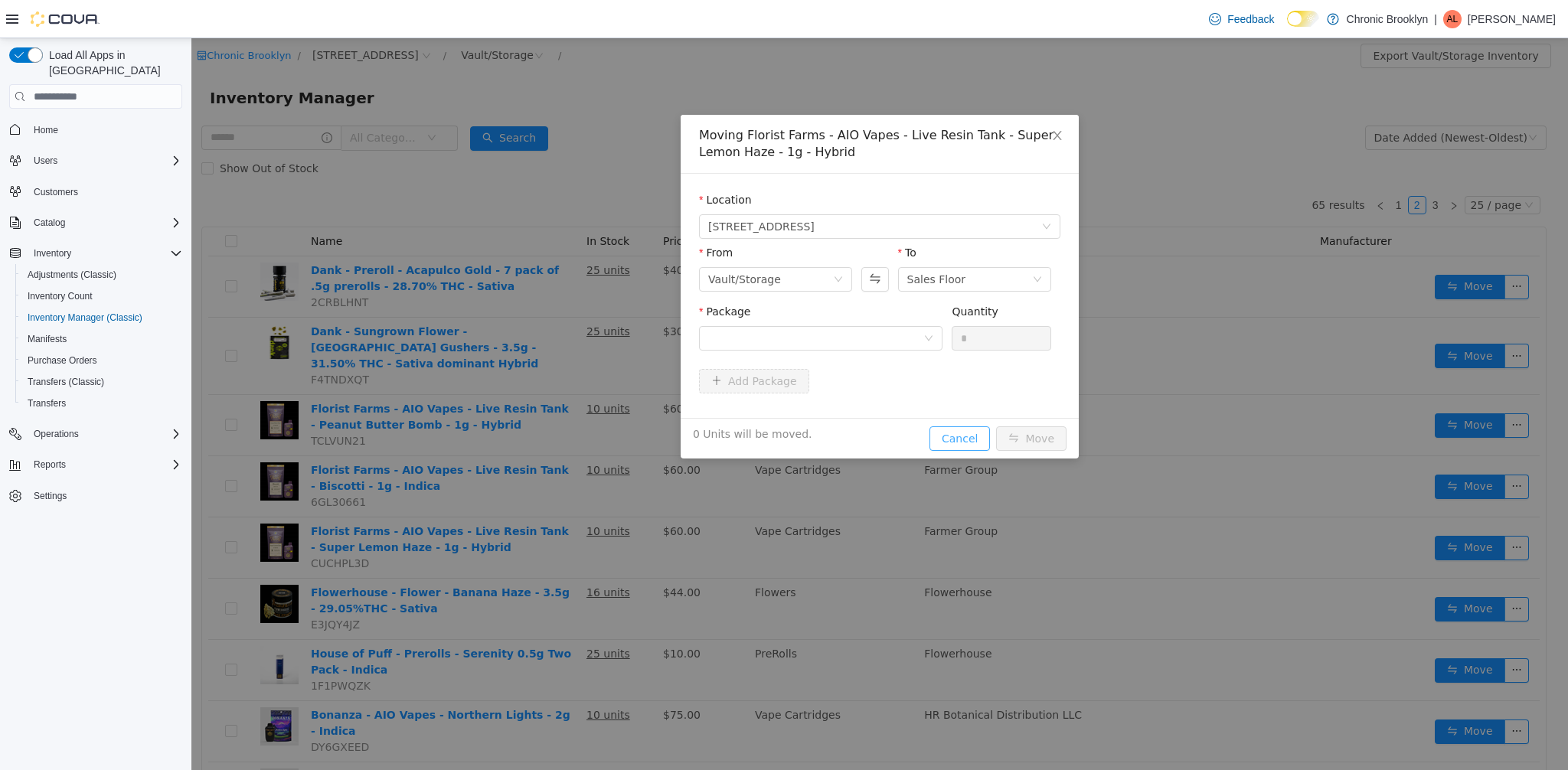
click at [961, 439] on button "Cancel" at bounding box center [960, 438] width 61 height 24
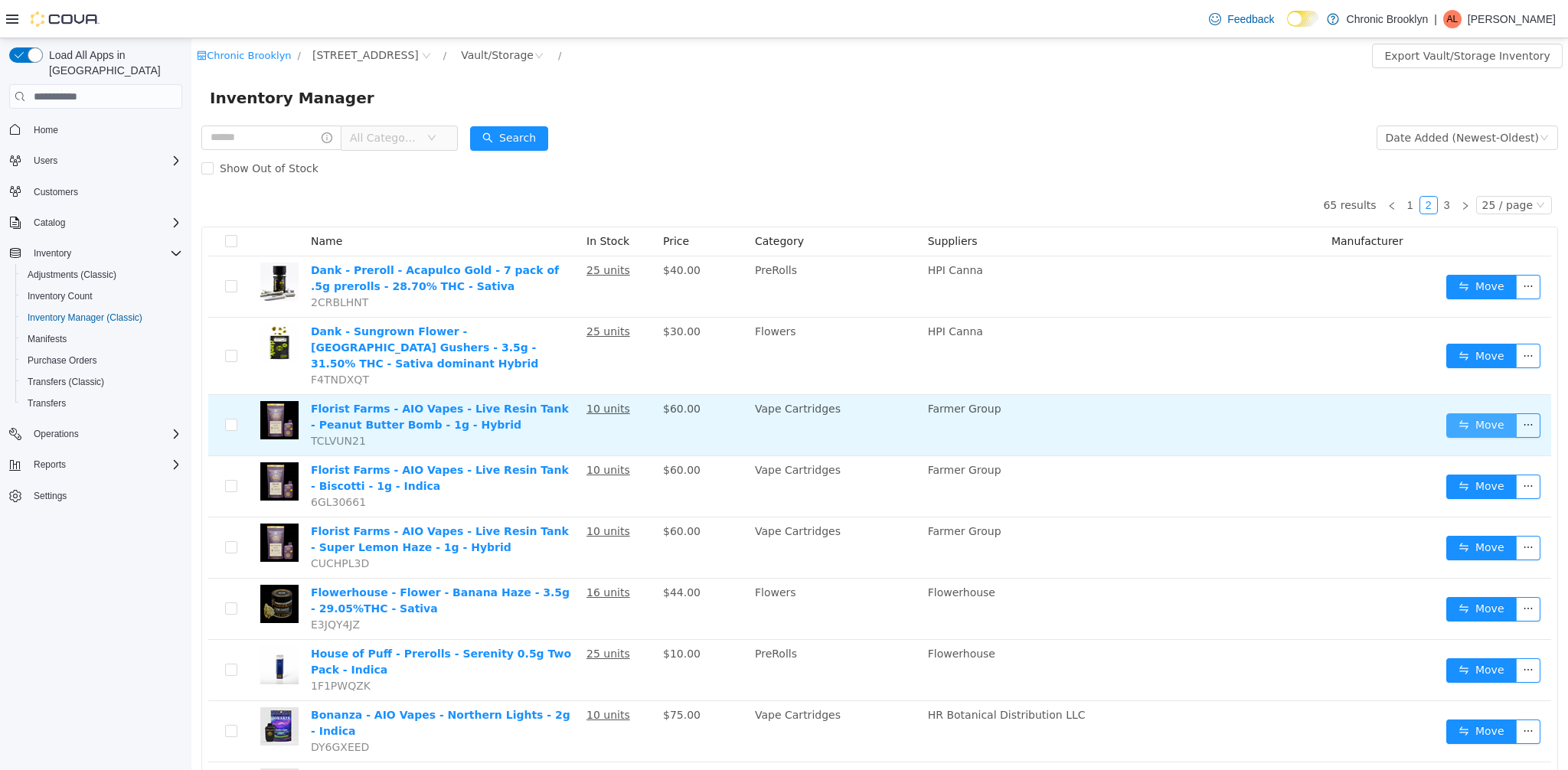
click at [1466, 414] on button "Move" at bounding box center [1481, 426] width 70 height 24
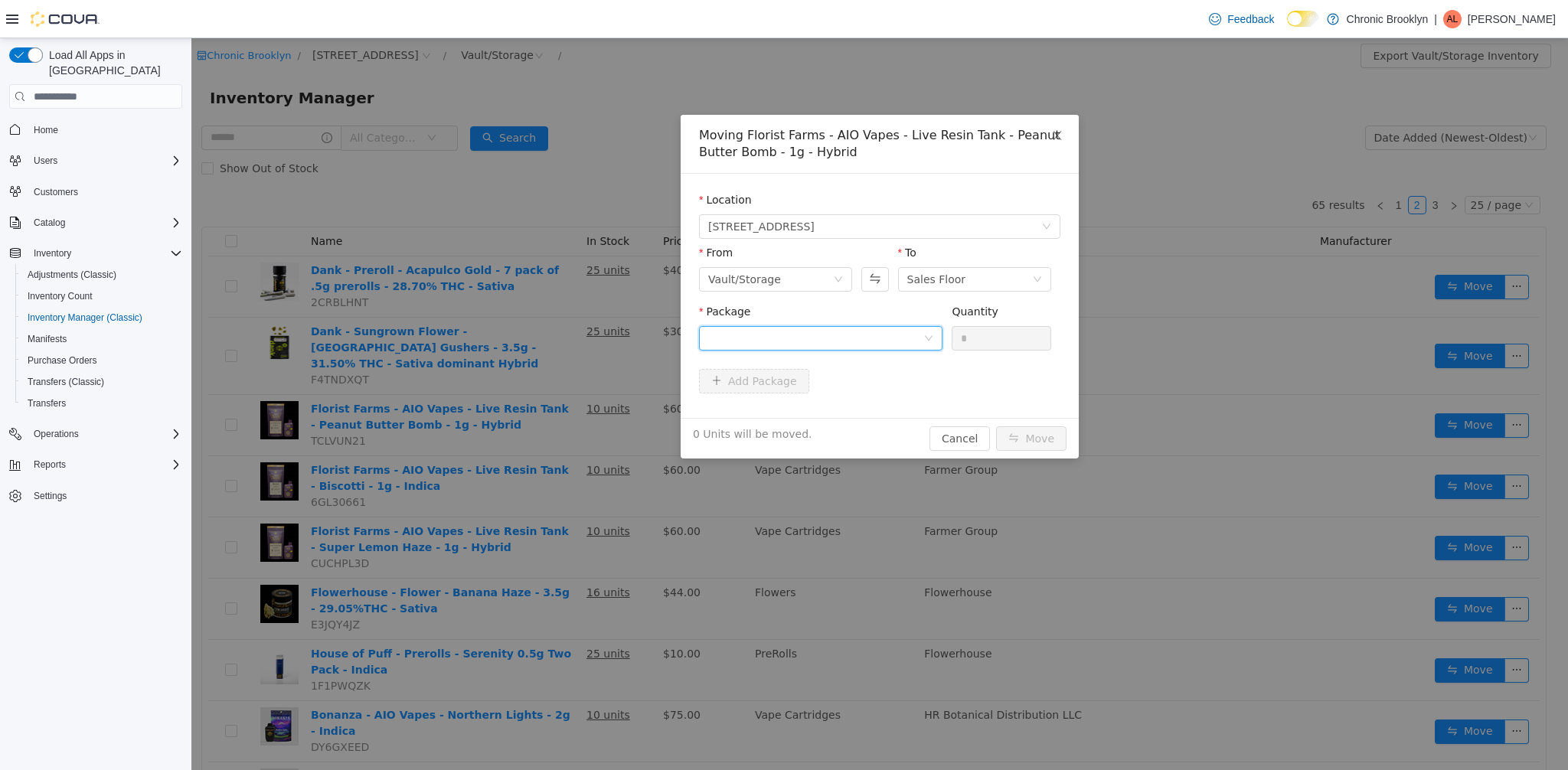
click at [770, 340] on div at bounding box center [816, 338] width 215 height 23
click at [776, 402] on li "VA00126 Quantity : 10 Units" at bounding box center [820, 402] width 244 height 41
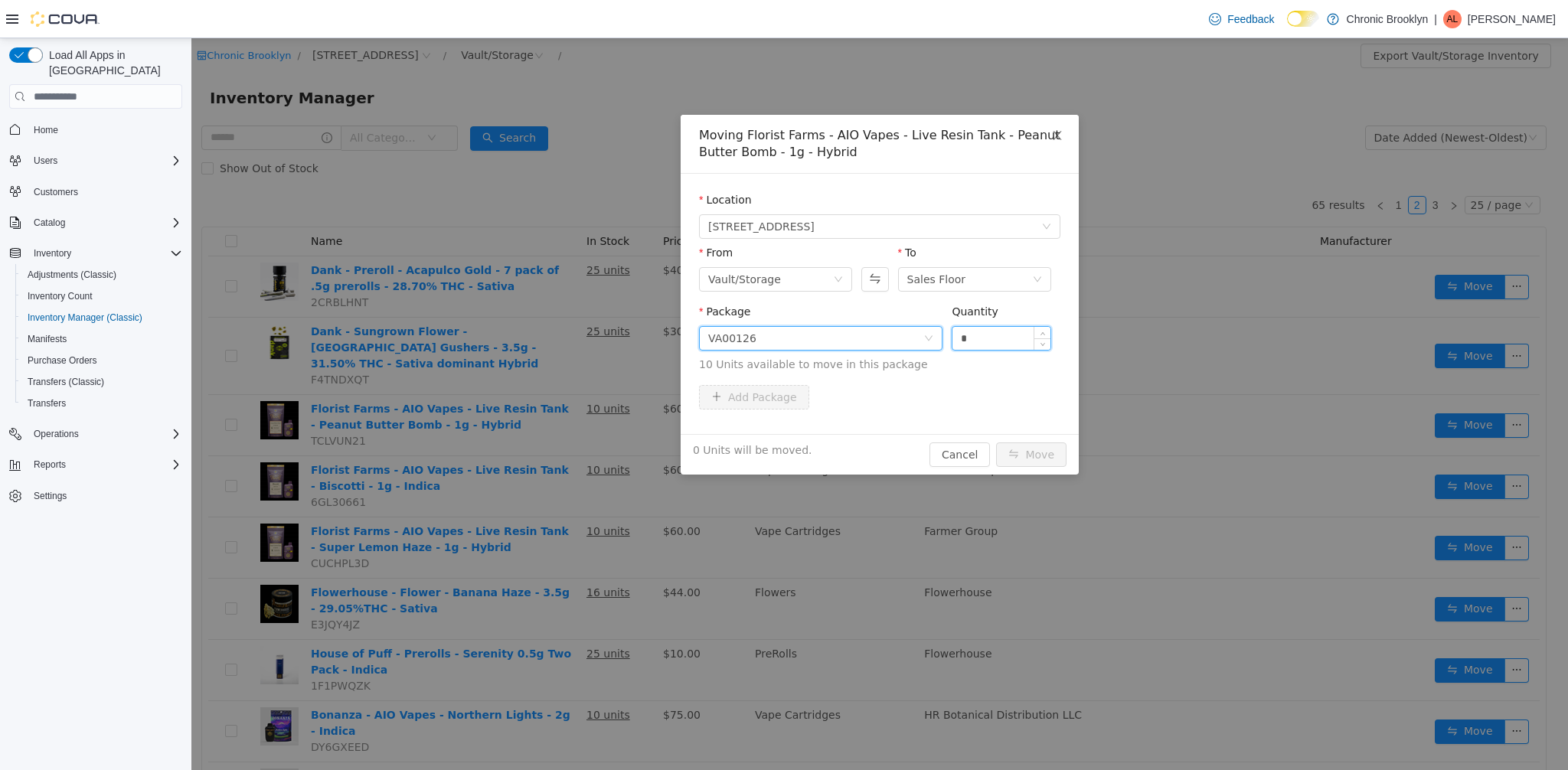
drag, startPoint x: 999, startPoint y: 344, endPoint x: 974, endPoint y: 337, distance: 26.0
click at [977, 337] on input "*" at bounding box center [1002, 338] width 98 height 23
type input "**"
click at [1051, 453] on button "Move" at bounding box center [1031, 455] width 70 height 24
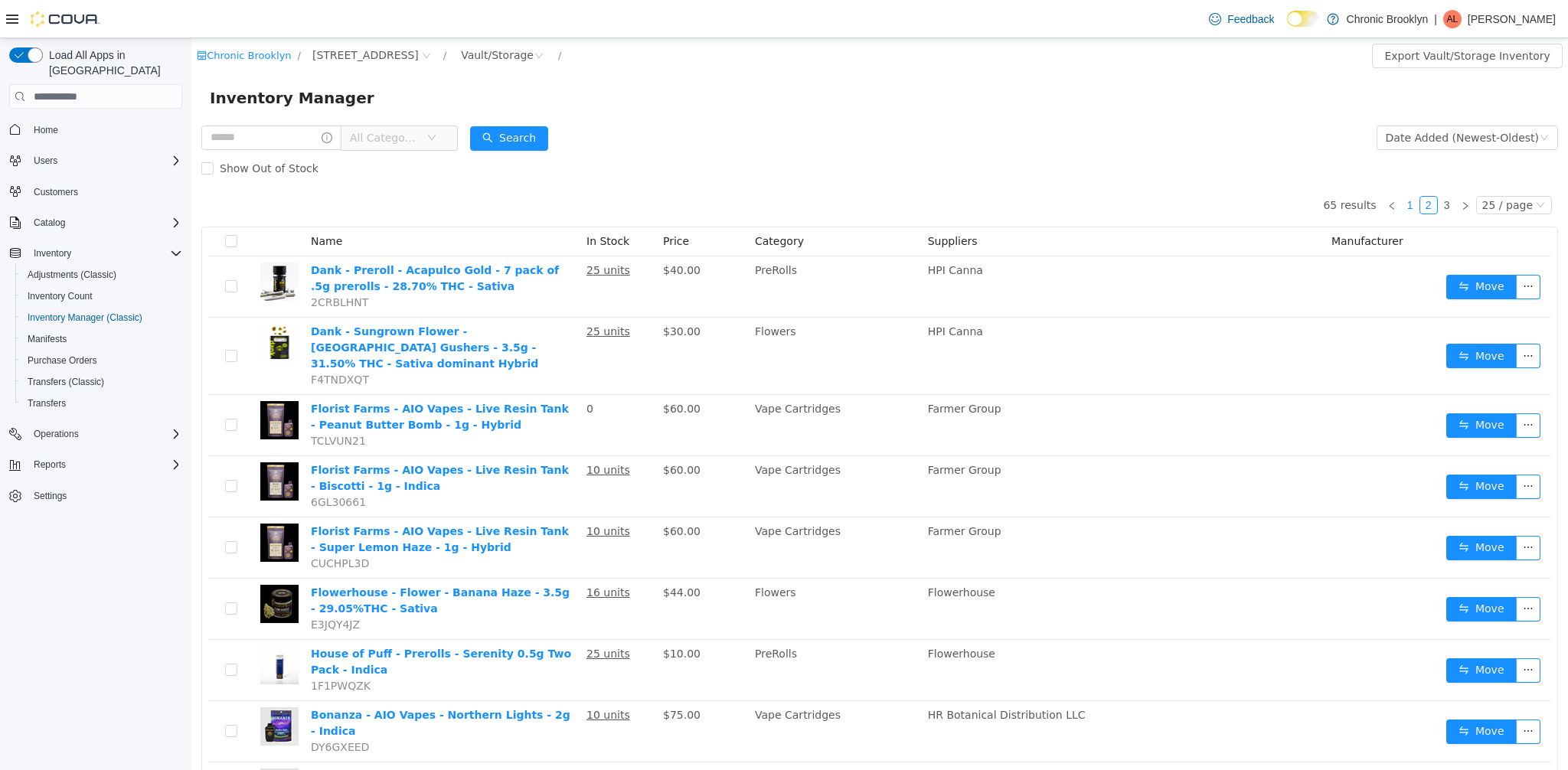
click at [1407, 207] on link "1" at bounding box center [1411, 206] width 17 height 17
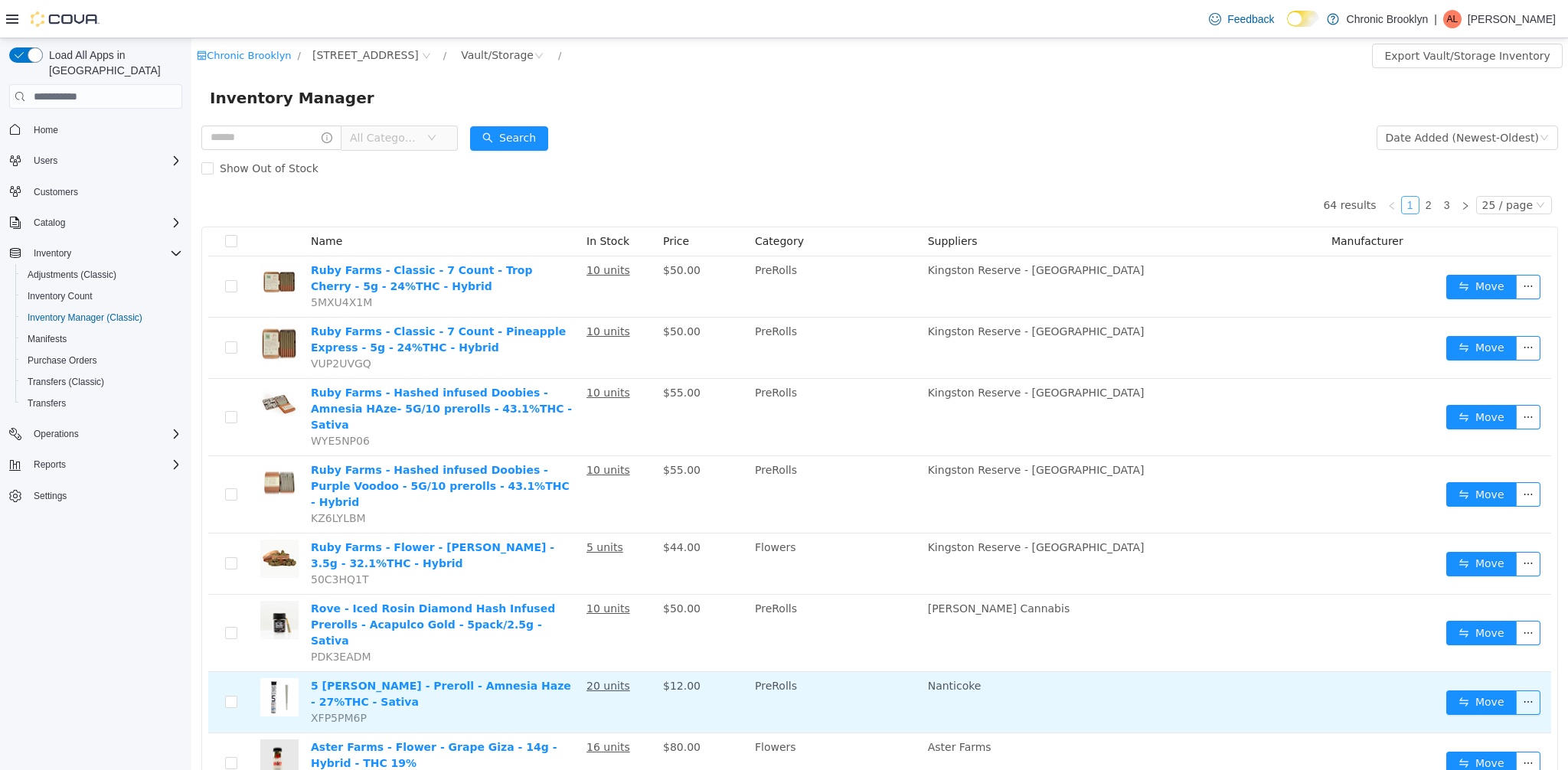
scroll to position [117, 0]
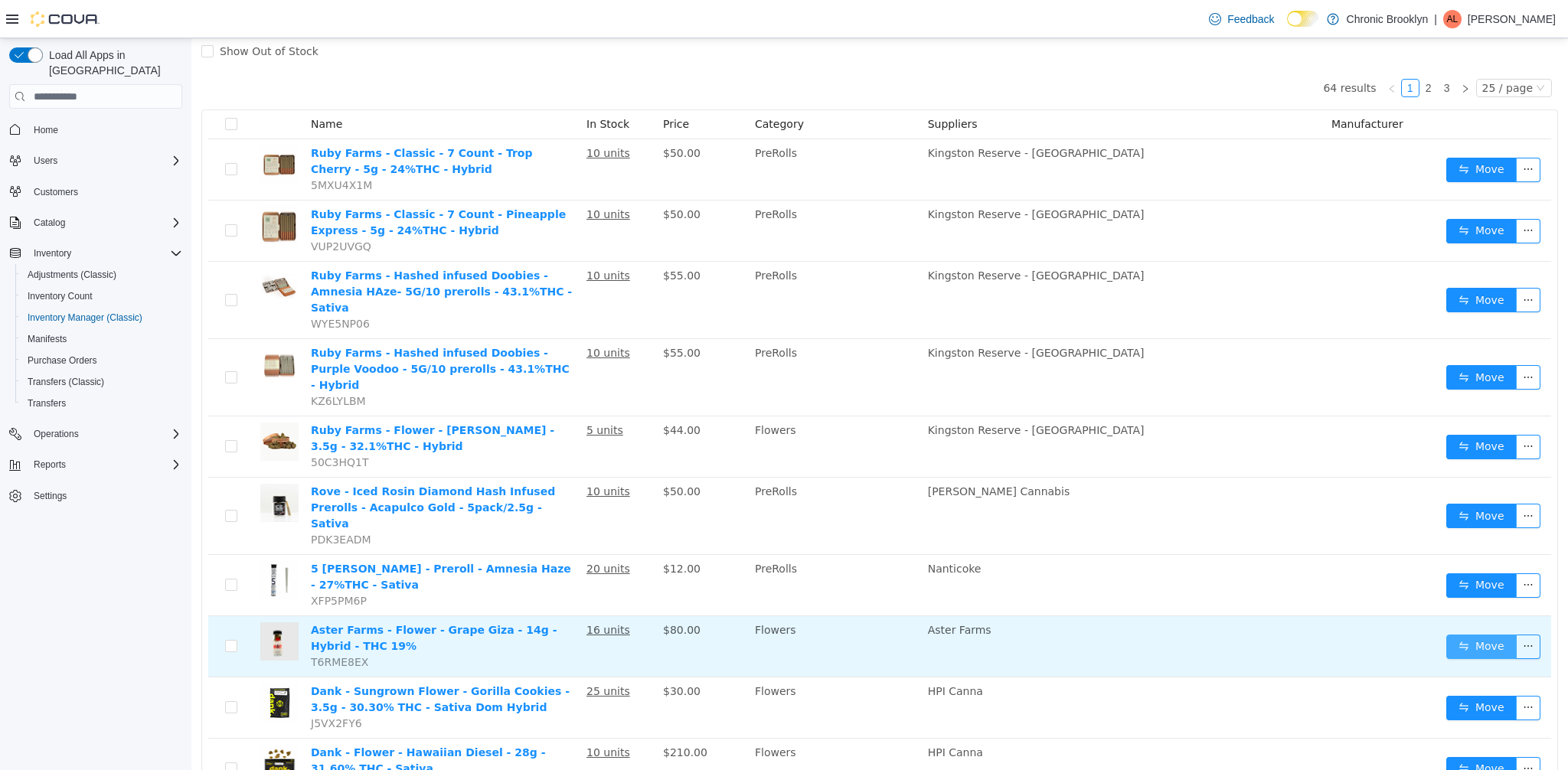
click at [1484, 635] on button "Move" at bounding box center [1481, 647] width 70 height 24
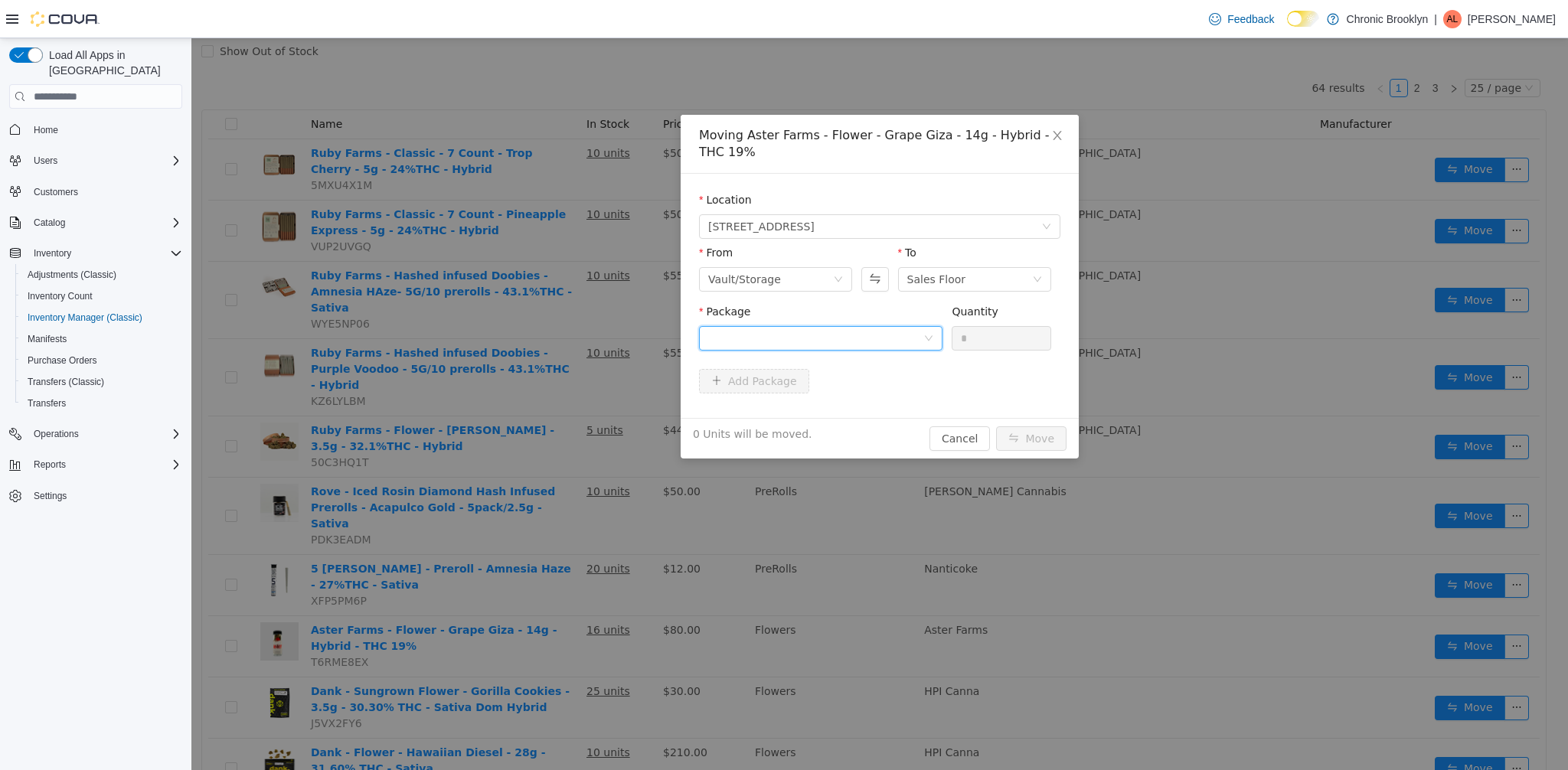
click at [776, 333] on div at bounding box center [816, 338] width 215 height 23
click at [811, 394] on li "GG725_S Quantity : 16 Units" at bounding box center [820, 402] width 244 height 41
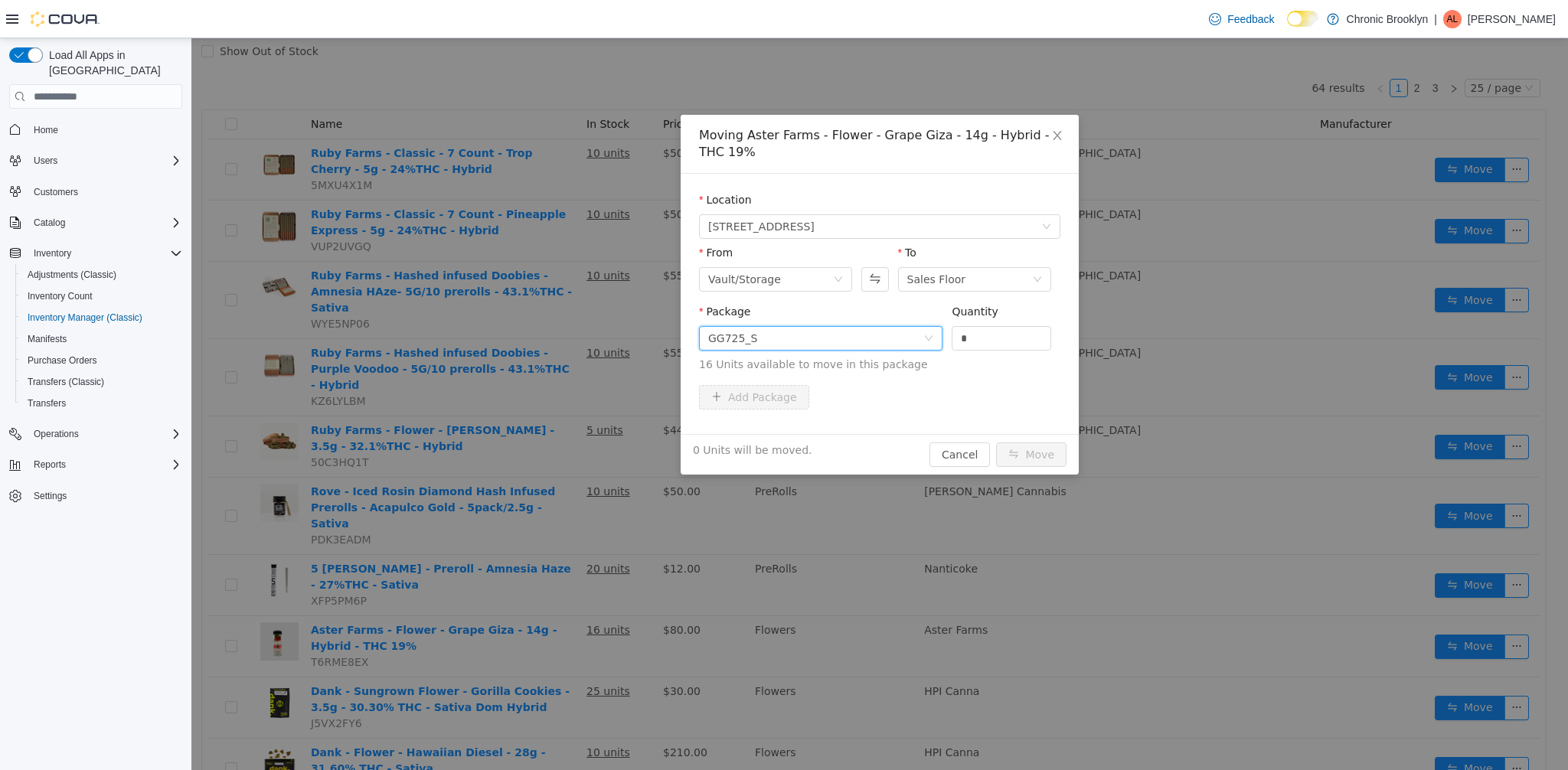
drag, startPoint x: 978, startPoint y: 341, endPoint x: 892, endPoint y: 333, distance: 86.4
click at [893, 334] on span "Package GG725_S Quantity * 16 Units available to move in this package" at bounding box center [879, 339] width 362 height 67
type input "**"
click at [1048, 453] on button "Move" at bounding box center [1031, 455] width 70 height 24
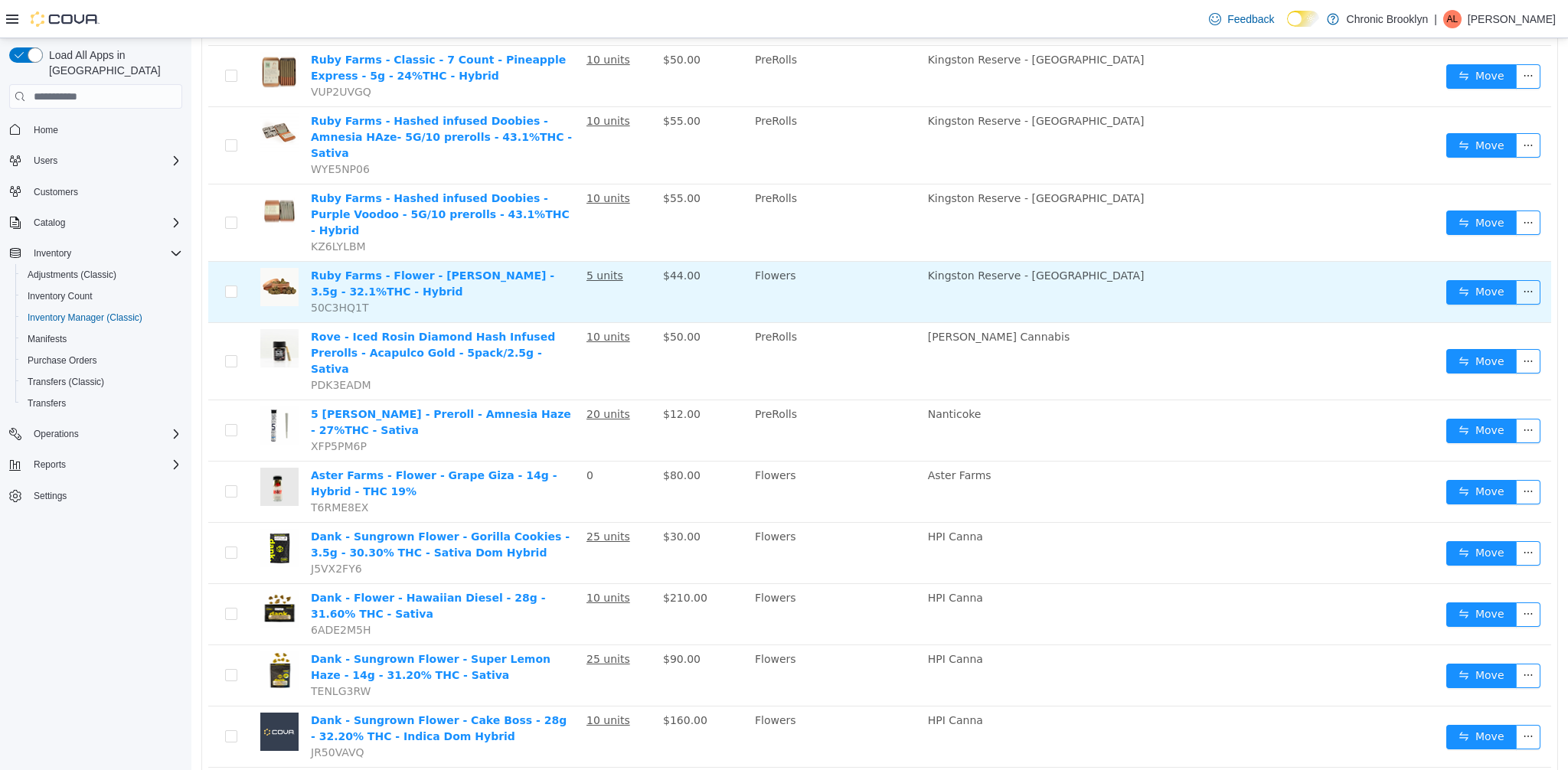
scroll to position [0, 0]
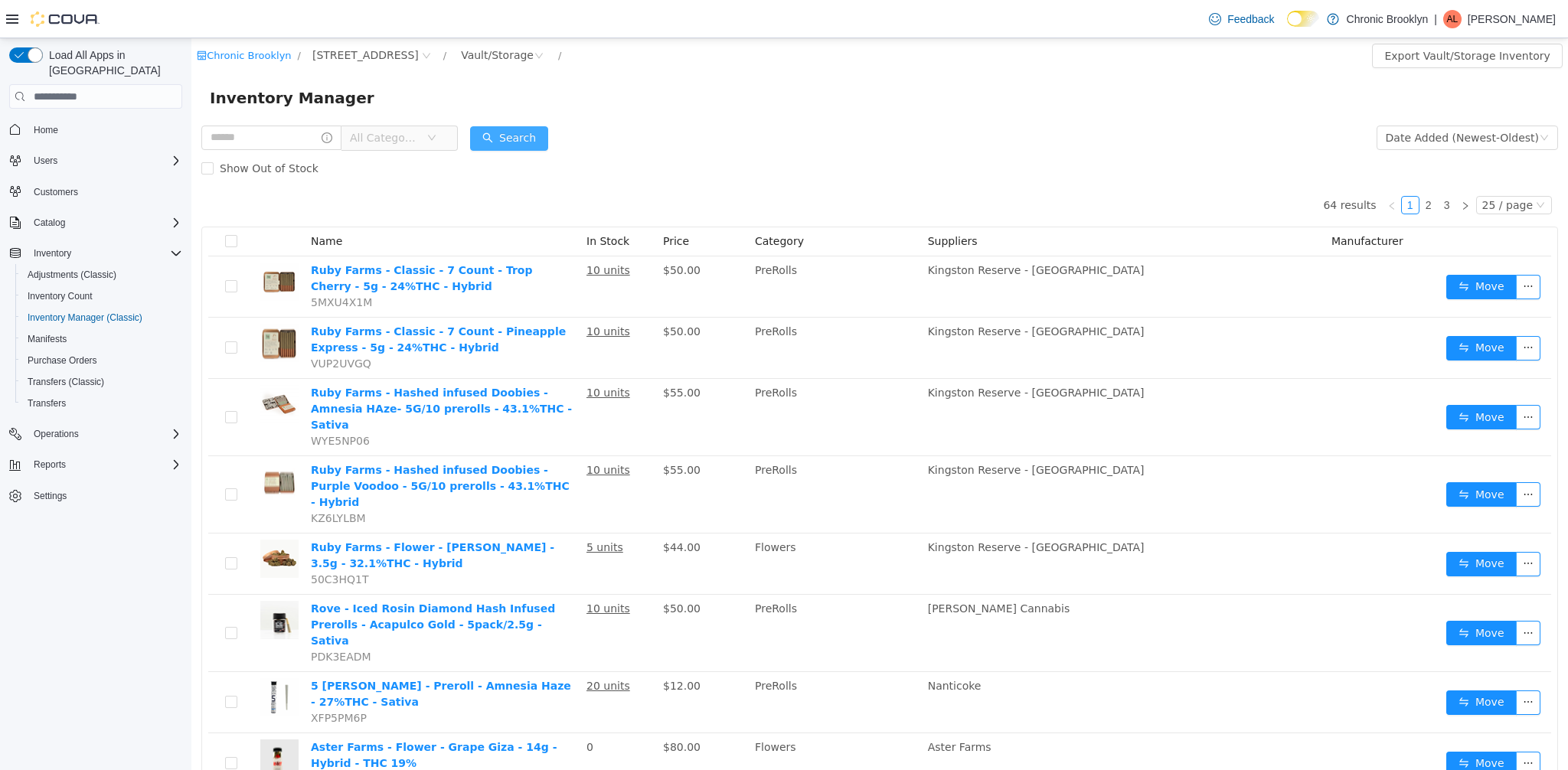
click at [528, 135] on button "Search" at bounding box center [509, 138] width 78 height 24
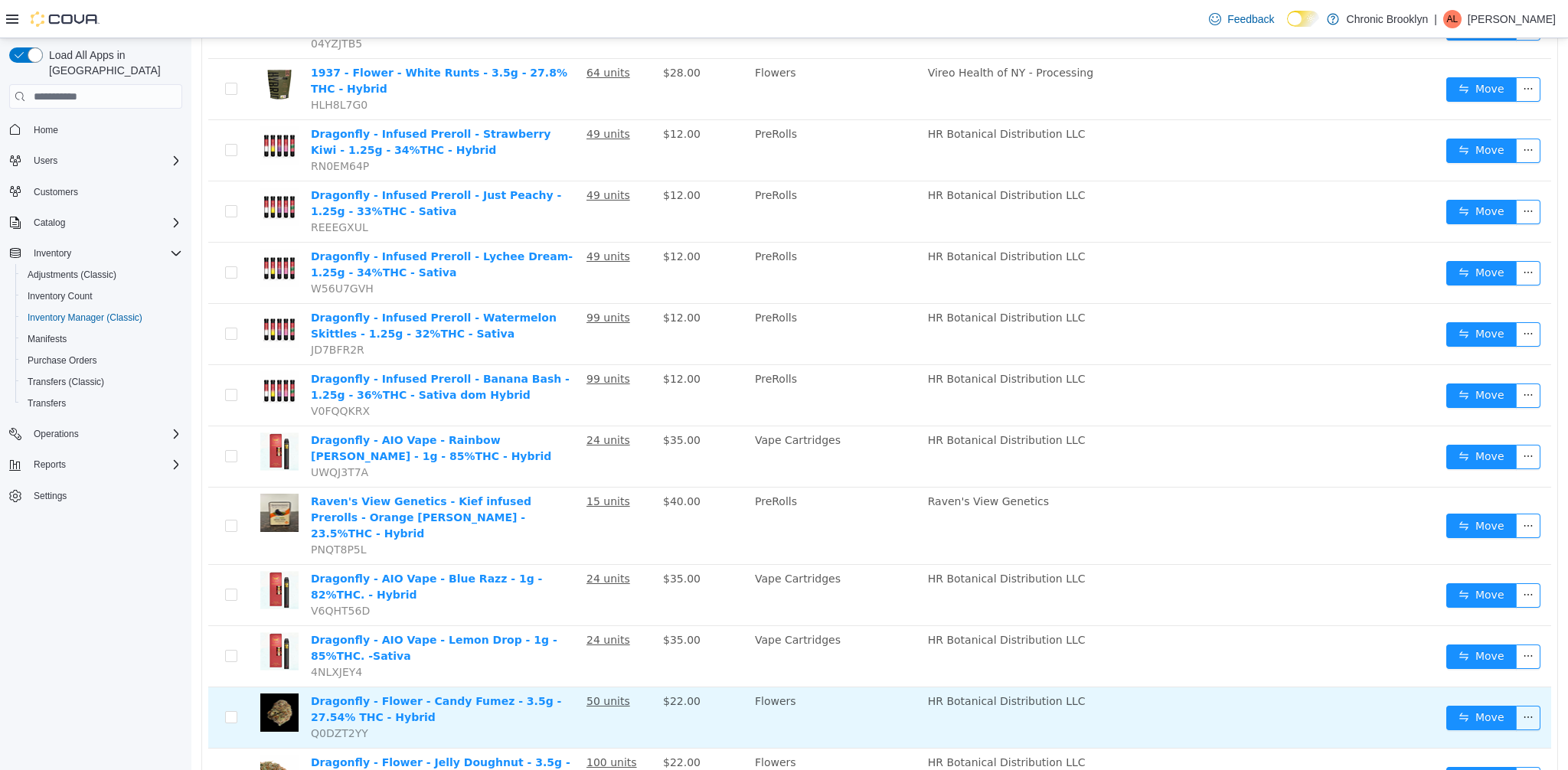
scroll to position [1062, 0]
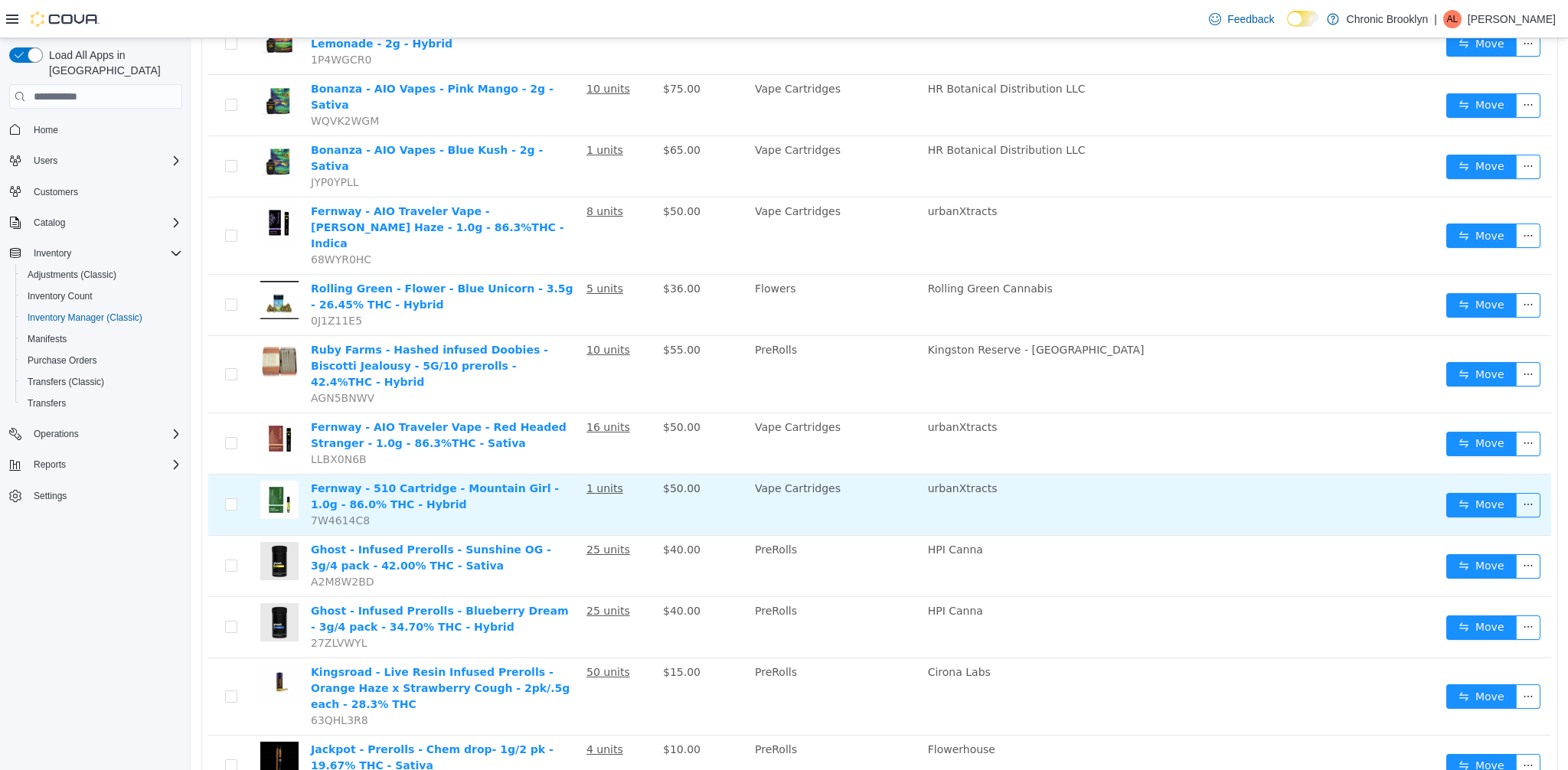
scroll to position [181, 0]
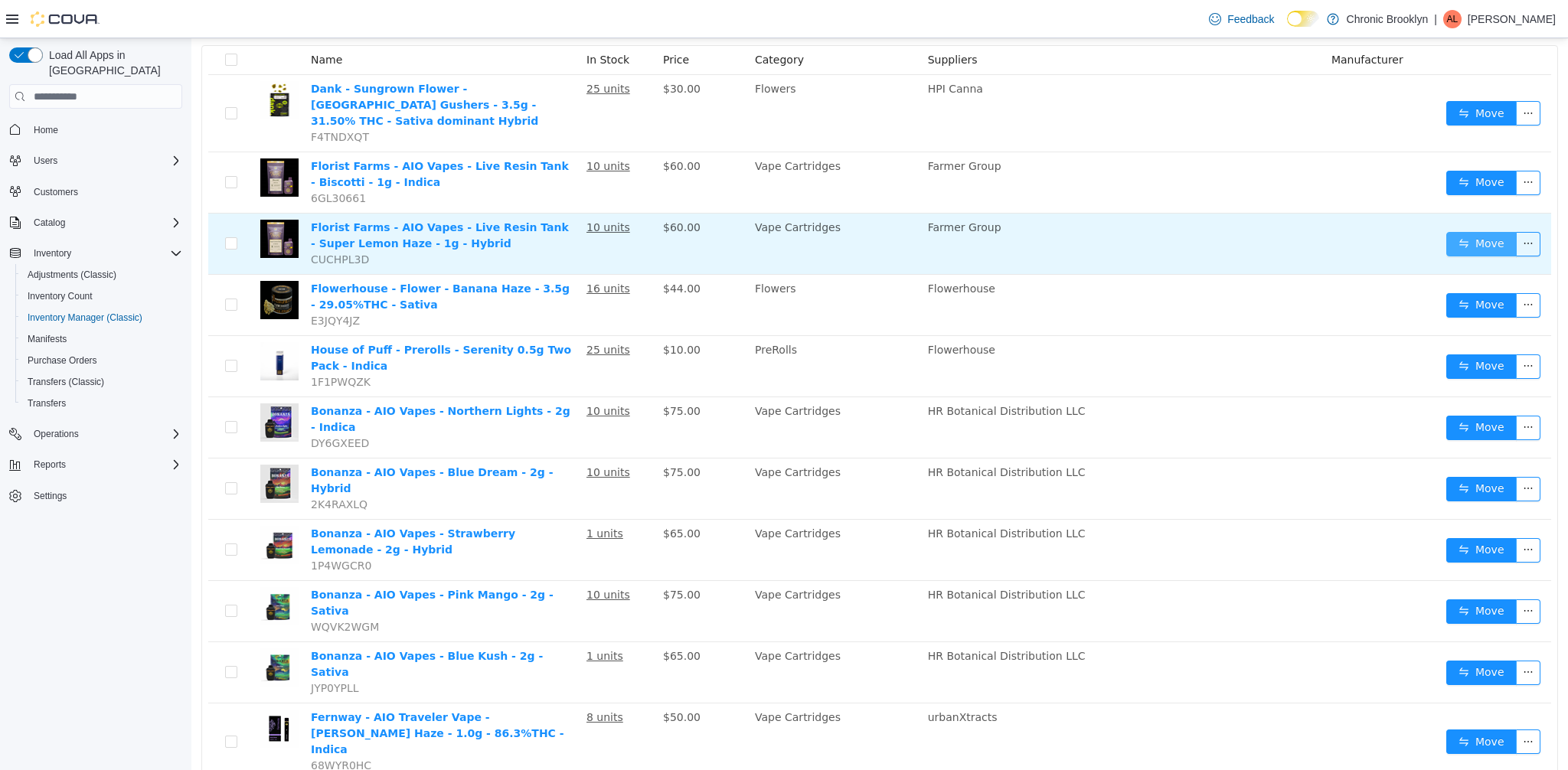
click at [1497, 232] on button "Move" at bounding box center [1481, 244] width 70 height 24
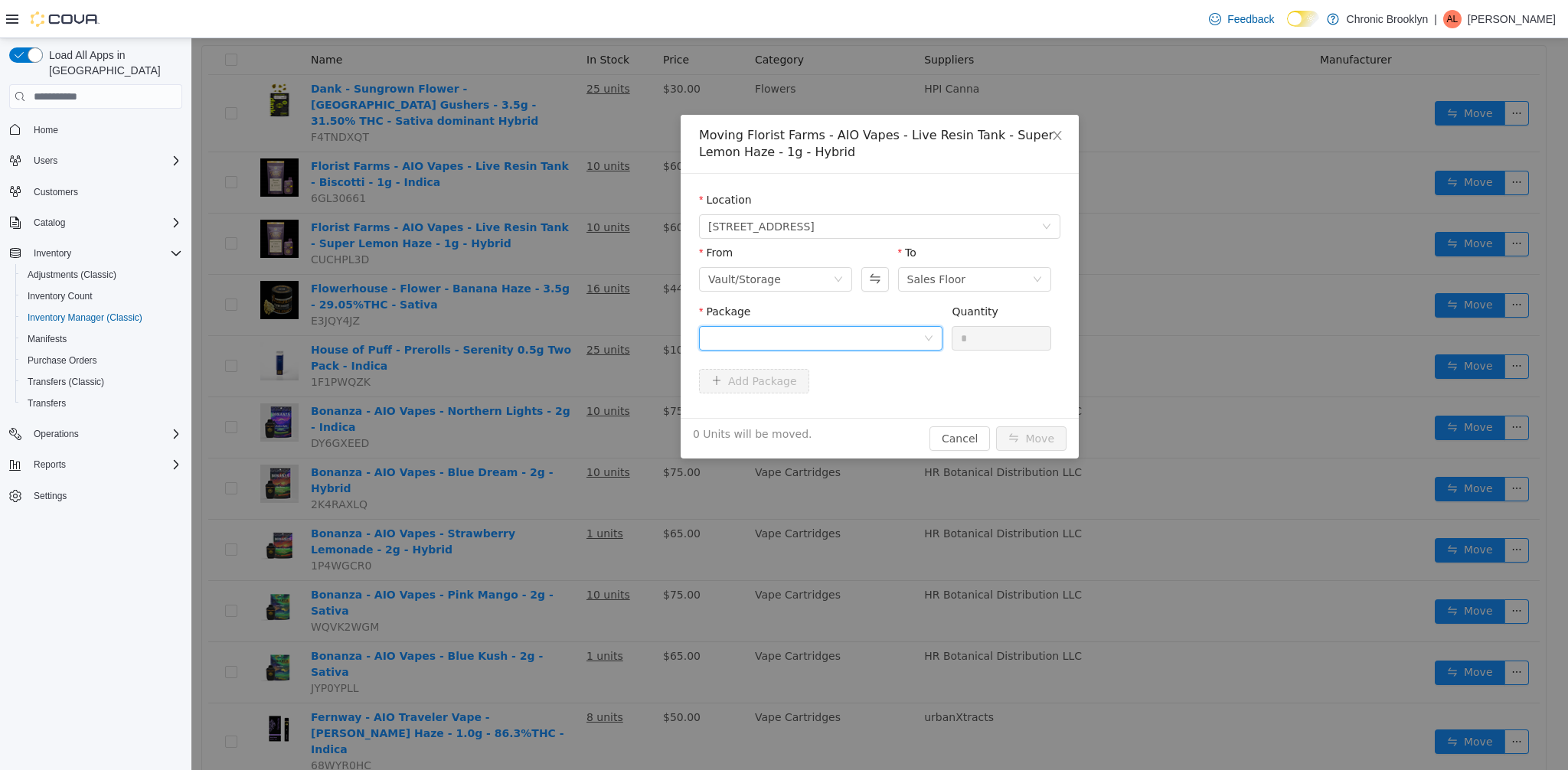
click at [902, 346] on div at bounding box center [816, 338] width 215 height 23
click at [855, 405] on li "VA00124 Quantity : 10 Units" at bounding box center [820, 403] width 244 height 41
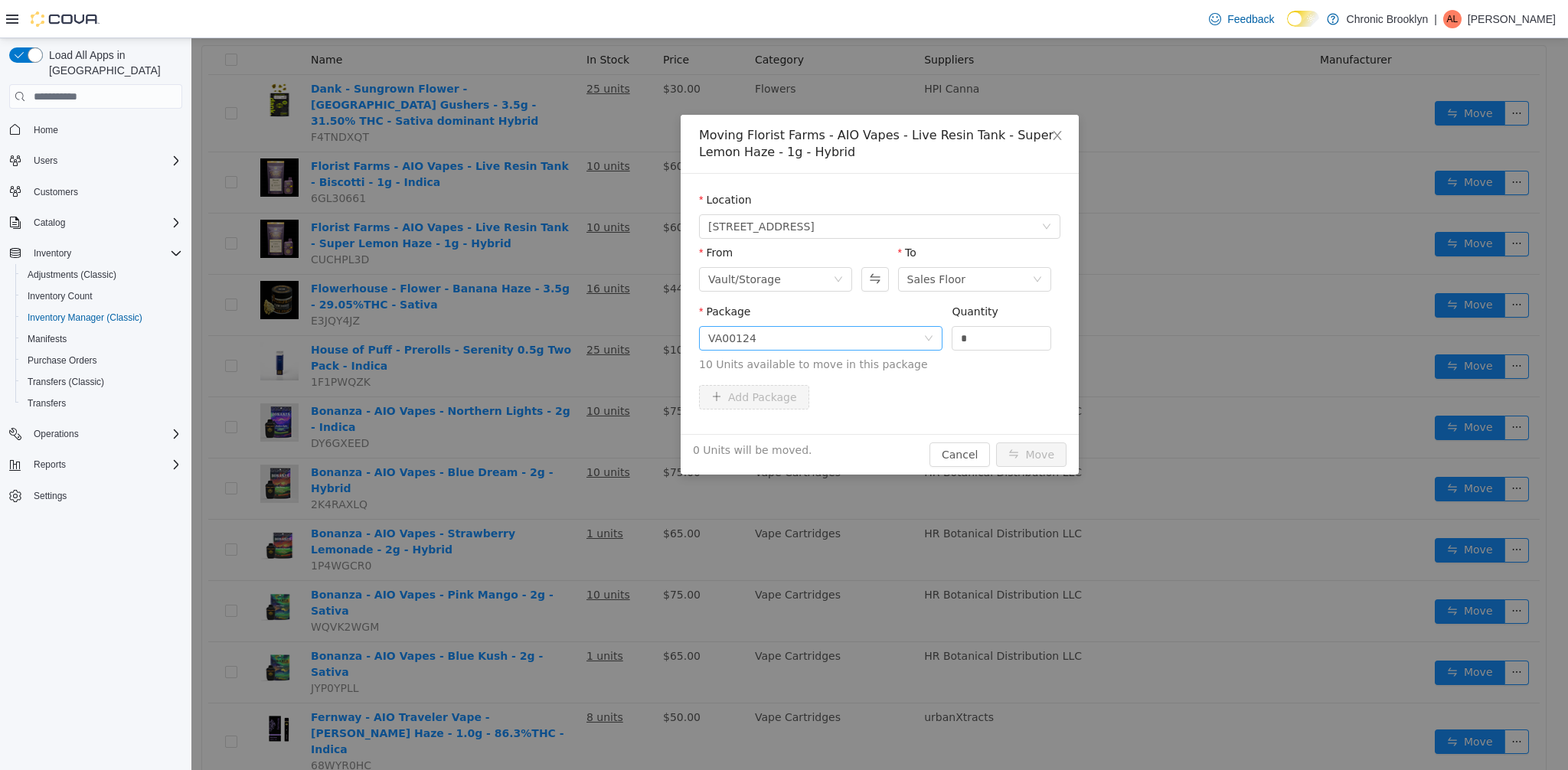
drag, startPoint x: 1009, startPoint y: 324, endPoint x: 932, endPoint y: 337, distance: 78.1
click at [933, 336] on span "Package VA00124 Quantity * 10 Units available to move in this package" at bounding box center [879, 339] width 362 height 67
drag, startPoint x: 1001, startPoint y: 346, endPoint x: 844, endPoint y: 340, distance: 157.1
click at [868, 342] on span "Package VA00124 Quantity * 10 Units available to move in this package" at bounding box center [879, 339] width 362 height 67
type input "**"
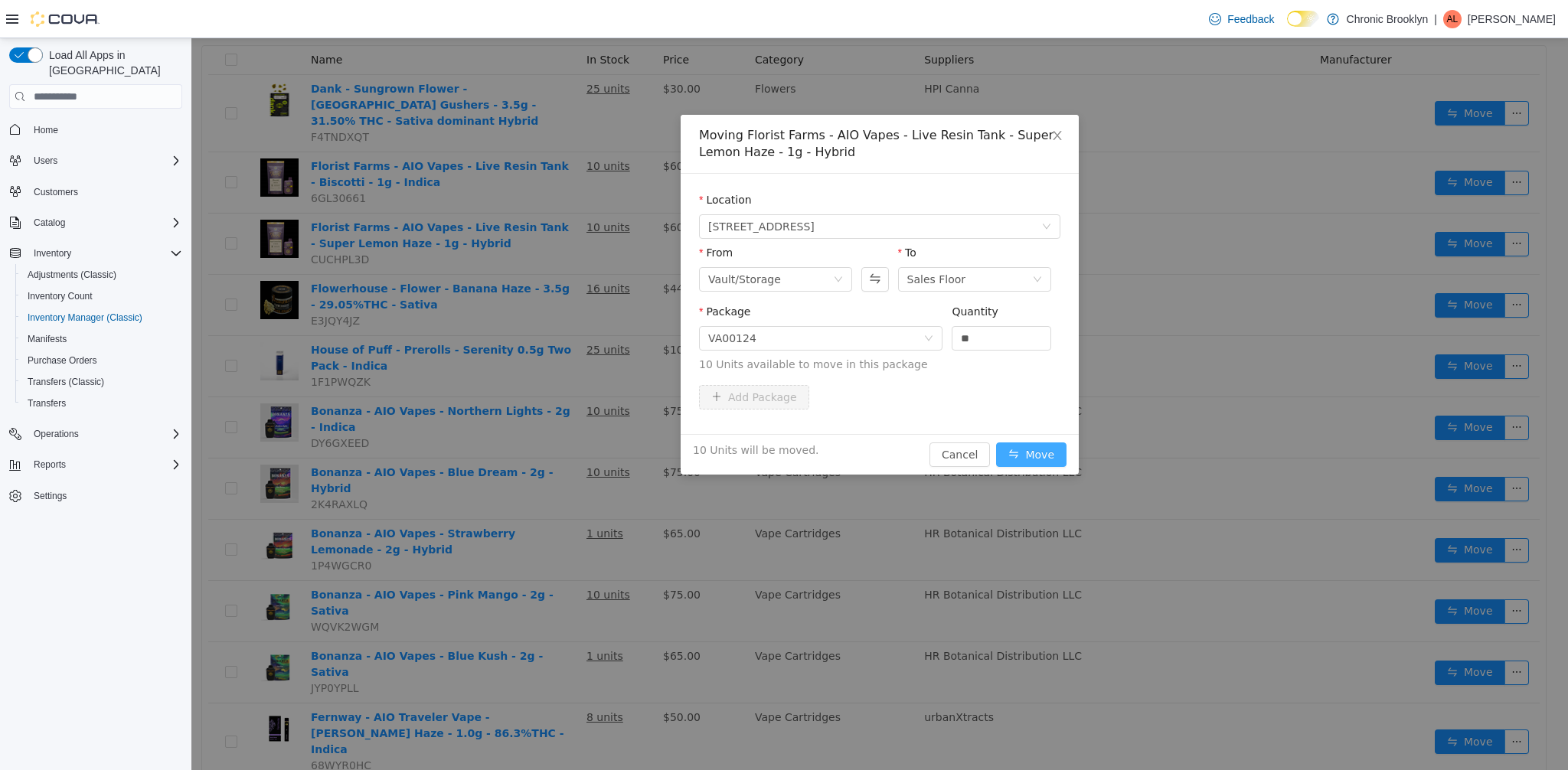
click at [1049, 451] on button "Move" at bounding box center [1031, 455] width 70 height 24
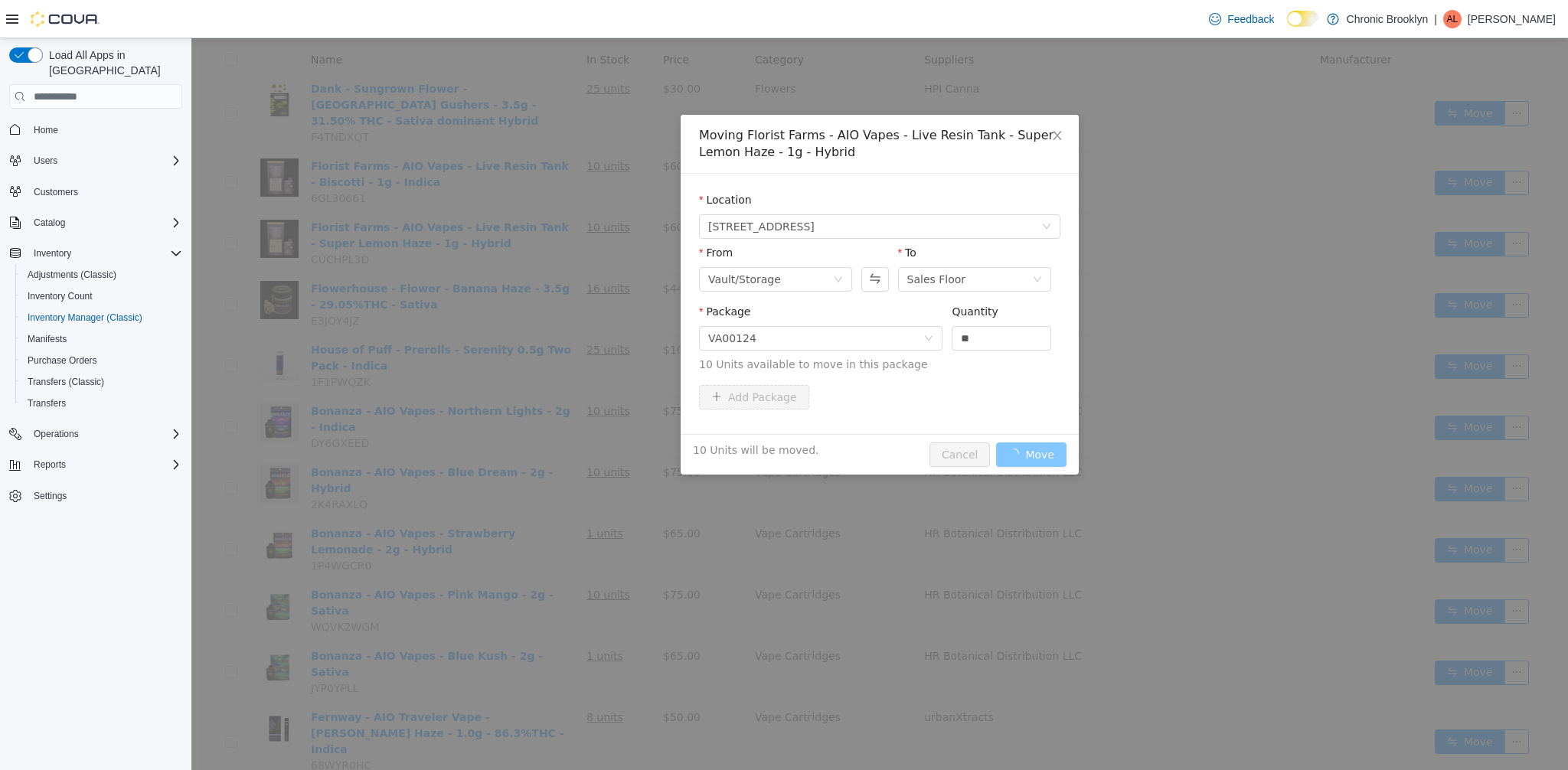
click at [1049, 451] on div "10 Units will be moved. Cancel Move" at bounding box center [880, 454] width 398 height 40
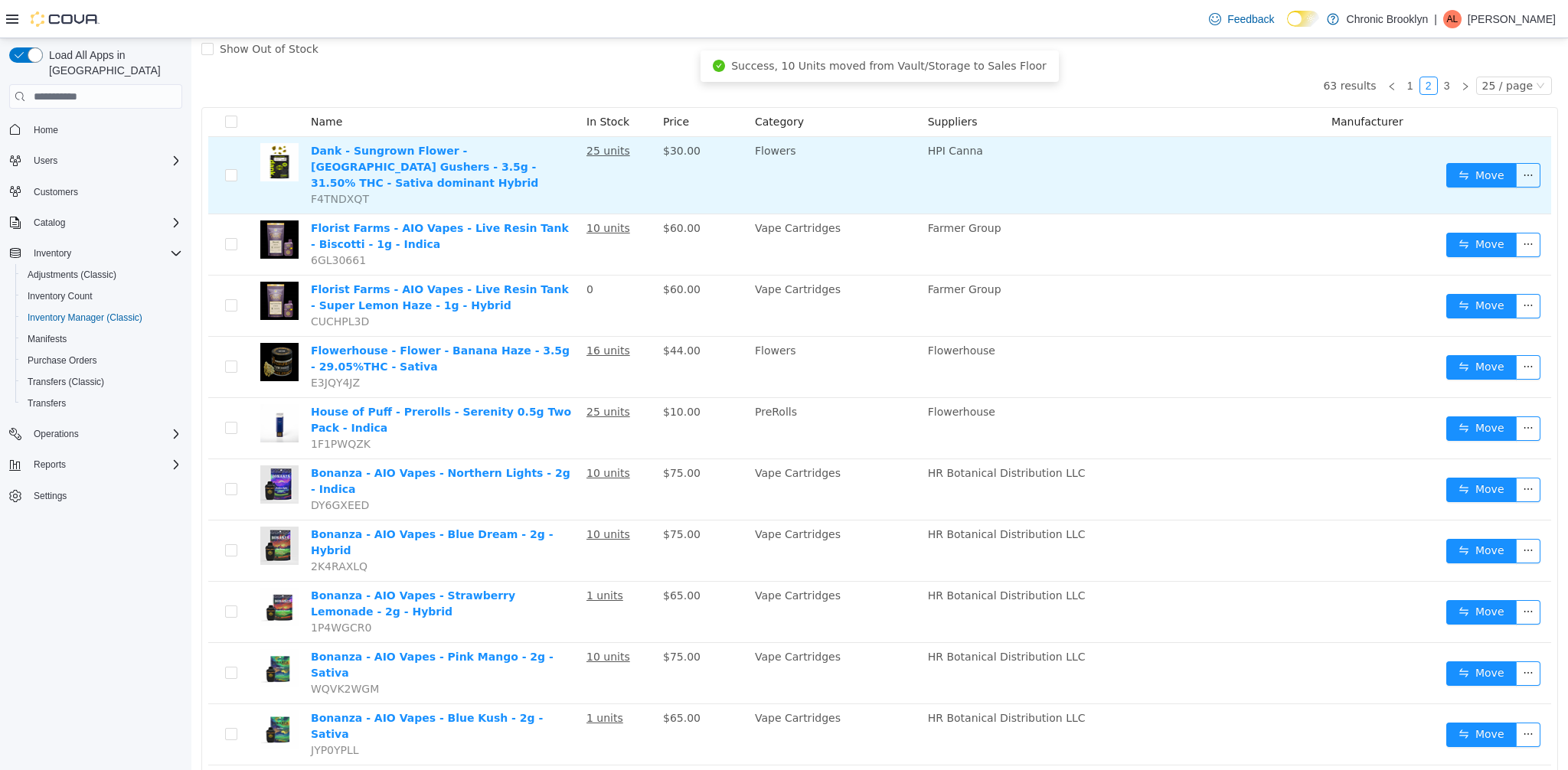
scroll to position [39, 0]
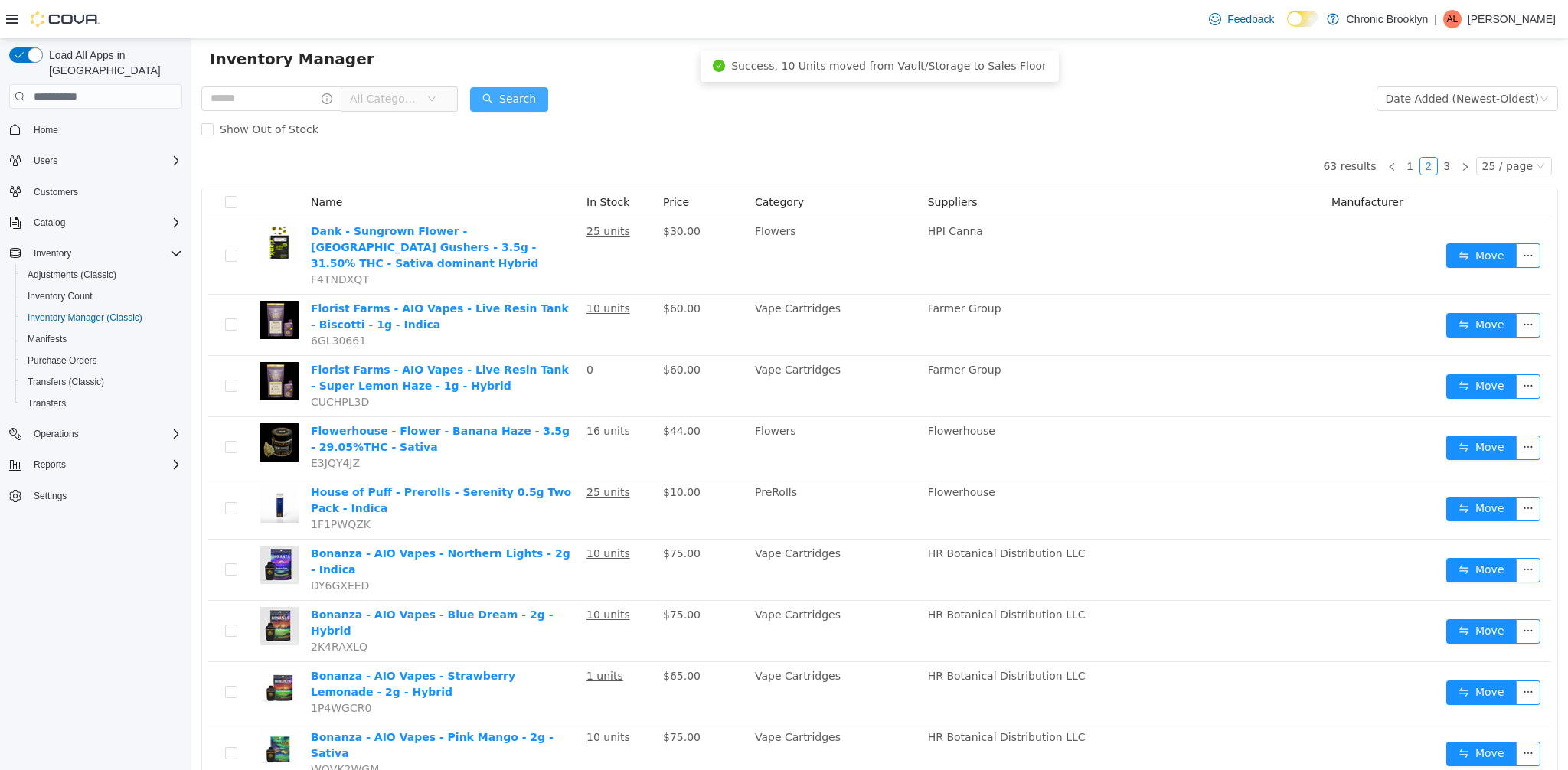
click at [541, 95] on button "Search" at bounding box center [509, 99] width 78 height 24
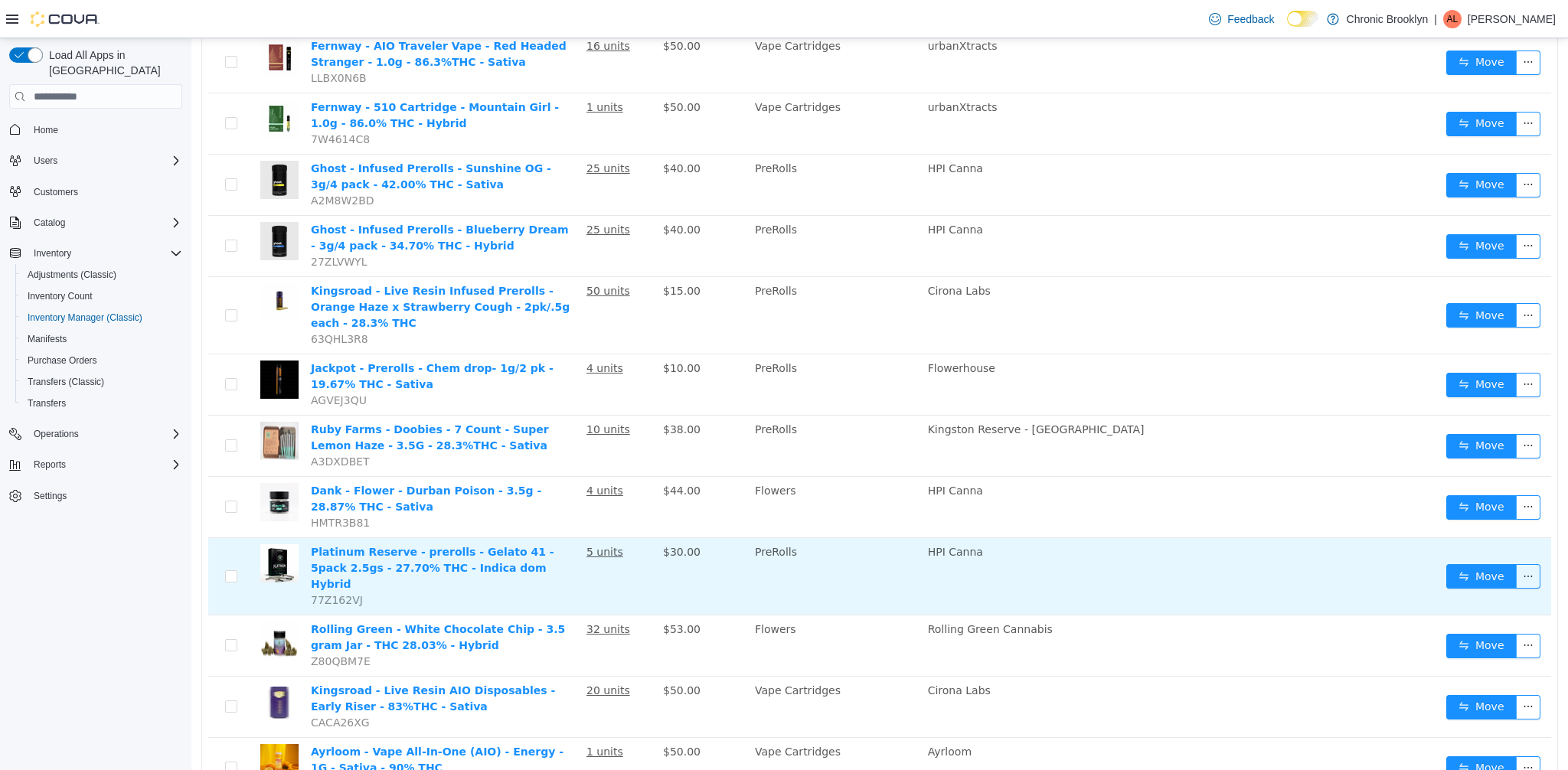
scroll to position [1048, 0]
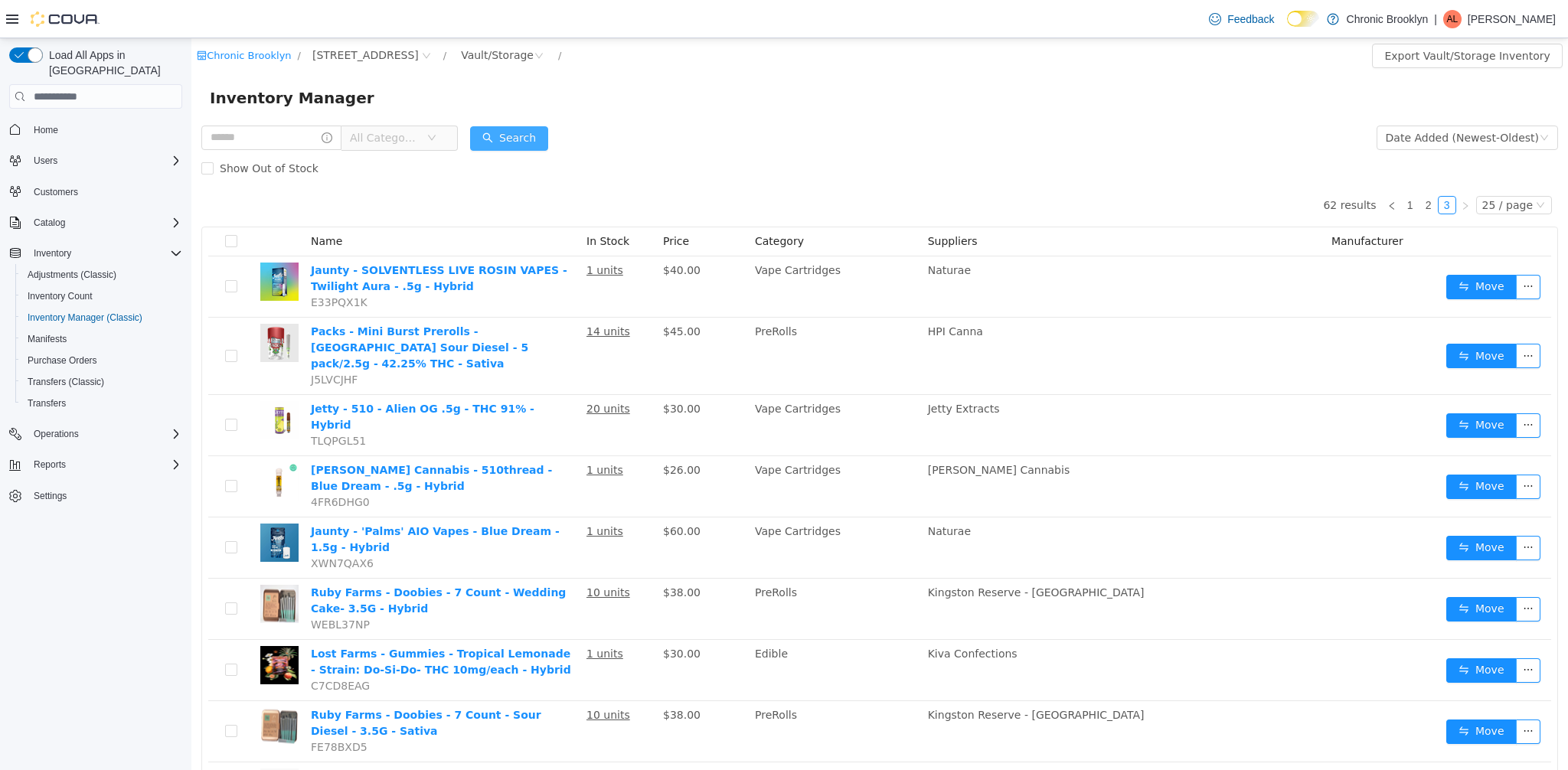
click at [533, 138] on button "Search" at bounding box center [509, 138] width 78 height 24
click at [536, 133] on button "Search" at bounding box center [509, 138] width 78 height 24
click at [506, 150] on form "All Categories Date Added (Newest-Oldest) Search Show Out of Stock" at bounding box center [880, 153] width 1357 height 62
click at [511, 146] on button "Search" at bounding box center [509, 138] width 78 height 24
